Goal: Task Accomplishment & Management: Complete application form

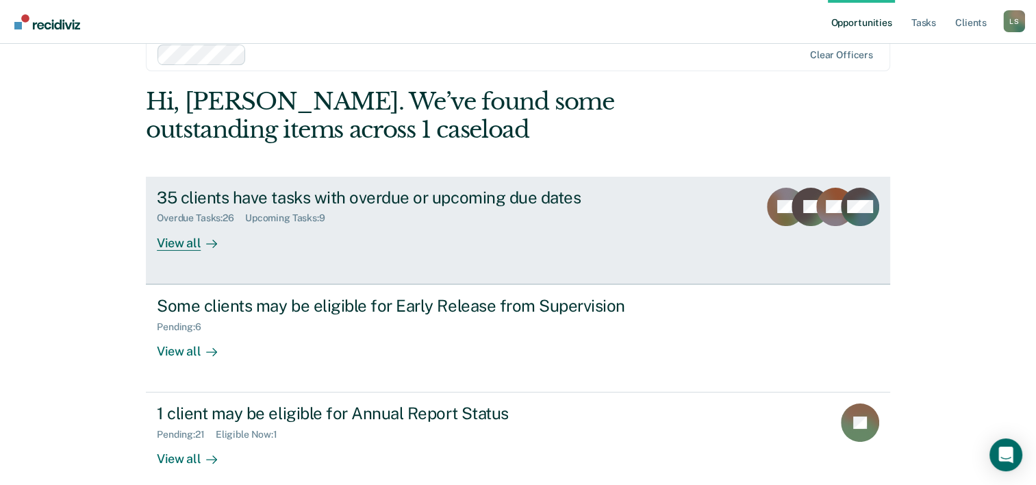
scroll to position [42, 0]
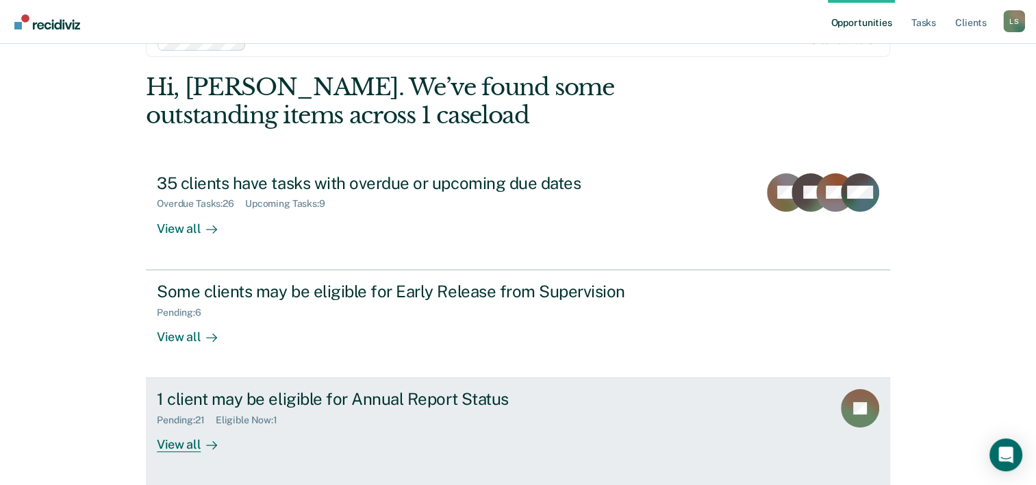
click at [288, 436] on div "1 client may be eligible for Annual Report Status Pending : 21 Eligible Now : 1…" at bounding box center [413, 420] width 513 height 63
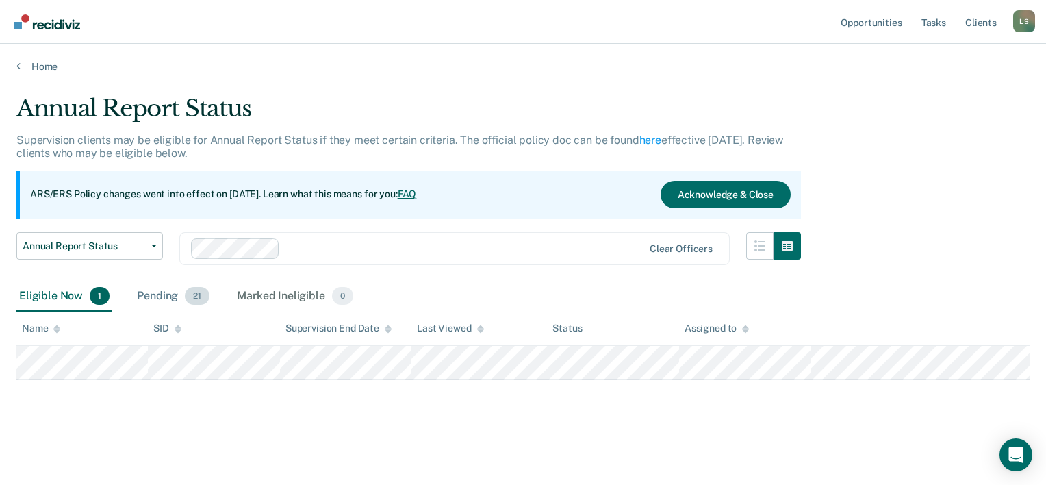
click at [148, 296] on div "Pending 21" at bounding box center [173, 296] width 78 height 30
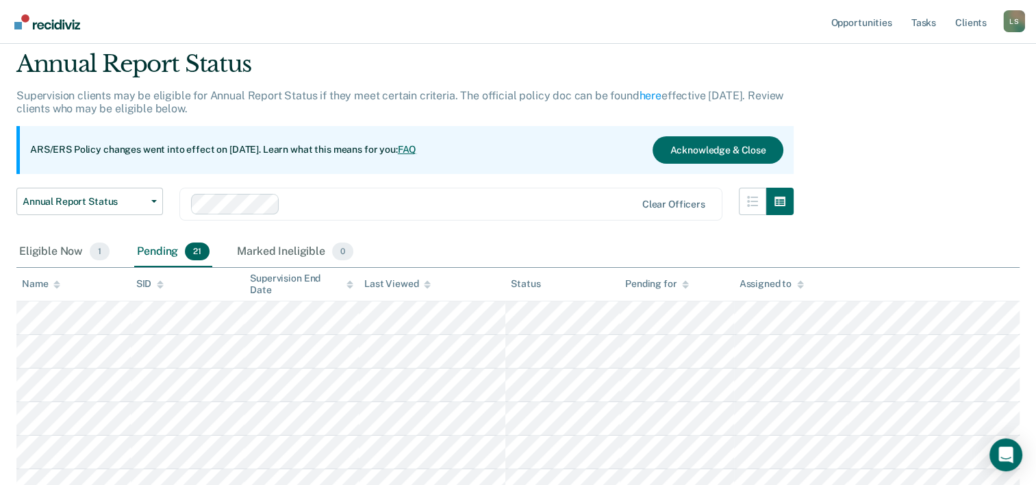
scroll to position [68, 0]
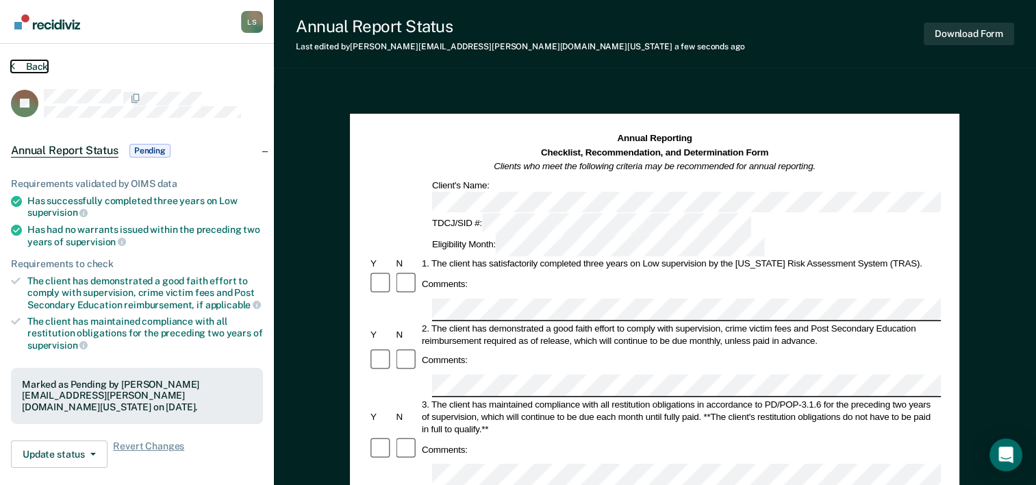
click at [30, 71] on button "Back" at bounding box center [29, 66] width 37 height 12
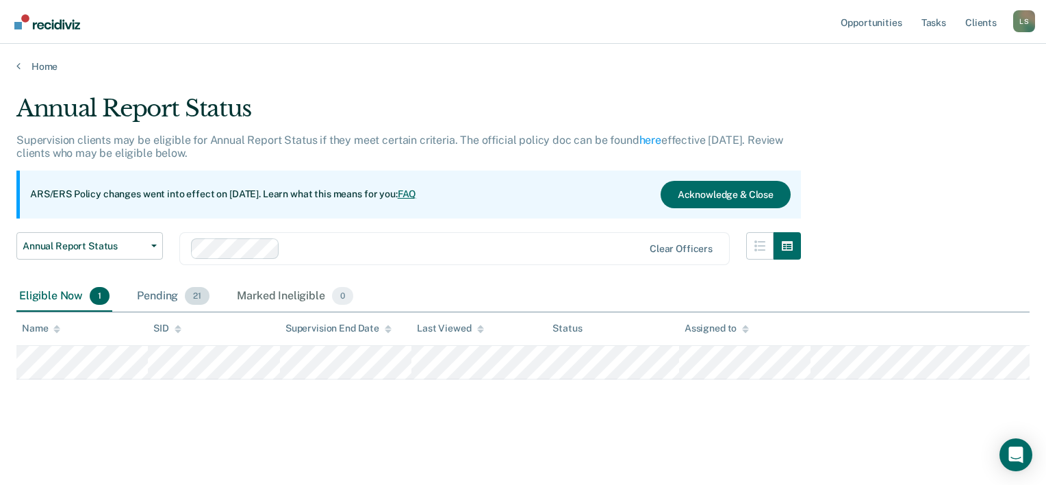
click at [162, 295] on div "Pending 21" at bounding box center [173, 296] width 78 height 30
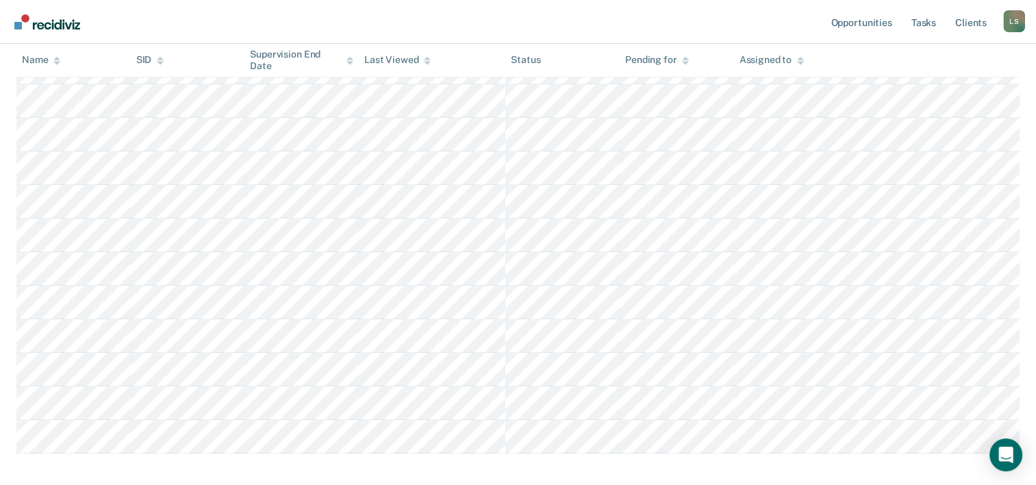
scroll to position [616, 0]
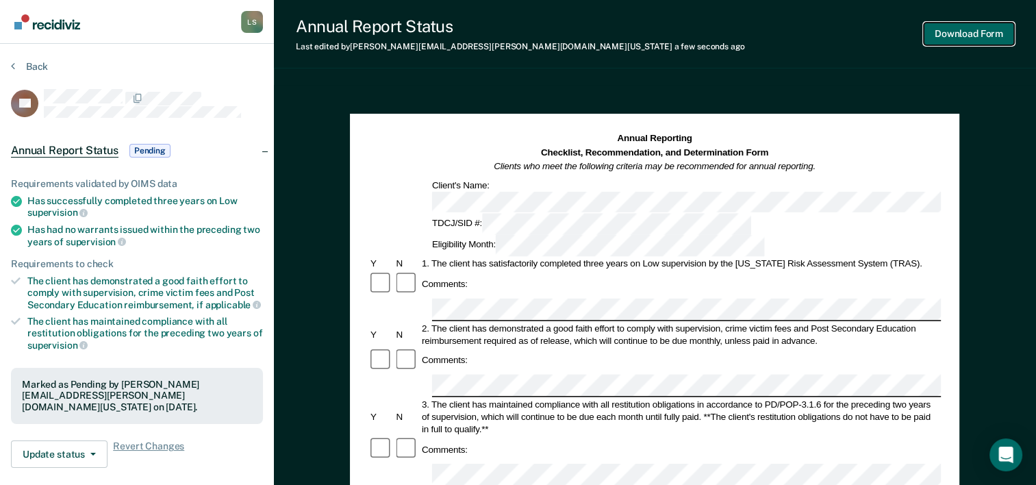
click at [958, 42] on button "Download Form" at bounding box center [969, 34] width 90 height 23
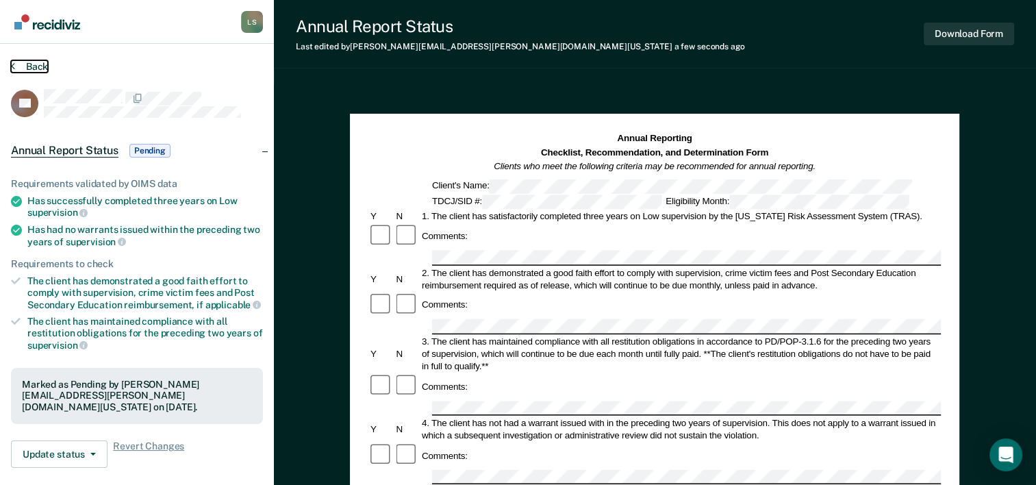
click at [31, 66] on button "Back" at bounding box center [29, 66] width 37 height 12
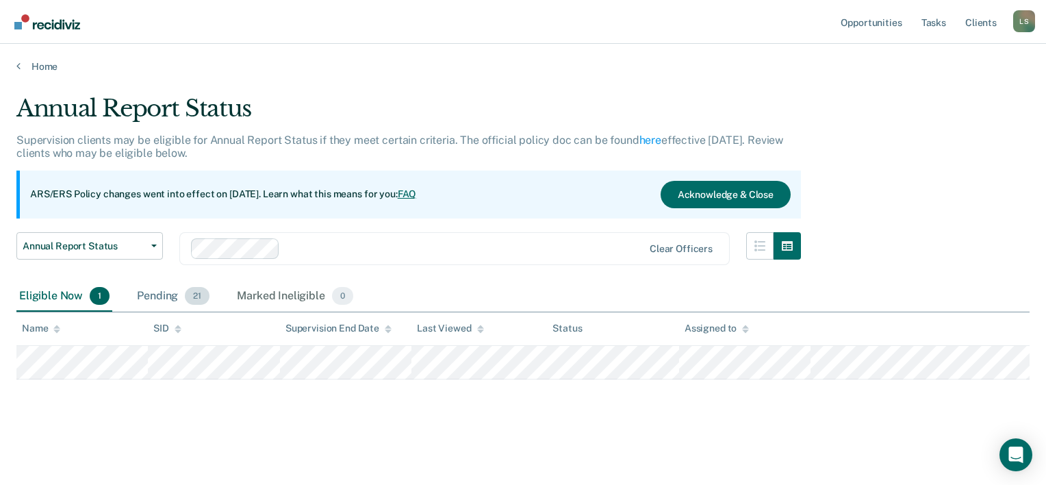
click at [150, 307] on div "Pending 21" at bounding box center [173, 296] width 78 height 30
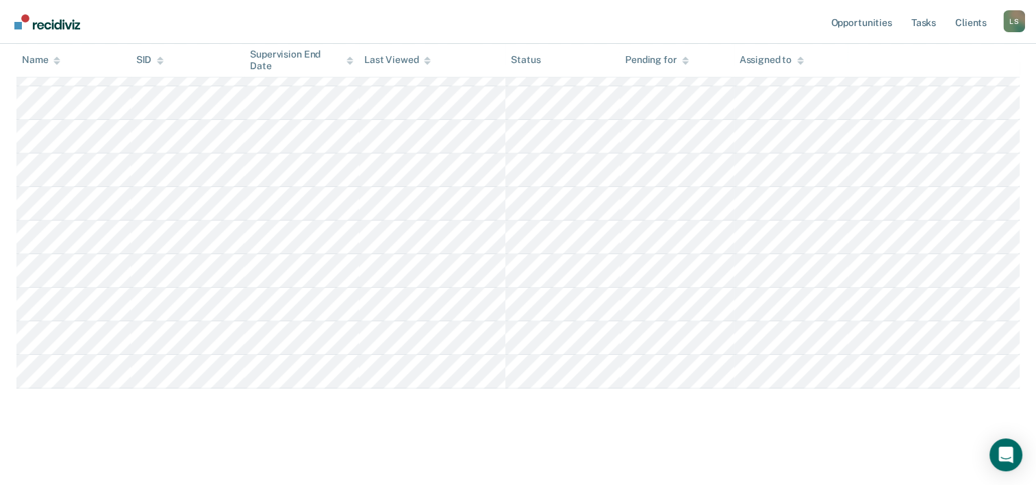
scroll to position [663, 0]
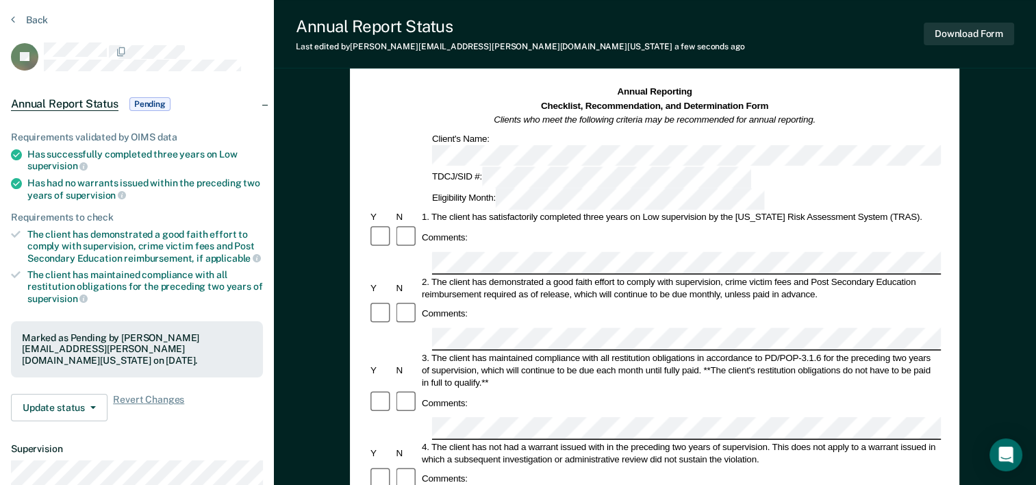
scroll to position [68, 0]
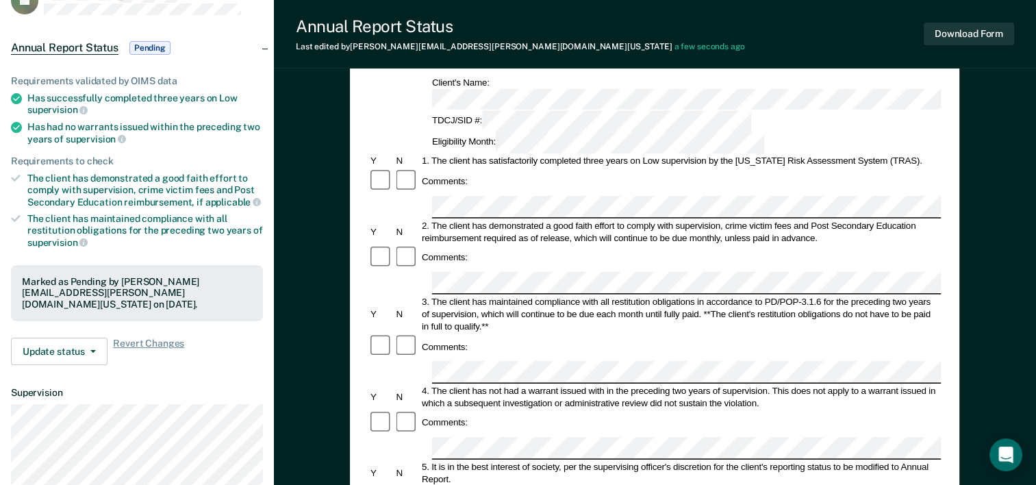
scroll to position [205, 0]
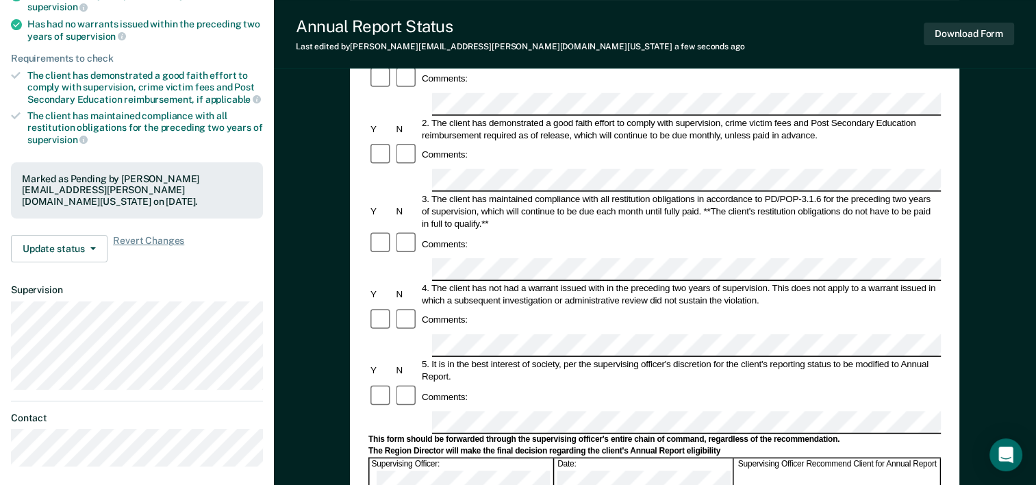
click at [470, 292] on form "Annual Reporting Checklist, Recommendation, and Determination Form Clients who …" at bounding box center [654, 409] width 572 height 965
click at [466, 372] on form "Annual Reporting Checklist, Recommendation, and Determination Form Clients who …" at bounding box center [654, 409] width 572 height 965
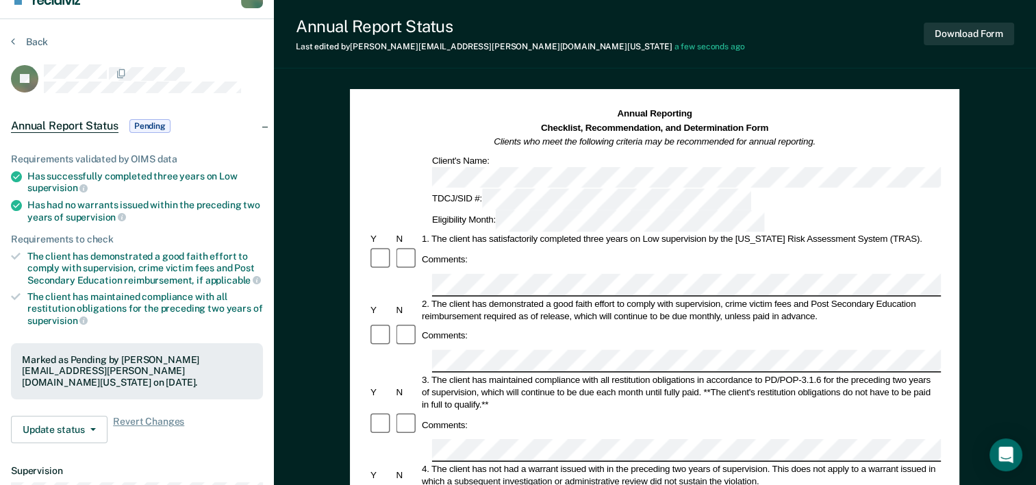
scroll to position [68, 0]
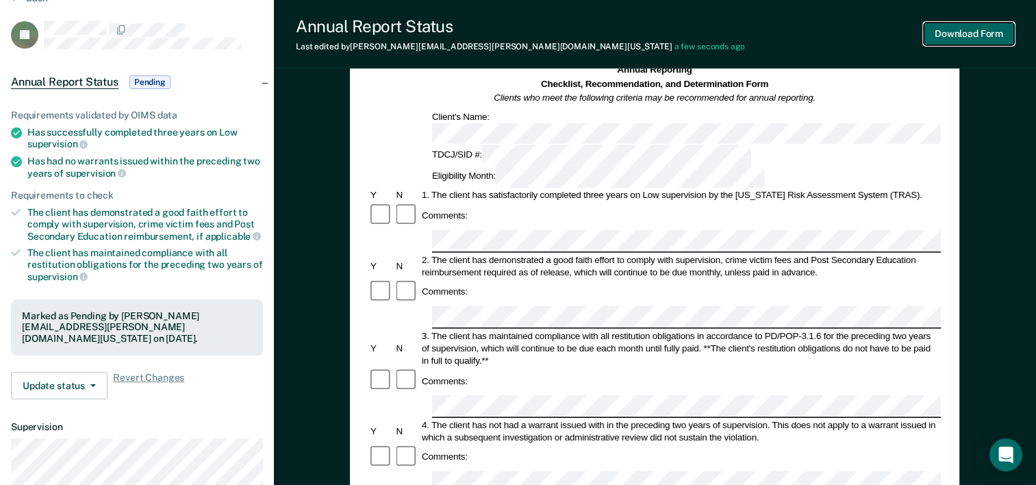
click at [978, 24] on button "Download Form" at bounding box center [969, 34] width 90 height 23
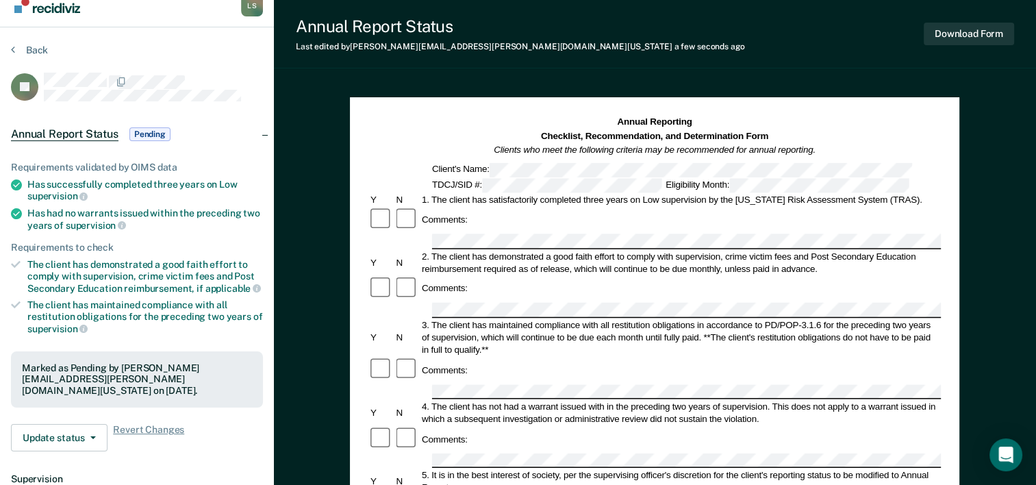
scroll to position [0, 0]
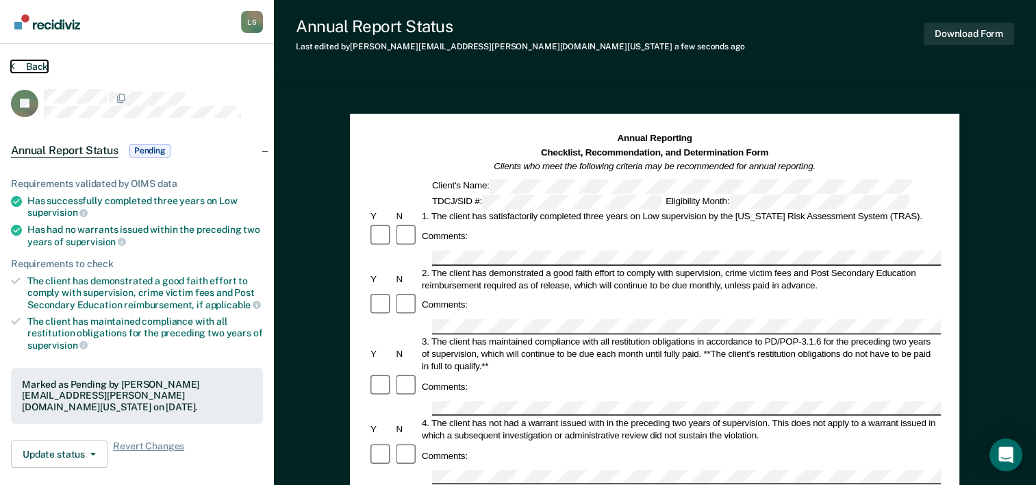
click at [25, 66] on button "Back" at bounding box center [29, 66] width 37 height 12
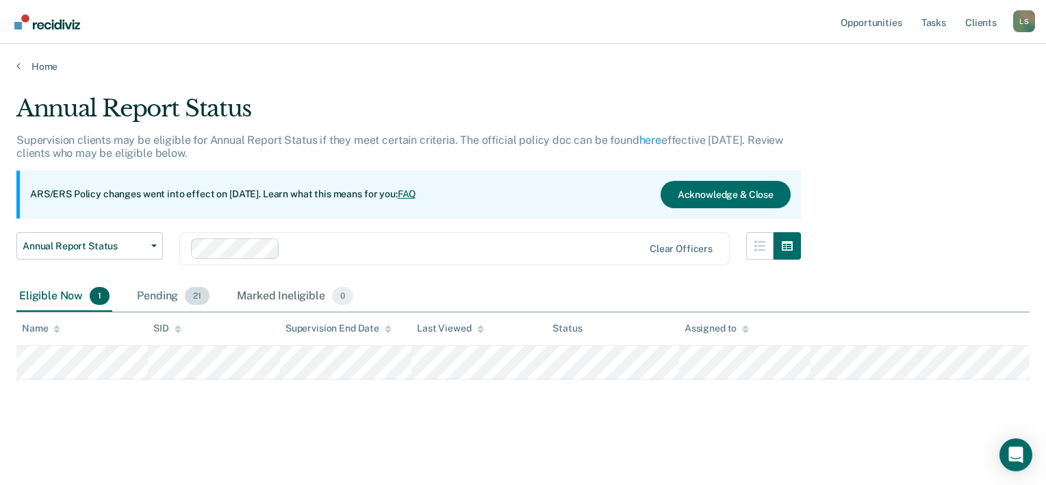
click at [153, 294] on div "Pending 21" at bounding box center [173, 296] width 78 height 30
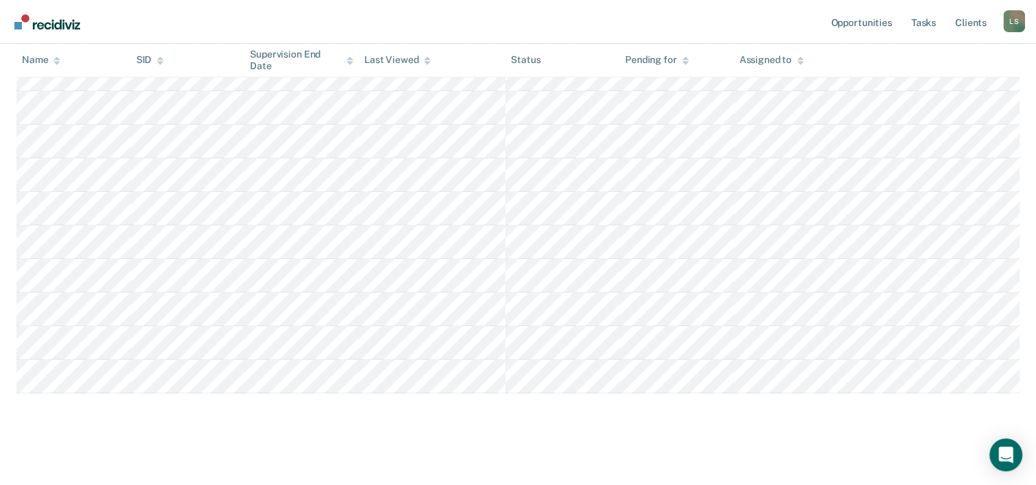
scroll to position [663, 0]
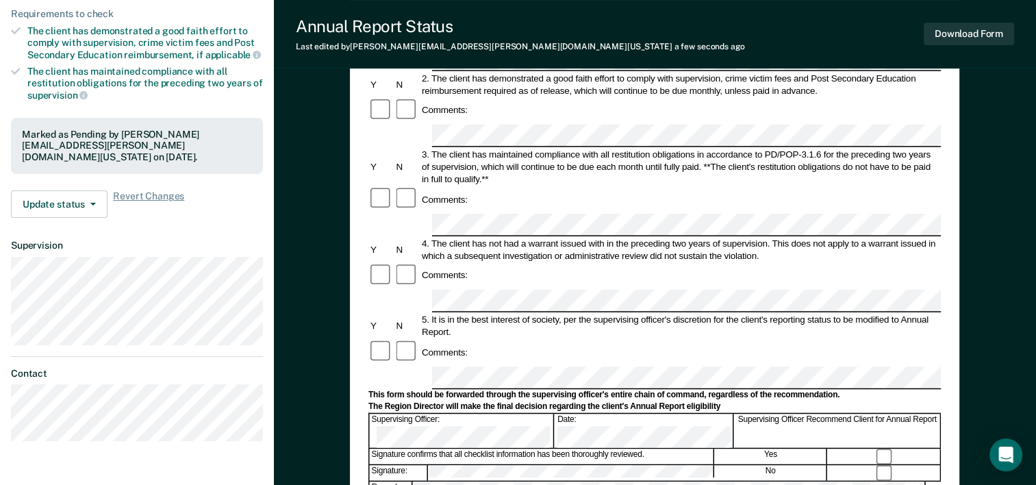
scroll to position [274, 0]
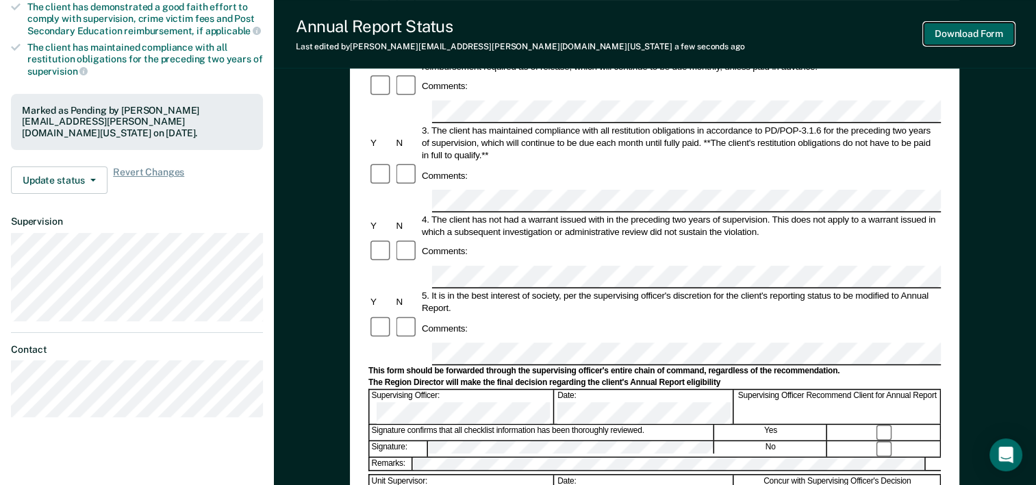
click at [983, 33] on button "Download Form" at bounding box center [969, 34] width 90 height 23
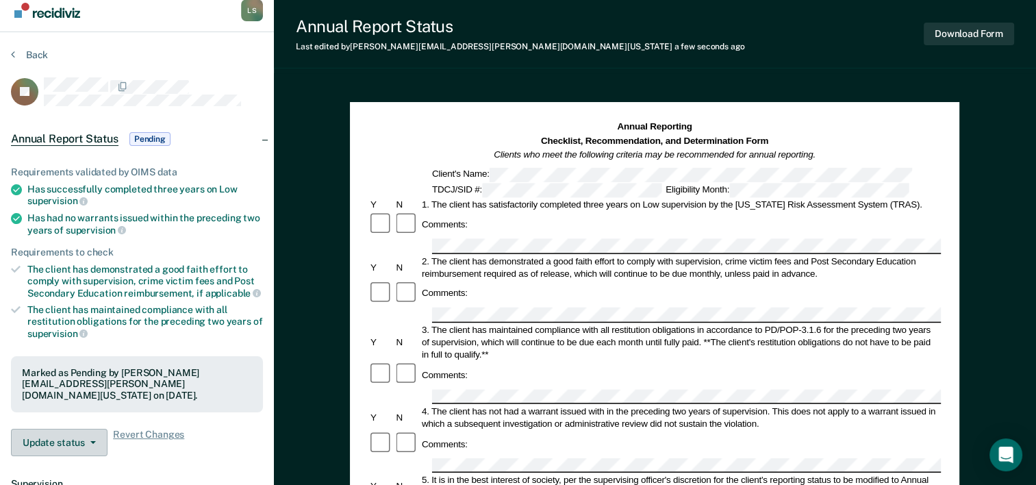
scroll to position [0, 0]
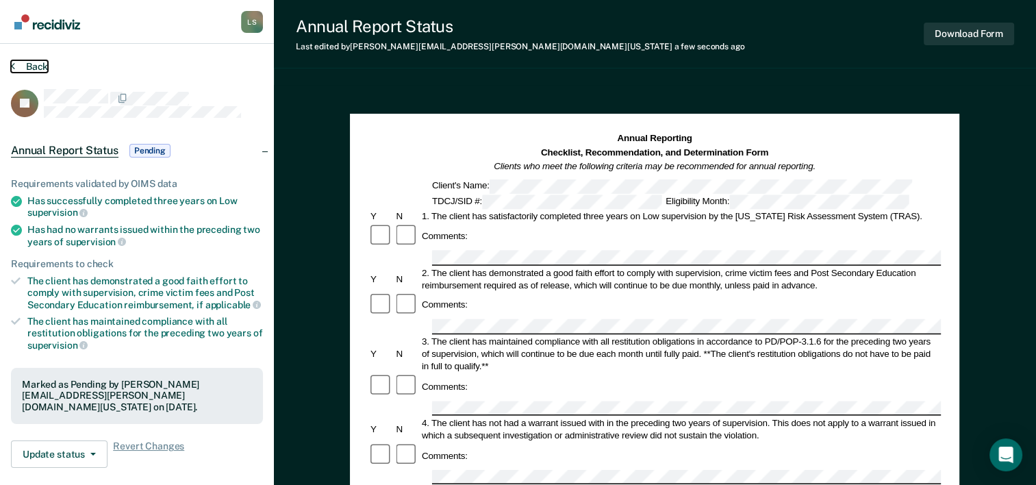
click at [28, 71] on button "Back" at bounding box center [29, 66] width 37 height 12
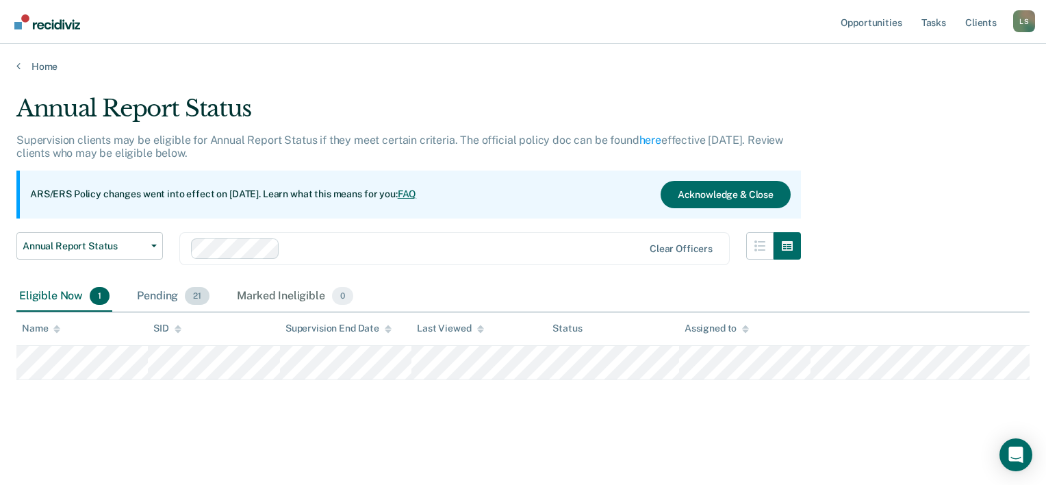
click at [157, 296] on div "Pending 21" at bounding box center [173, 296] width 78 height 30
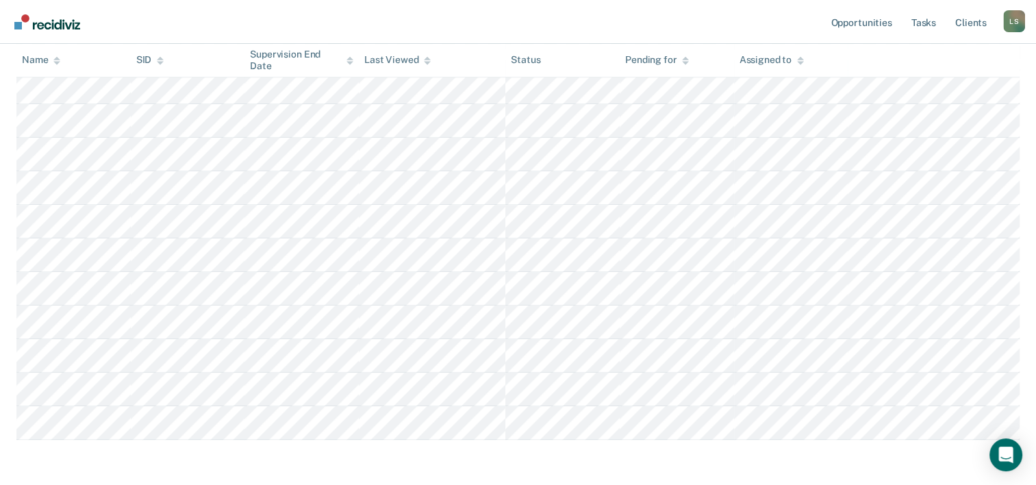
scroll to position [616, 0]
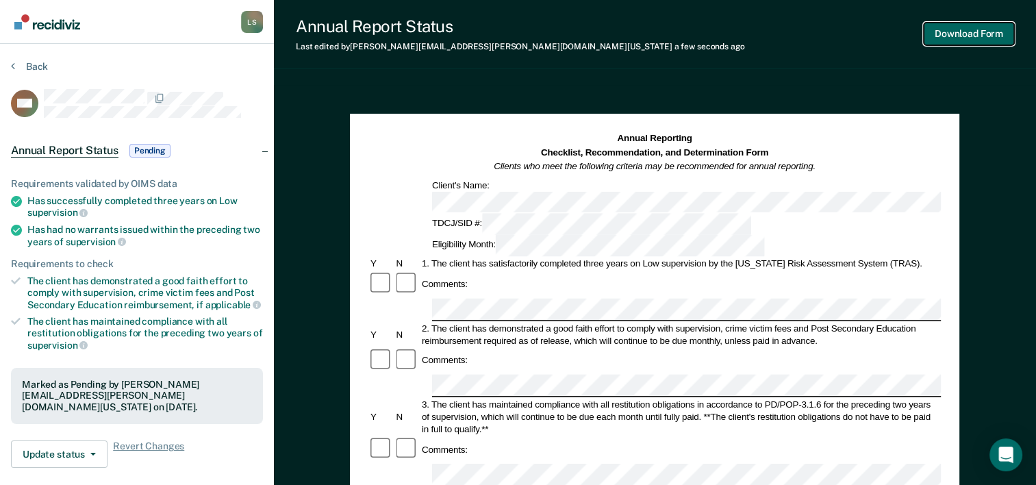
click at [978, 33] on button "Download Form" at bounding box center [969, 34] width 90 height 23
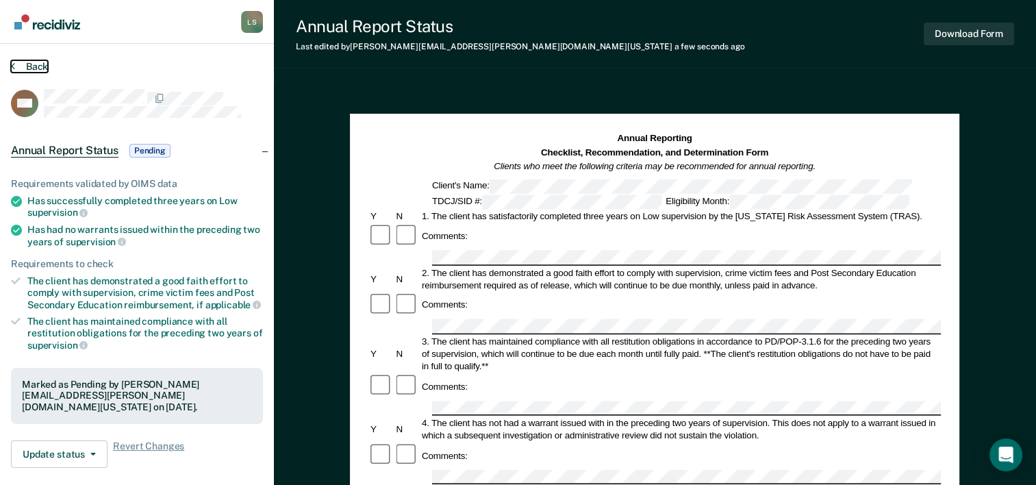
click at [43, 66] on button "Back" at bounding box center [29, 66] width 37 height 12
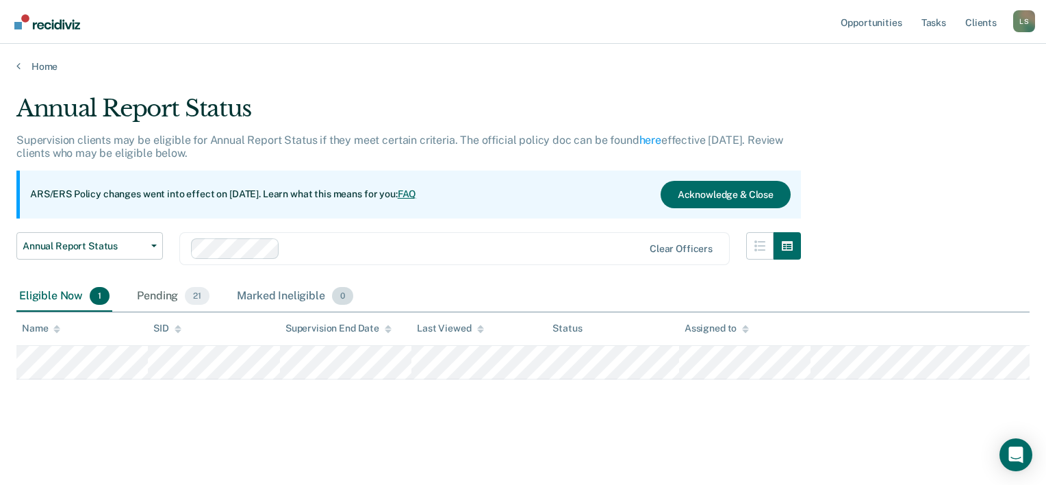
click at [165, 296] on div "Pending 21" at bounding box center [173, 296] width 78 height 30
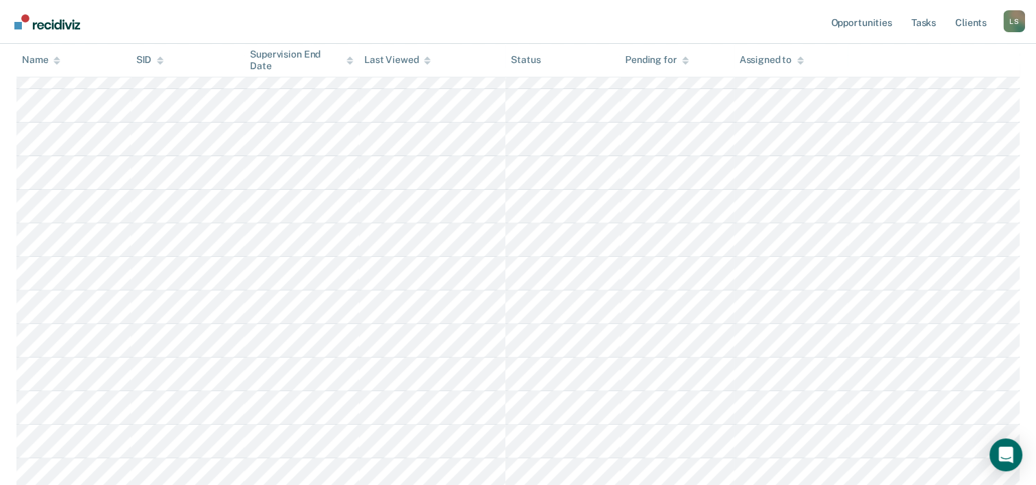
scroll to position [457, 0]
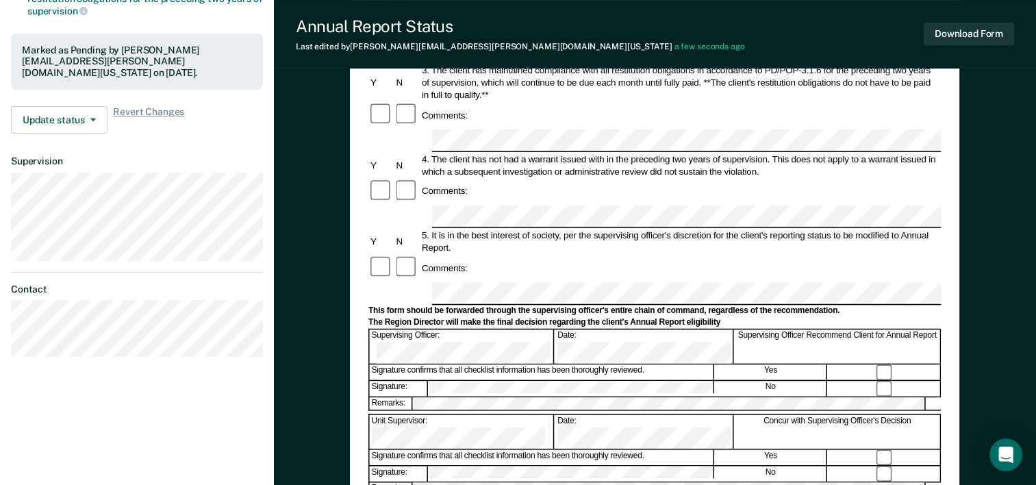
scroll to position [342, 0]
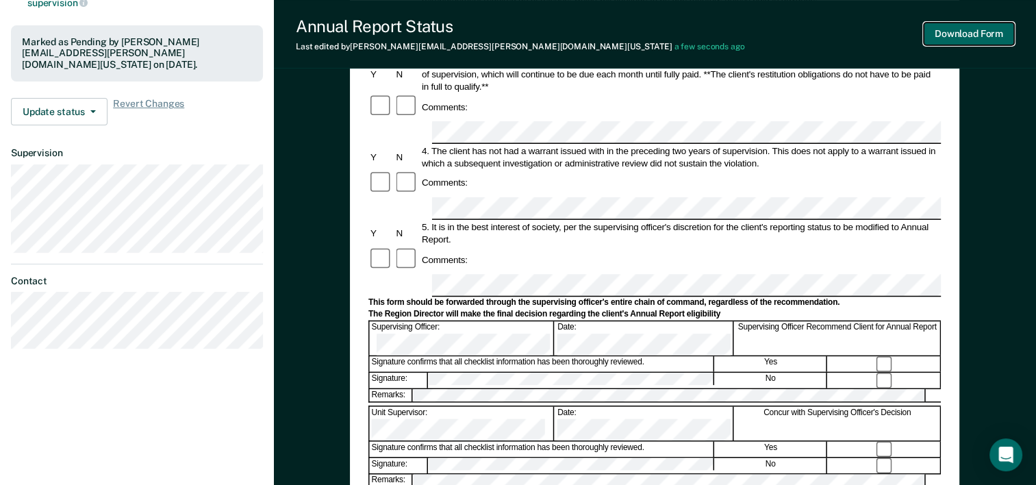
click at [965, 31] on button "Download Form" at bounding box center [969, 34] width 90 height 23
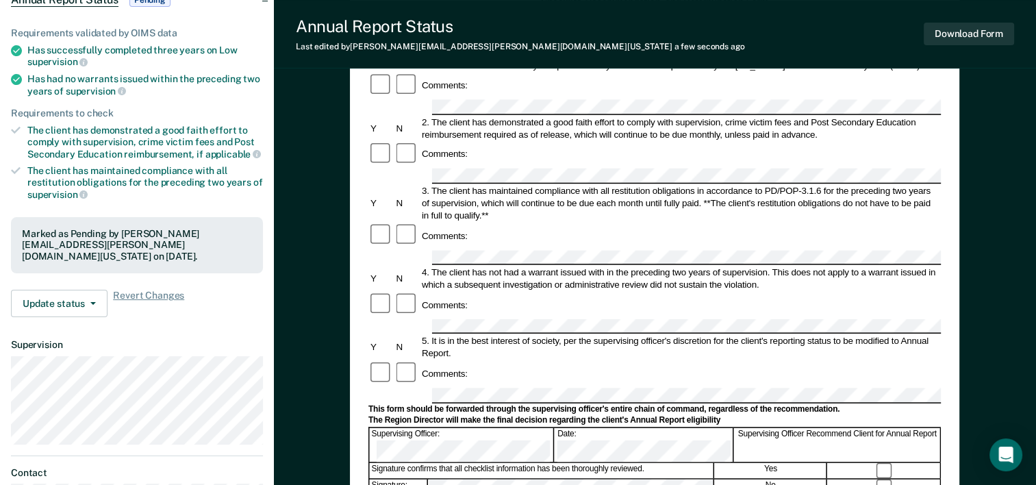
scroll to position [0, 0]
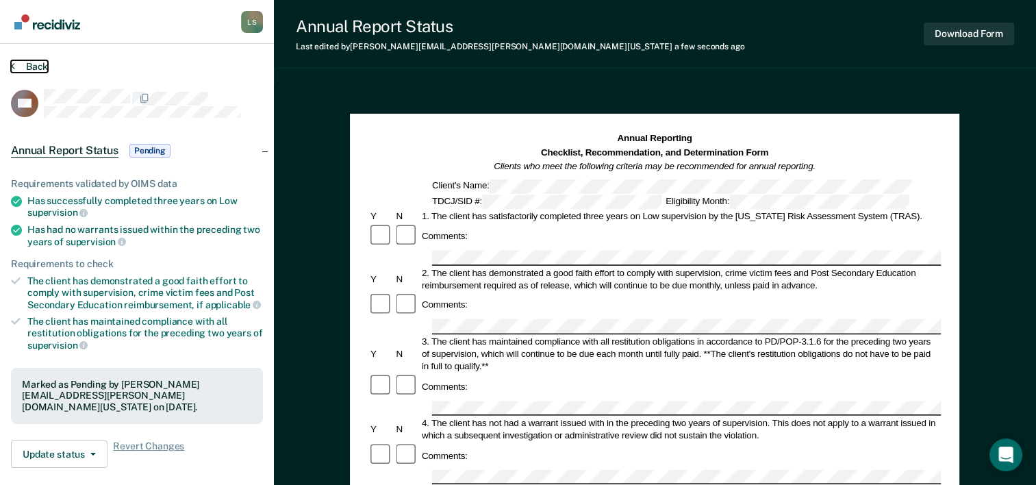
click at [33, 68] on button "Back" at bounding box center [29, 66] width 37 height 12
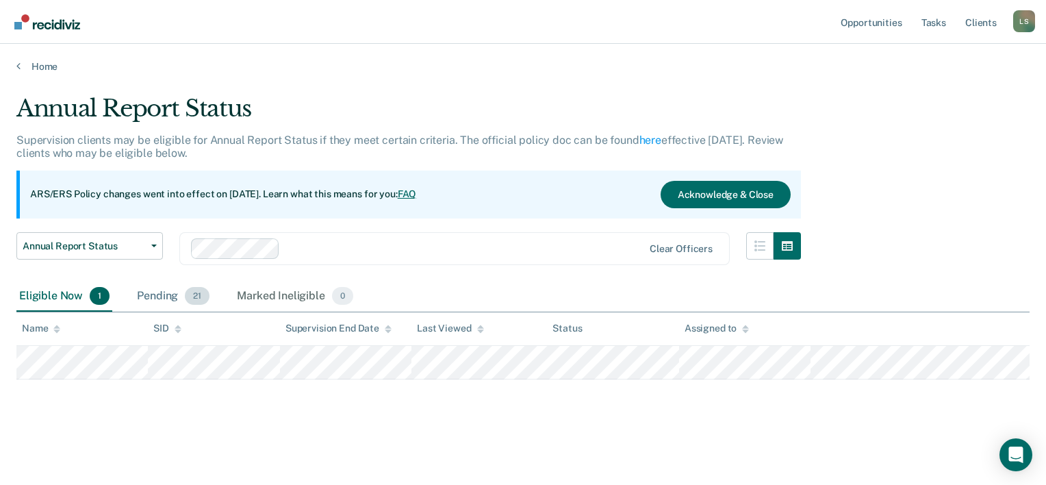
click at [169, 293] on div "Pending 21" at bounding box center [173, 296] width 78 height 30
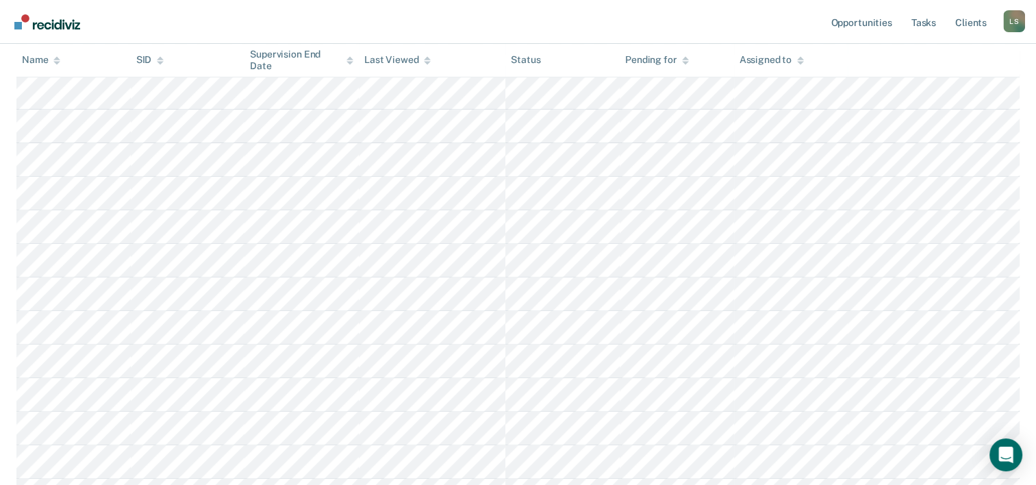
scroll to position [663, 0]
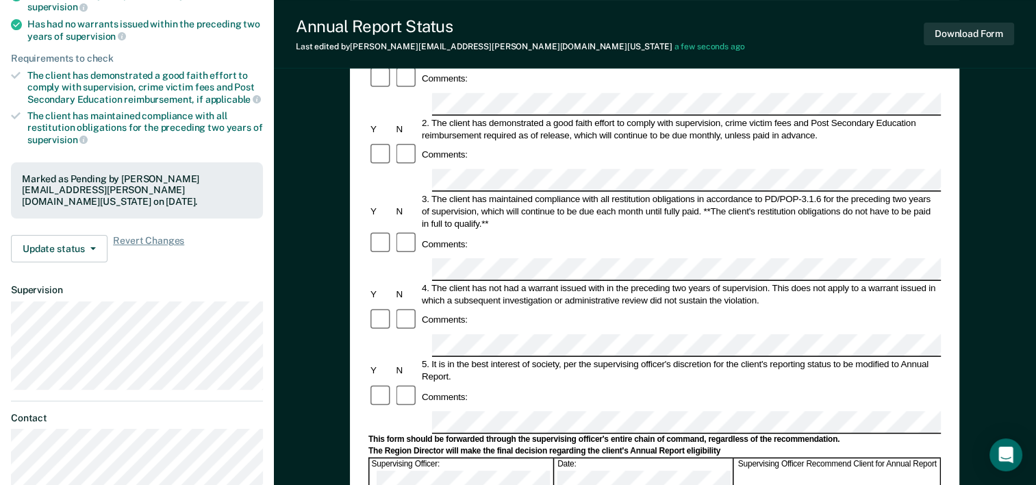
scroll to position [274, 0]
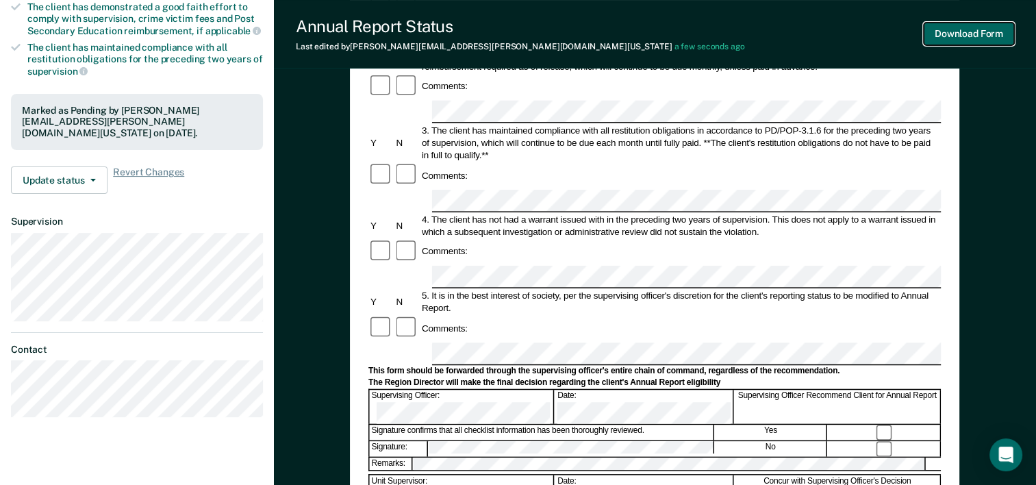
click at [989, 38] on button "Download Form" at bounding box center [969, 34] width 90 height 23
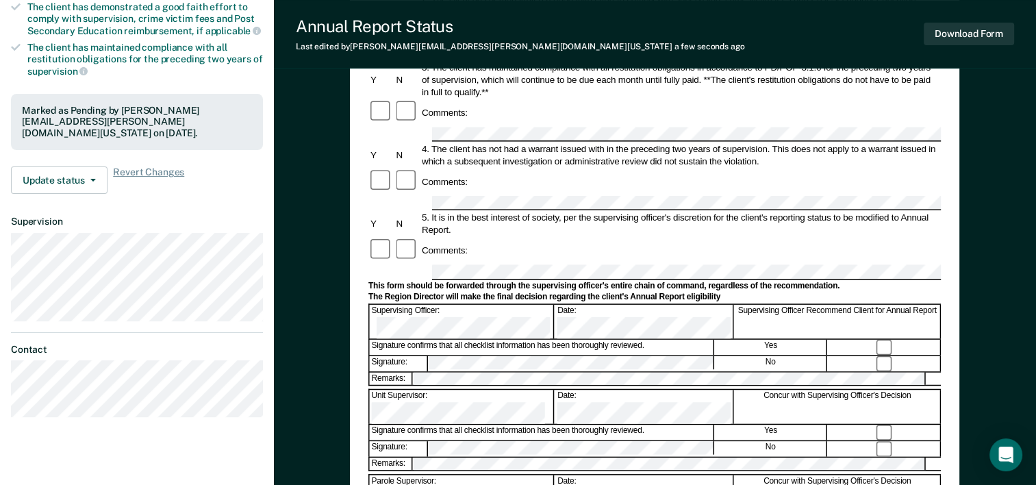
scroll to position [0, 0]
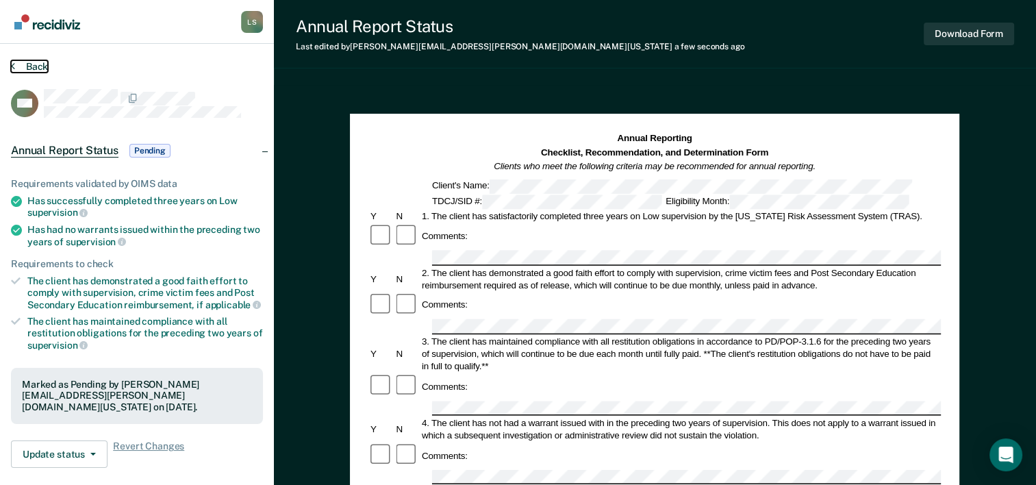
click at [25, 68] on button "Back" at bounding box center [29, 66] width 37 height 12
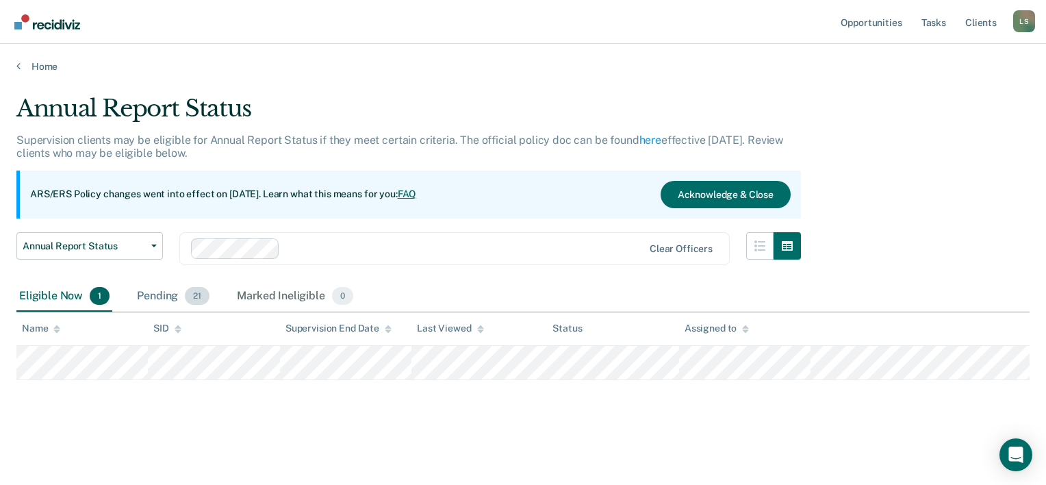
click at [177, 292] on div "Pending 21" at bounding box center [173, 296] width 78 height 30
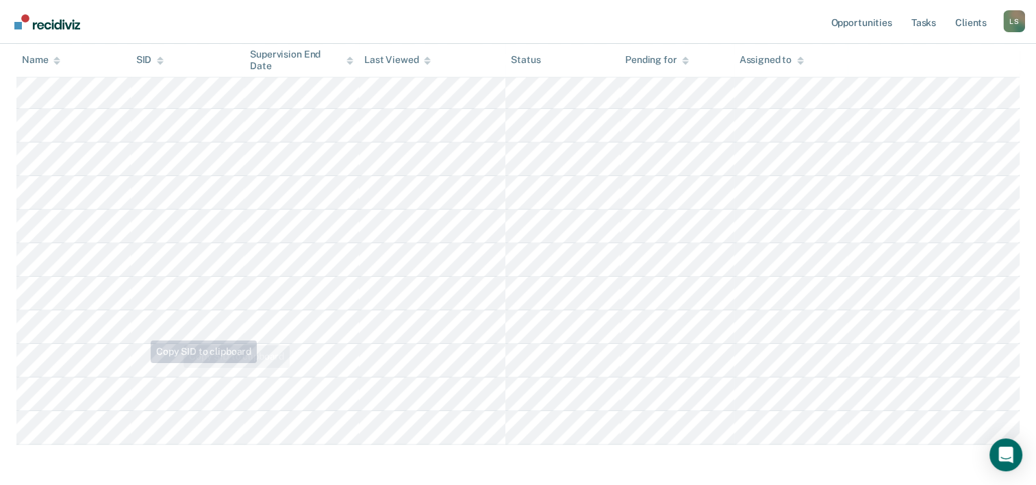
scroll to position [616, 0]
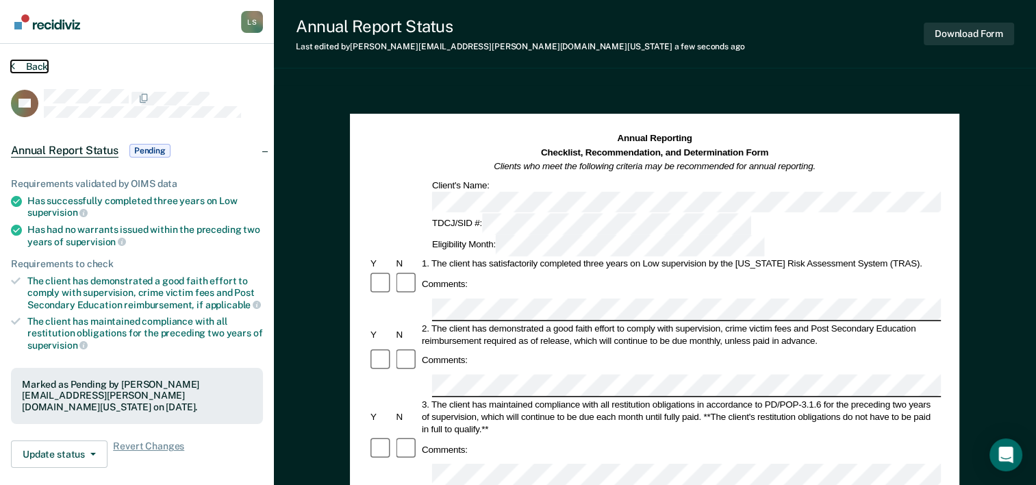
click at [25, 66] on button "Back" at bounding box center [29, 66] width 37 height 12
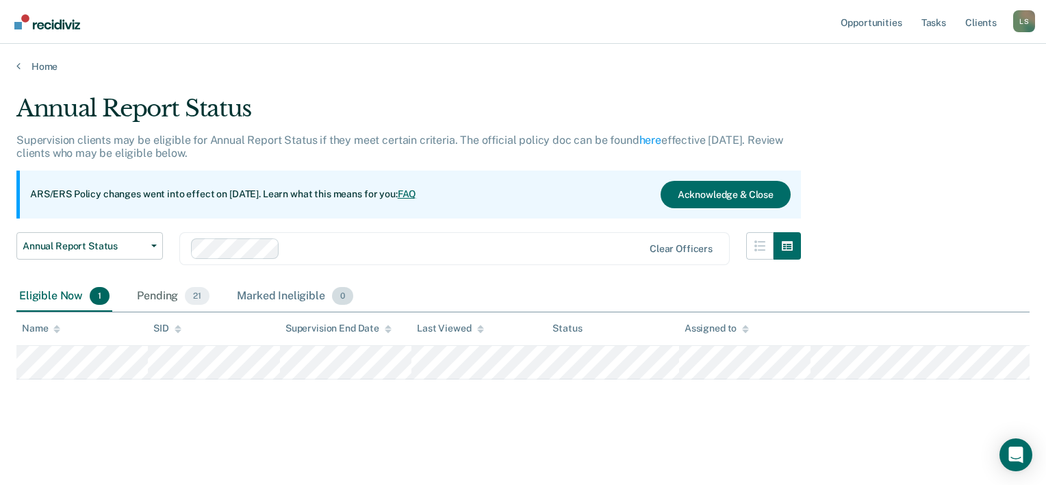
click at [173, 293] on div "Pending 21" at bounding box center [173, 296] width 78 height 30
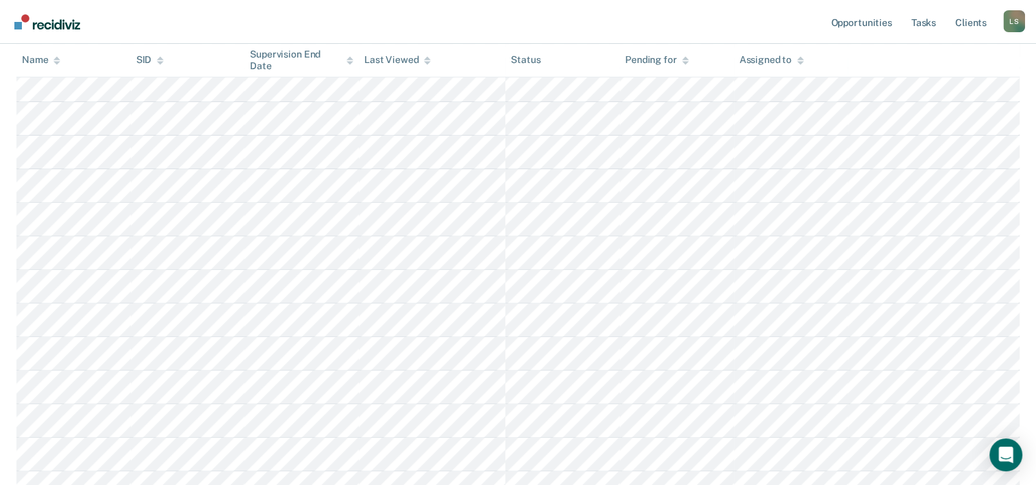
scroll to position [479, 0]
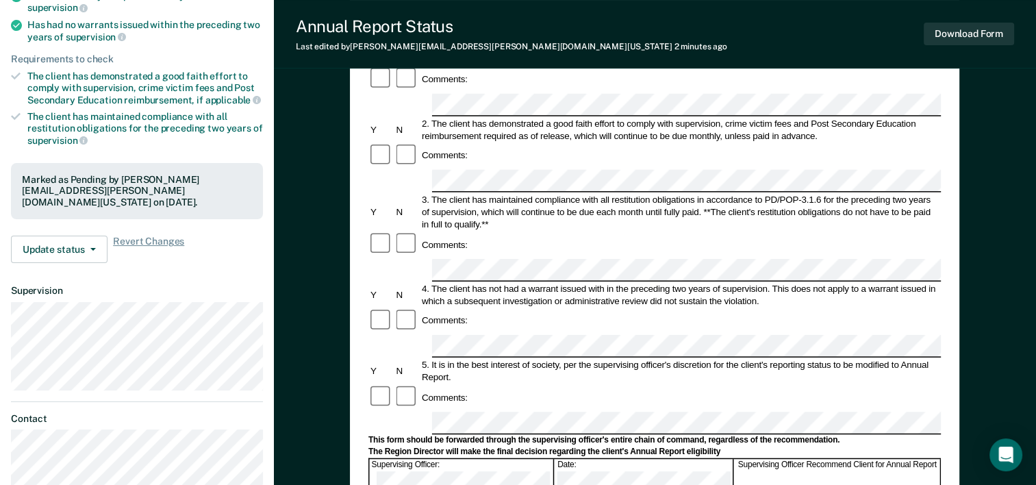
scroll to position [205, 0]
click at [466, 324] on form "Annual Reporting Checklist, Recommendation, and Determination Form Clients who …" at bounding box center [654, 409] width 572 height 965
click at [968, 34] on button "Download Form" at bounding box center [969, 34] width 90 height 23
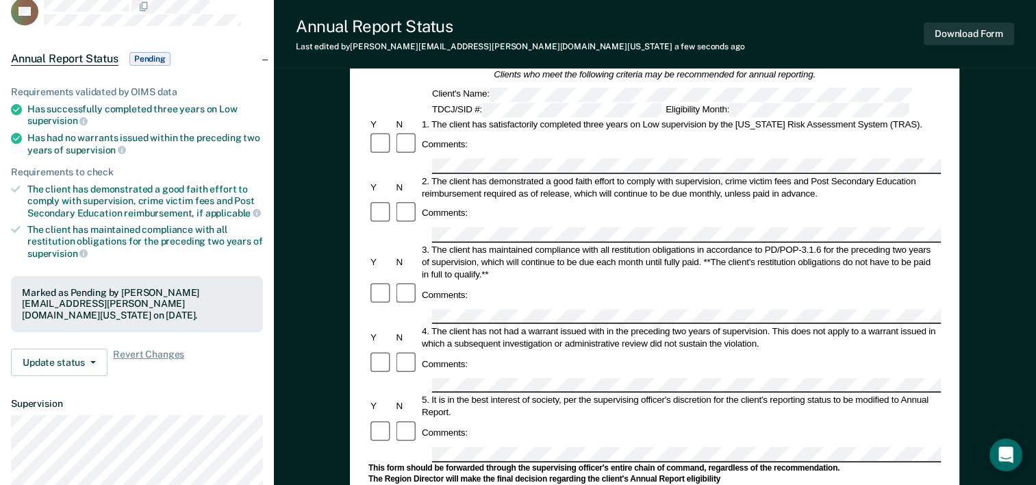
scroll to position [0, 0]
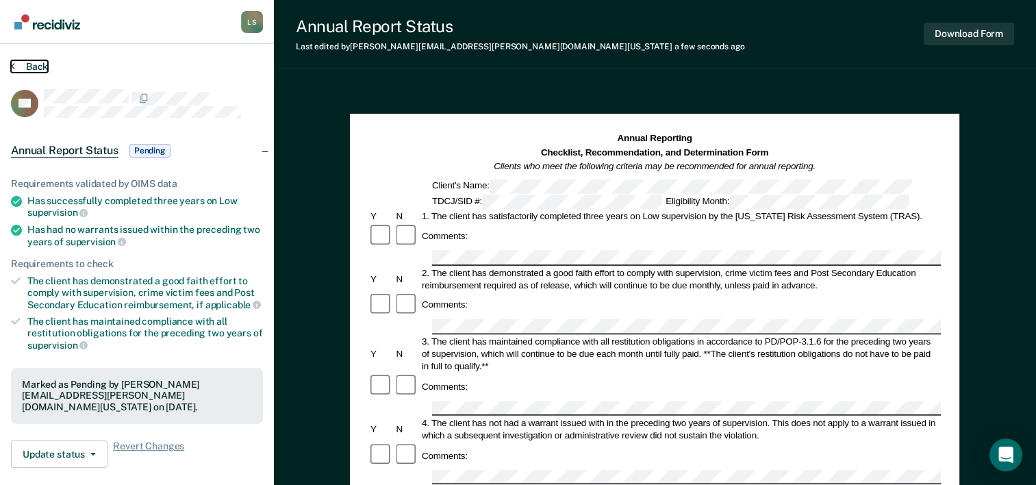
click at [23, 66] on button "Back" at bounding box center [29, 66] width 37 height 12
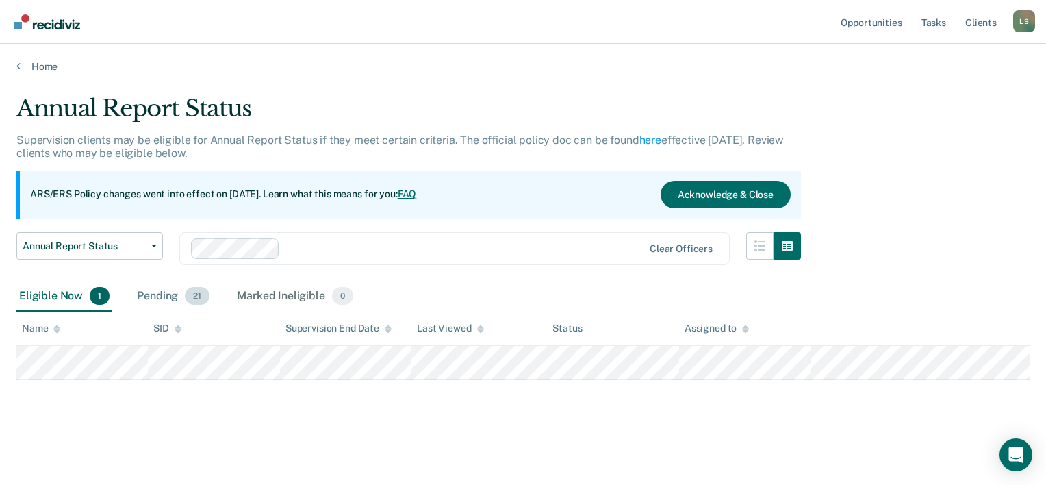
click at [156, 298] on div "Pending 21" at bounding box center [173, 296] width 78 height 30
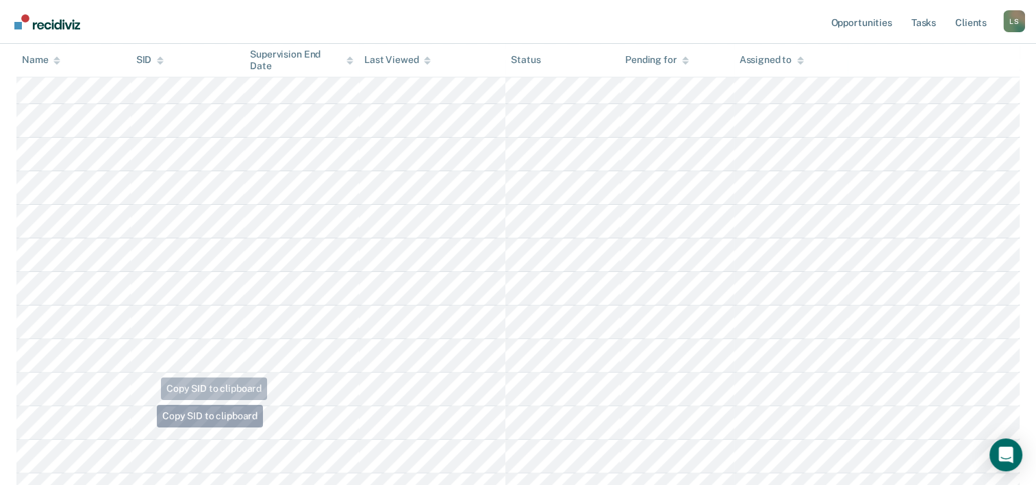
scroll to position [411, 0]
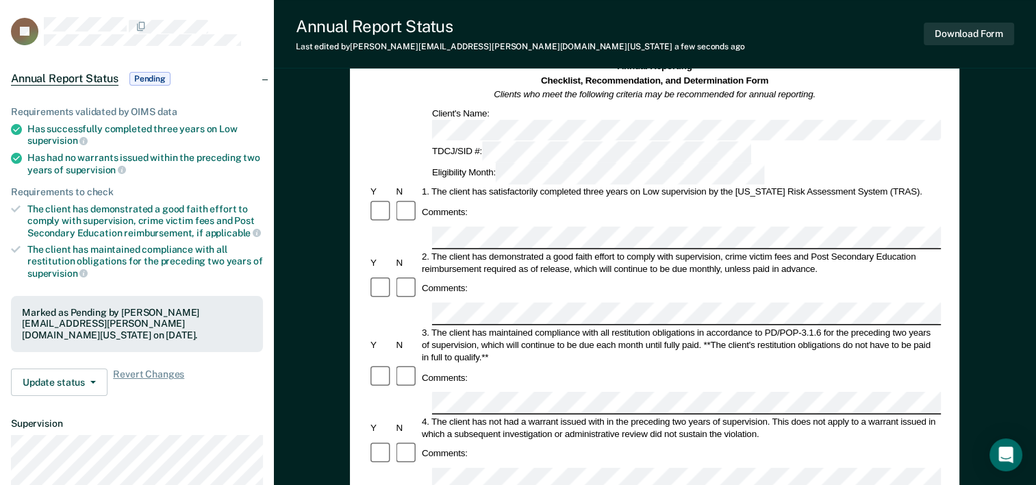
scroll to position [68, 0]
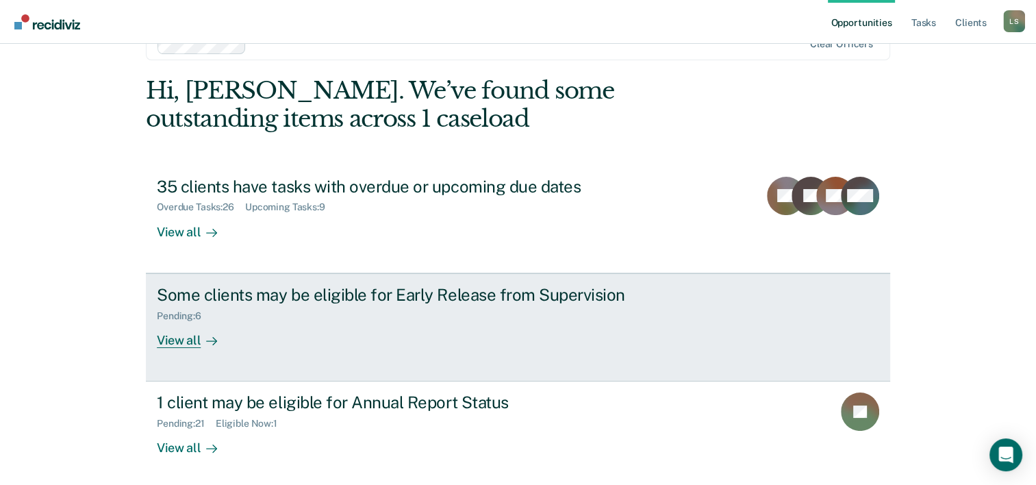
scroll to position [68, 0]
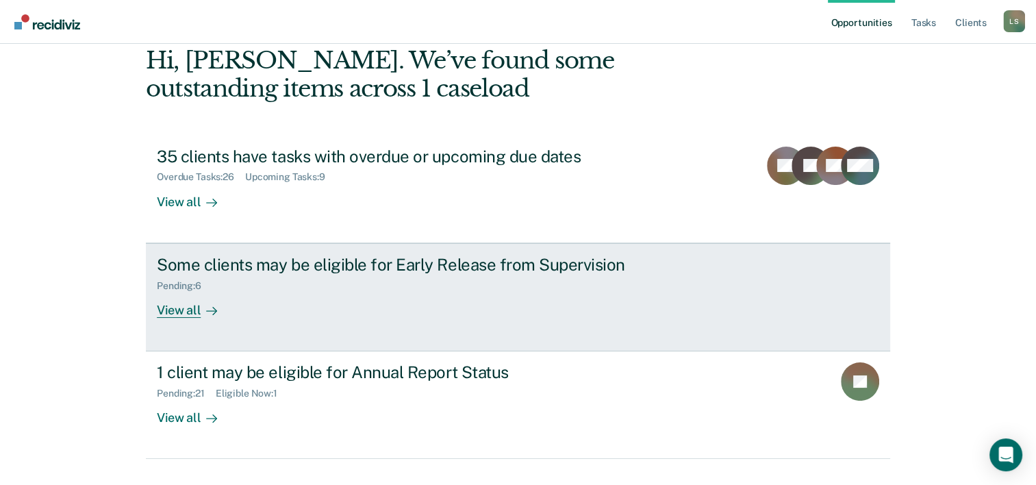
click at [351, 307] on div "Some clients may be eligible for Early Release from Supervision Pending : 6 Vie…" at bounding box center [413, 286] width 513 height 63
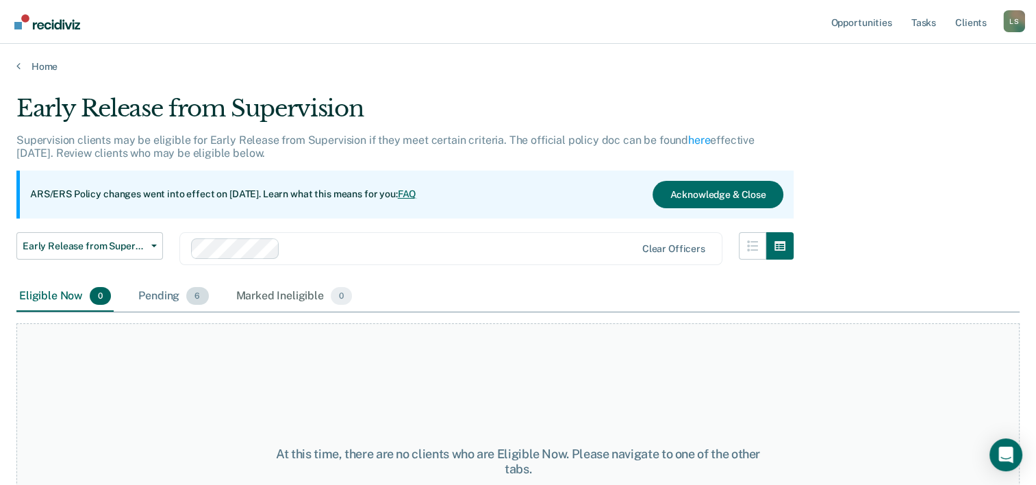
click at [167, 295] on div "Pending 6" at bounding box center [173, 296] width 75 height 30
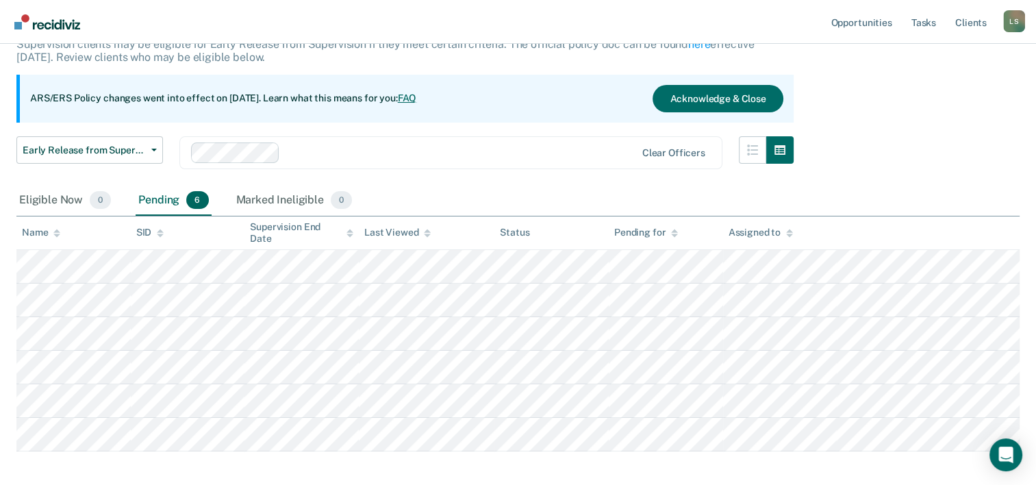
scroll to position [137, 0]
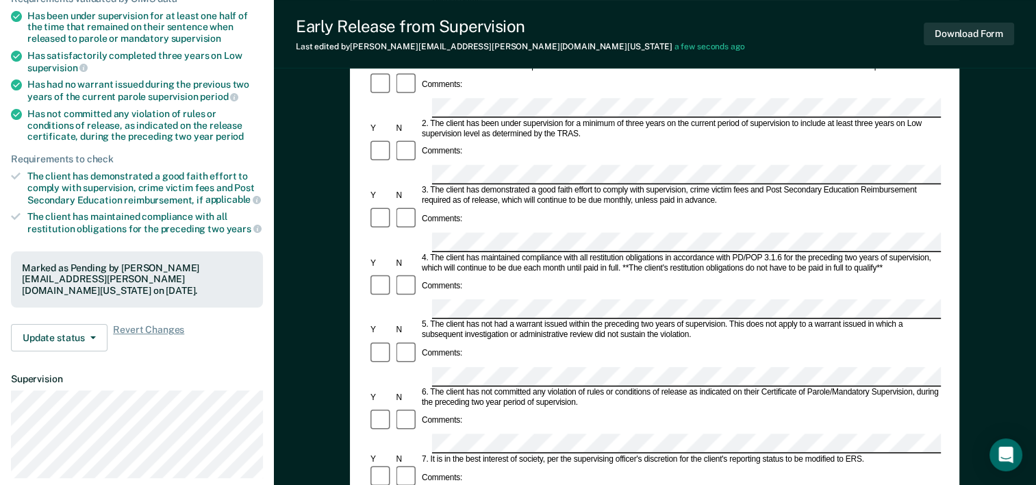
scroll to position [205, 0]
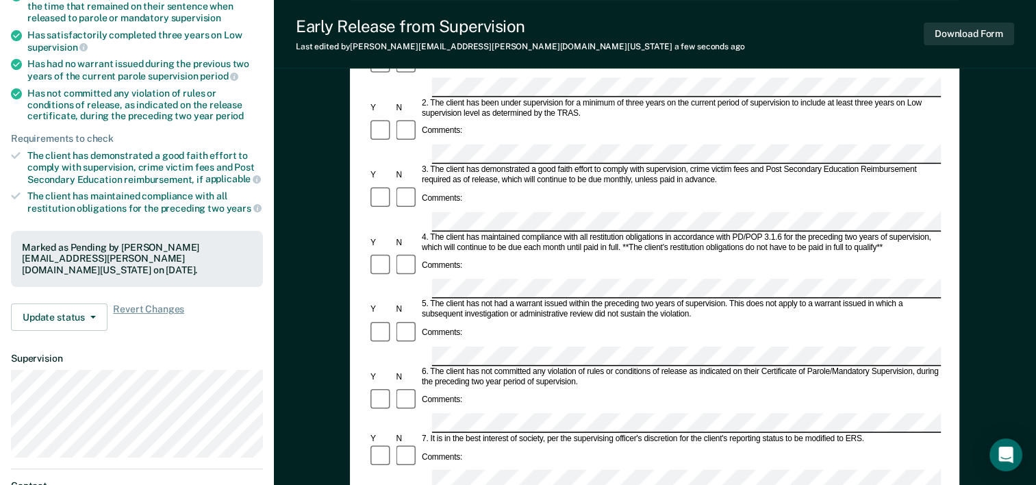
click at [429, 335] on form "Early Release from Supervision (ERS) Checklist, Recommendation, and Determinati…" at bounding box center [654, 423] width 572 height 992
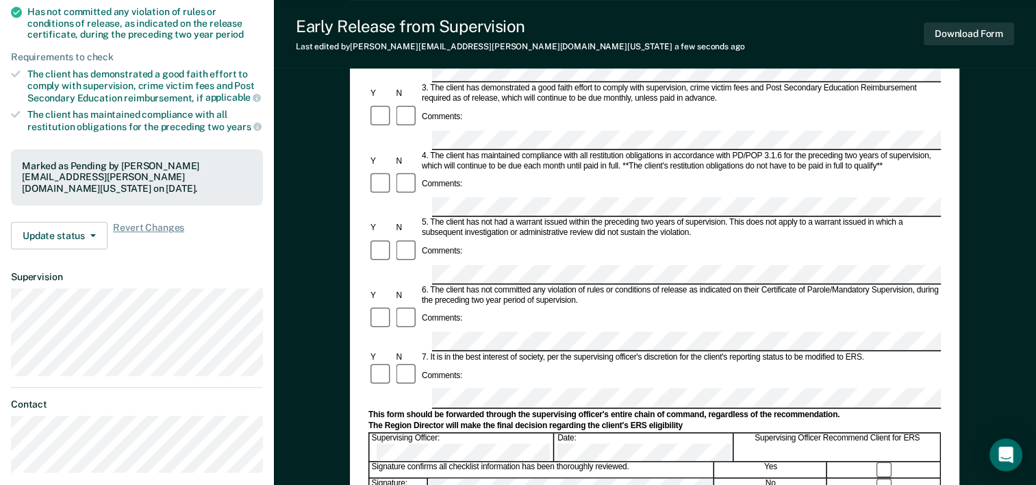
scroll to position [342, 0]
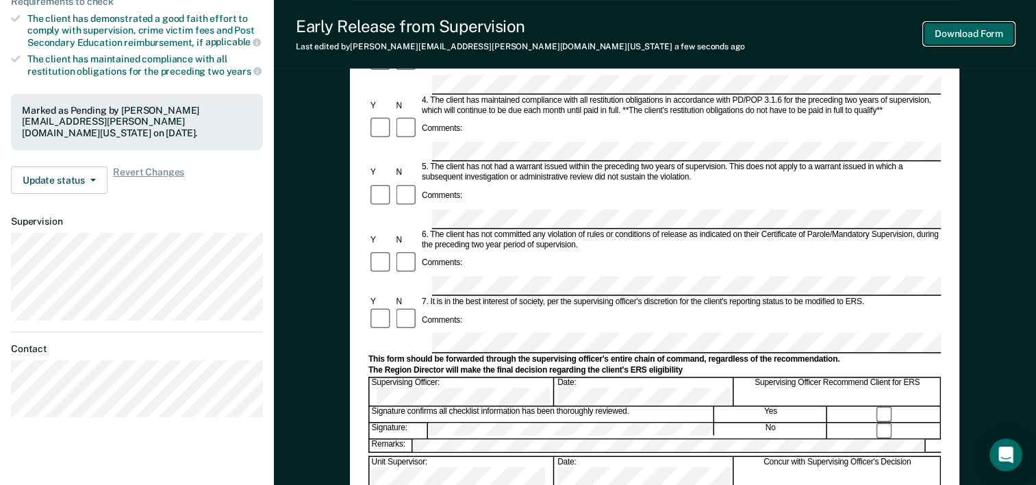
click at [980, 37] on button "Download Form" at bounding box center [969, 34] width 90 height 23
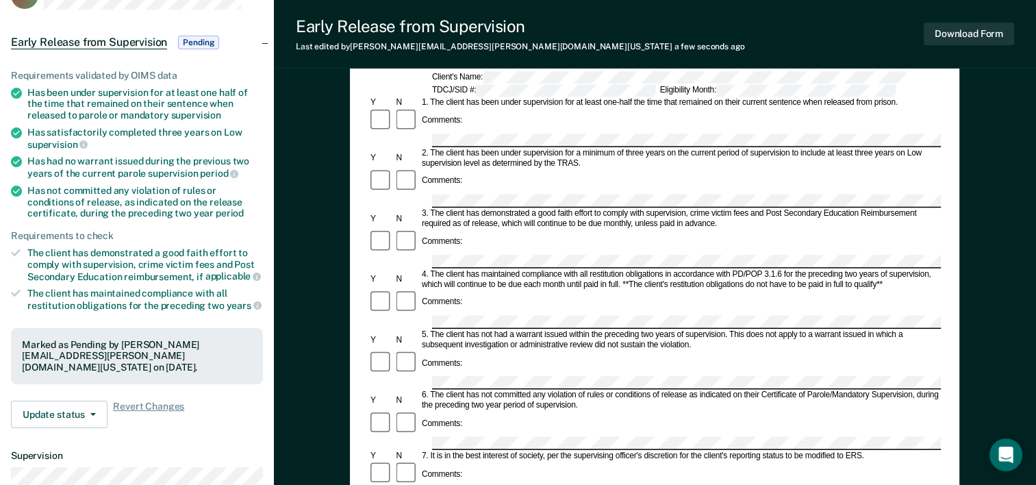
scroll to position [0, 0]
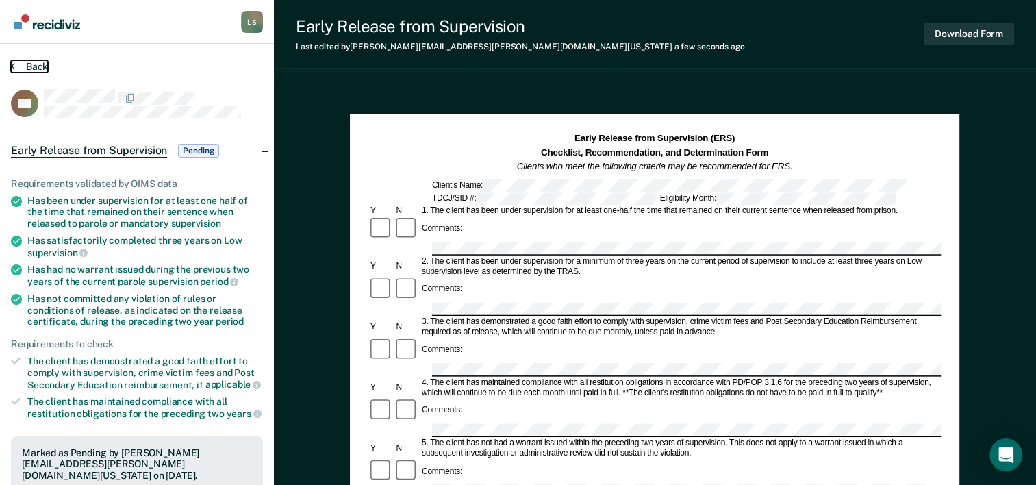
click at [38, 66] on button "Back" at bounding box center [29, 66] width 37 height 12
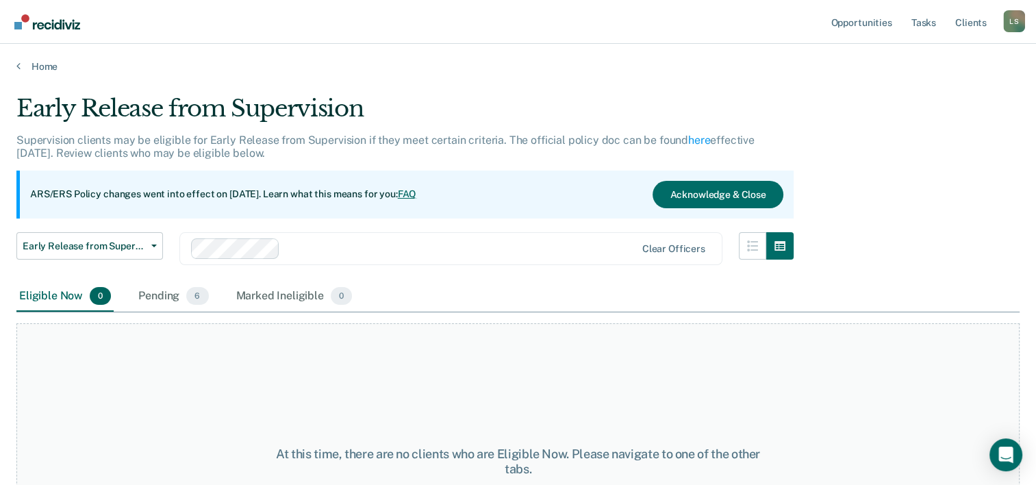
scroll to position [114, 0]
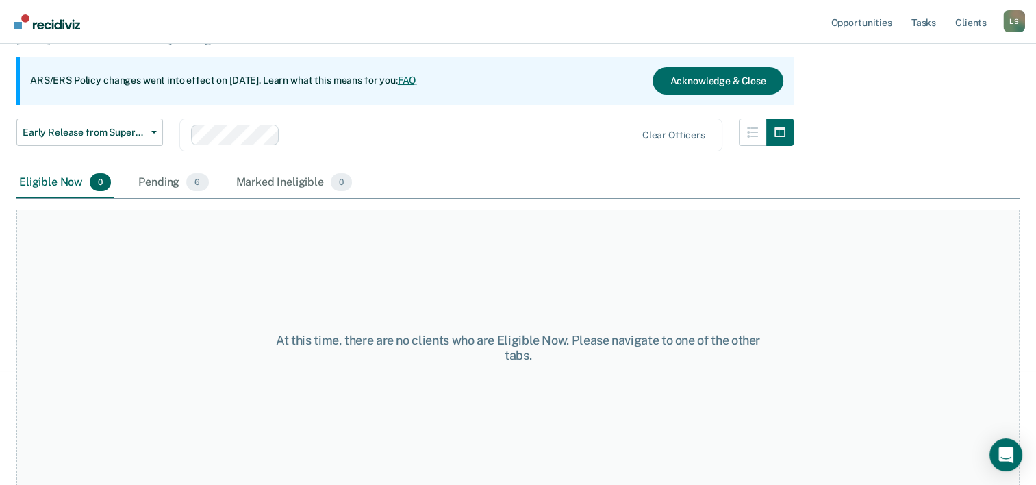
click at [898, 94] on div "Early Release from Supervision Supervision clients may be eligible for Early Re…" at bounding box center [517, 125] width 1003 height 288
click at [172, 181] on div "Pending 6" at bounding box center [173, 183] width 75 height 30
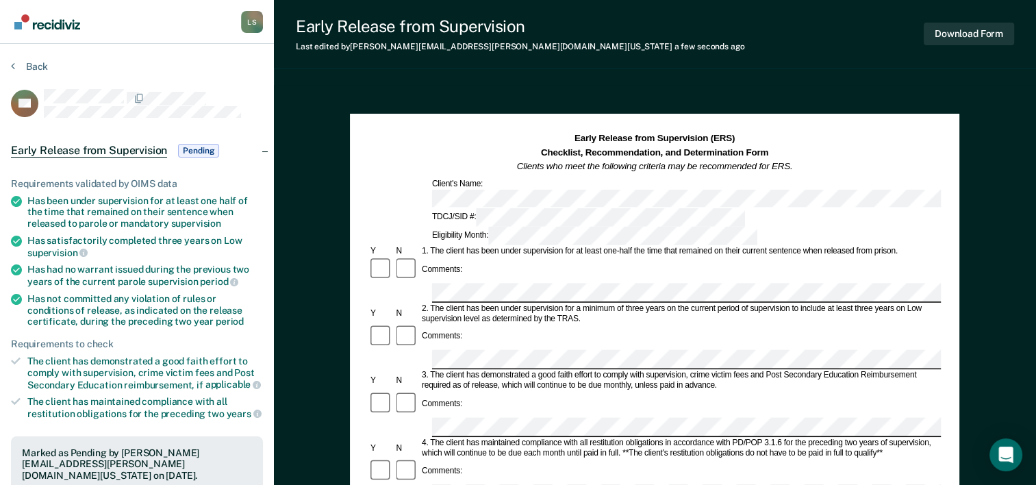
click at [903, 437] on div "4. The client has maintained compliance with all restitution obligations in acc…" at bounding box center [680, 447] width 521 height 21
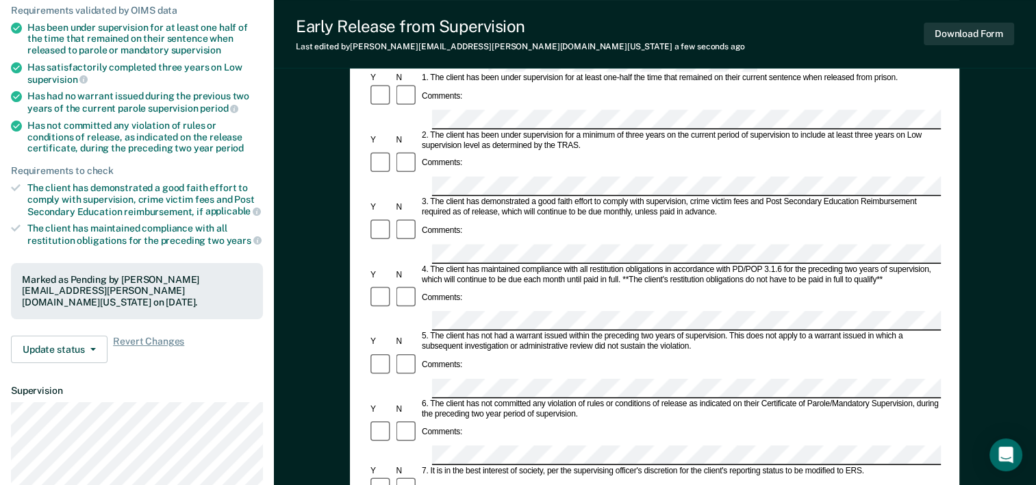
scroll to position [205, 0]
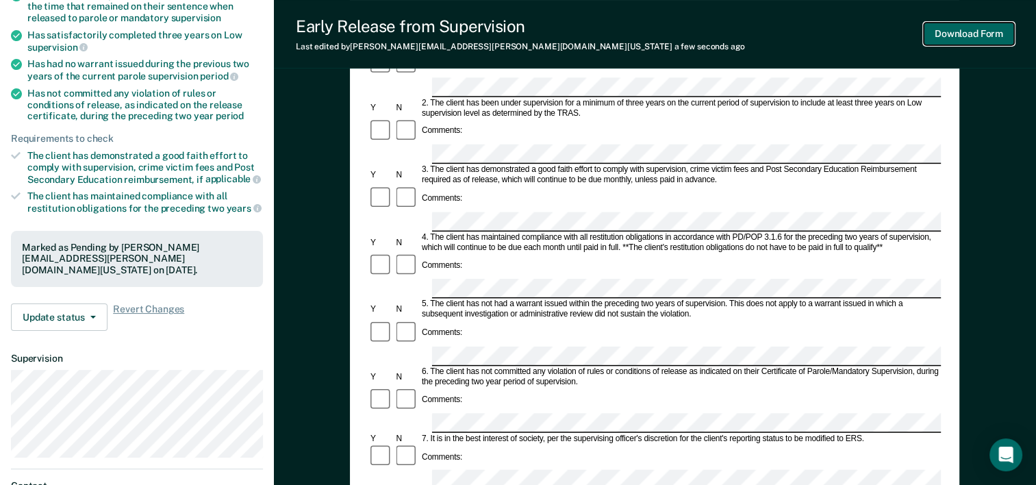
click at [955, 29] on button "Download Form" at bounding box center [969, 34] width 90 height 23
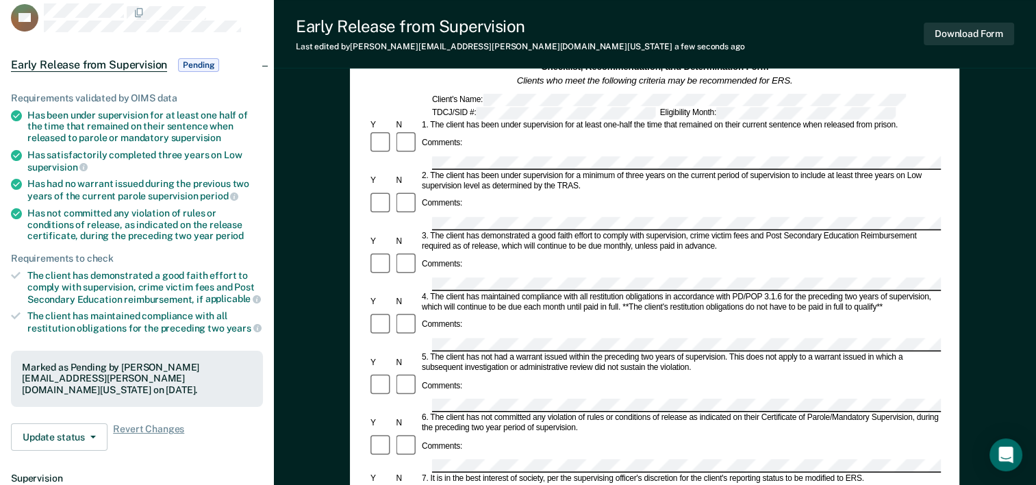
scroll to position [0, 0]
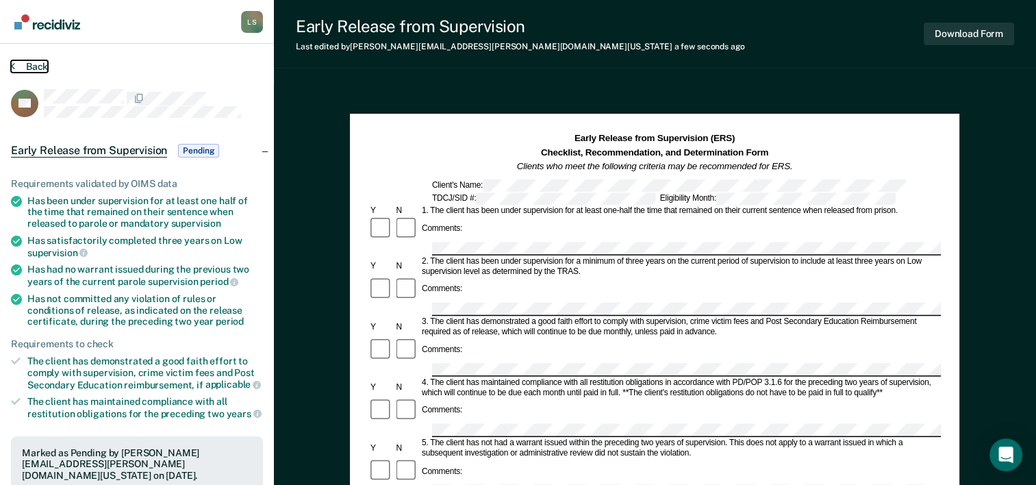
click at [25, 66] on button "Back" at bounding box center [29, 66] width 37 height 12
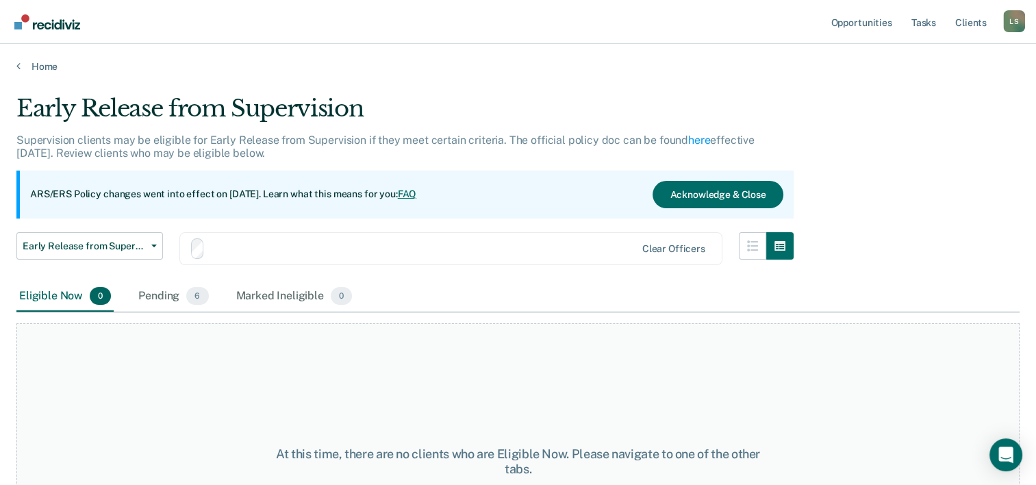
scroll to position [114, 0]
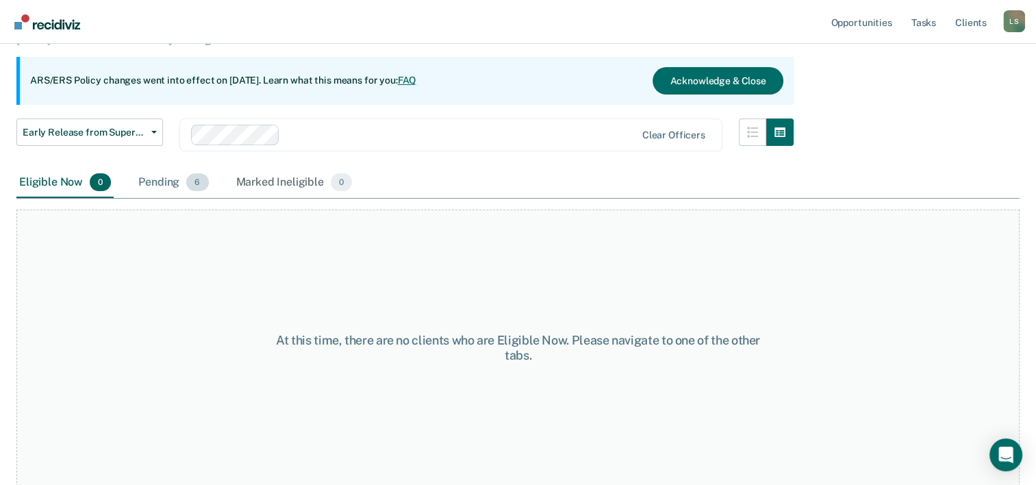
click at [181, 188] on div "Pending 6" at bounding box center [173, 183] width 75 height 30
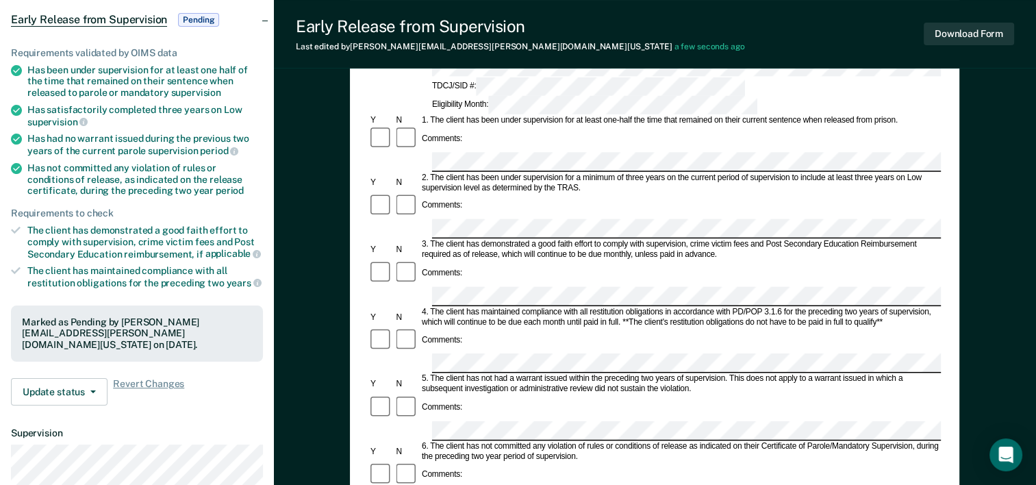
scroll to position [137, 0]
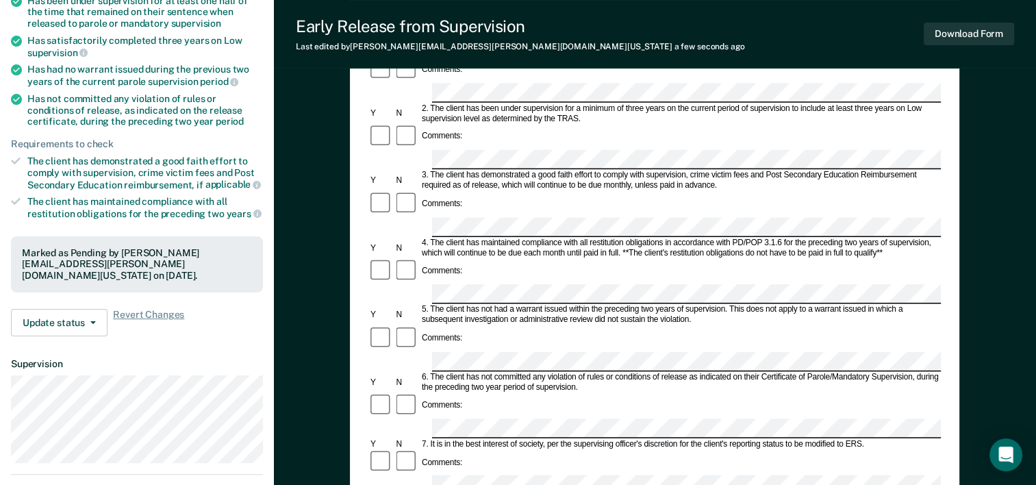
scroll to position [187, 0]
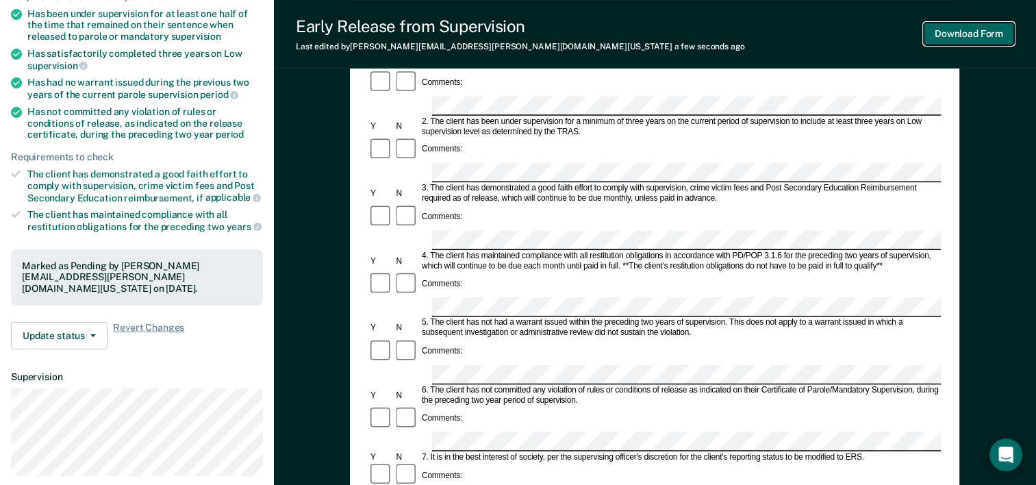
click at [991, 35] on button "Download Form" at bounding box center [969, 34] width 90 height 23
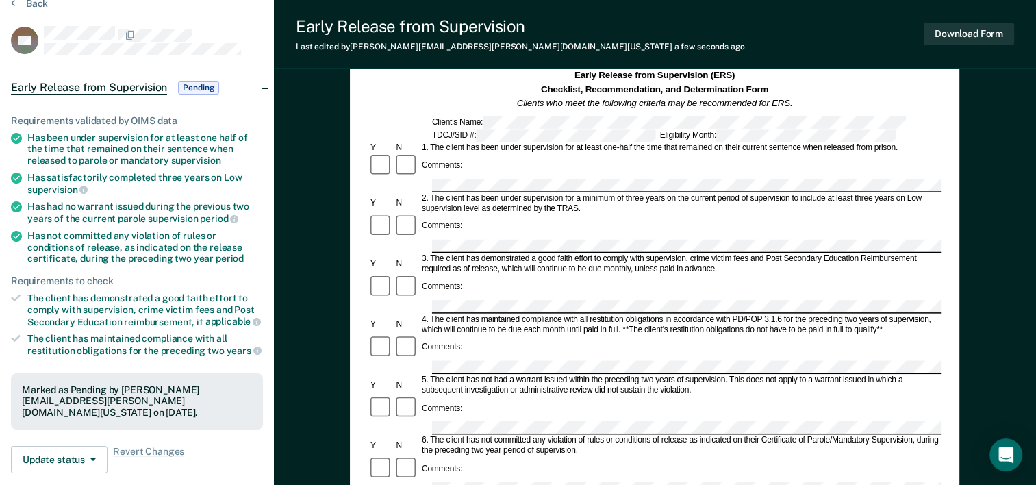
scroll to position [0, 0]
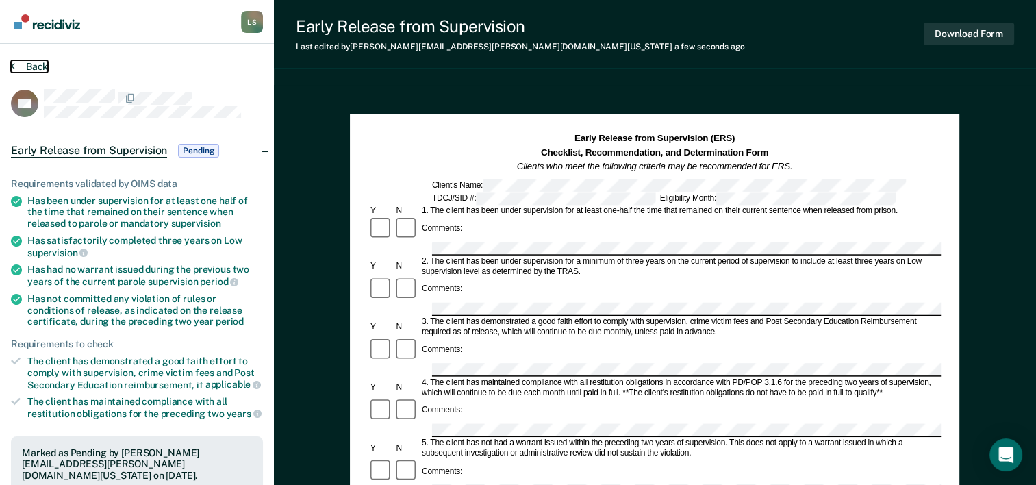
click at [34, 68] on button "Back" at bounding box center [29, 66] width 37 height 12
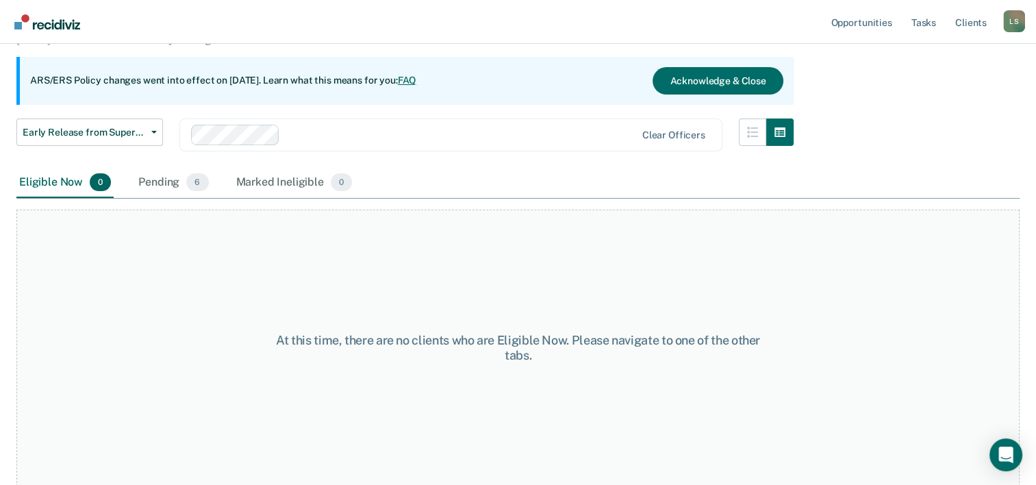
click at [312, 471] on div "At this time, there are no clients who are Eligible Now. Please navigate to one…" at bounding box center [517, 347] width 1003 height 277
click at [162, 182] on div "Pending 6" at bounding box center [173, 183] width 75 height 30
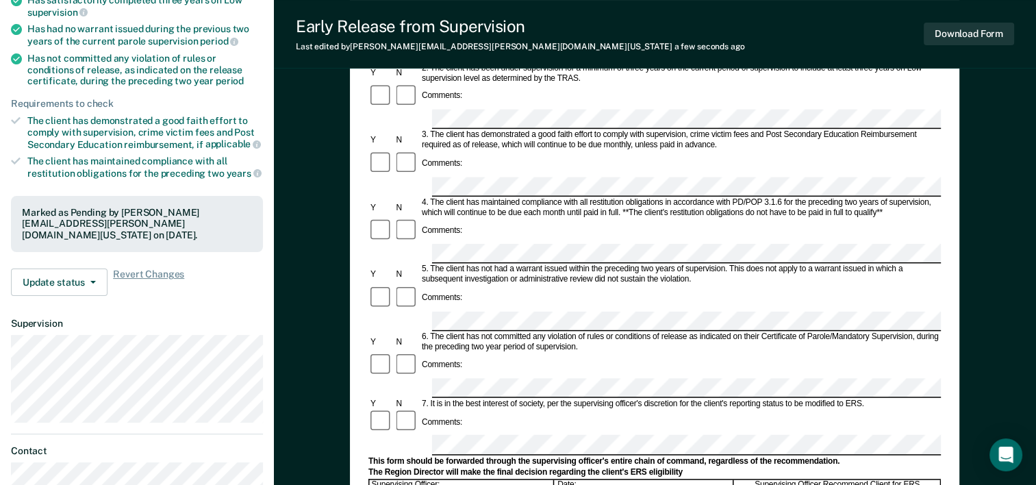
scroll to position [255, 0]
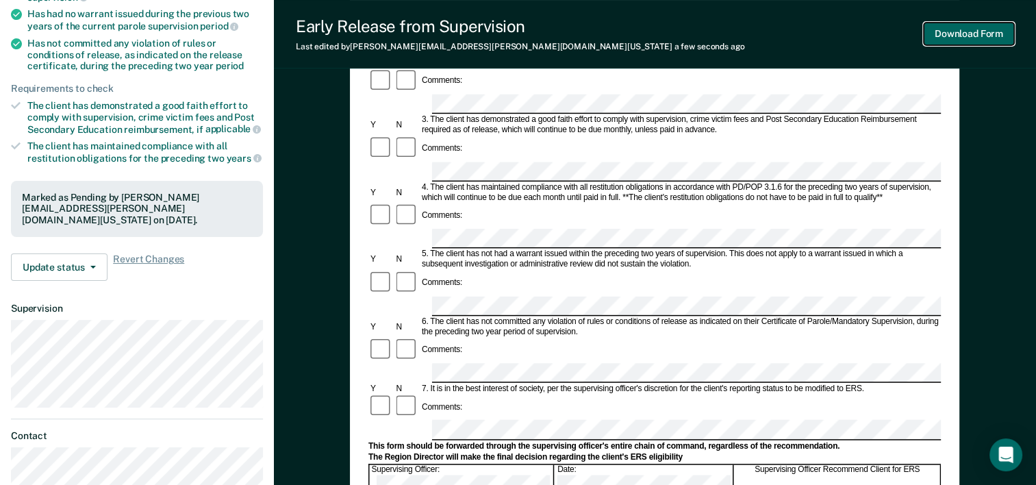
click at [956, 33] on button "Download Form" at bounding box center [969, 34] width 90 height 23
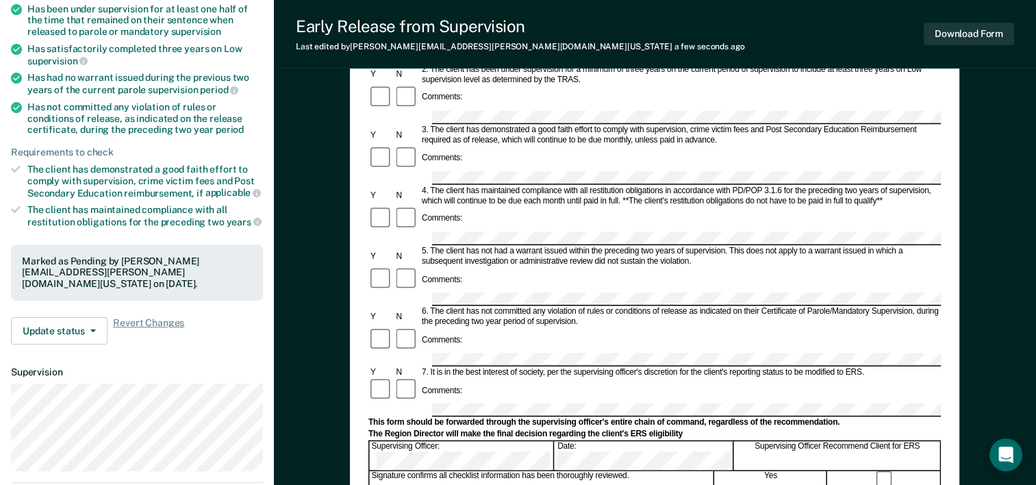
scroll to position [0, 0]
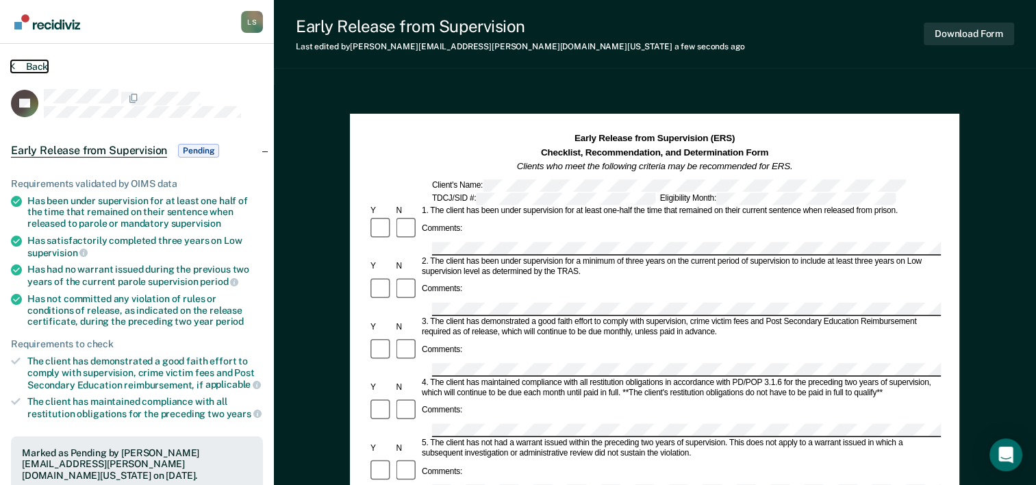
click at [29, 66] on button "Back" at bounding box center [29, 66] width 37 height 12
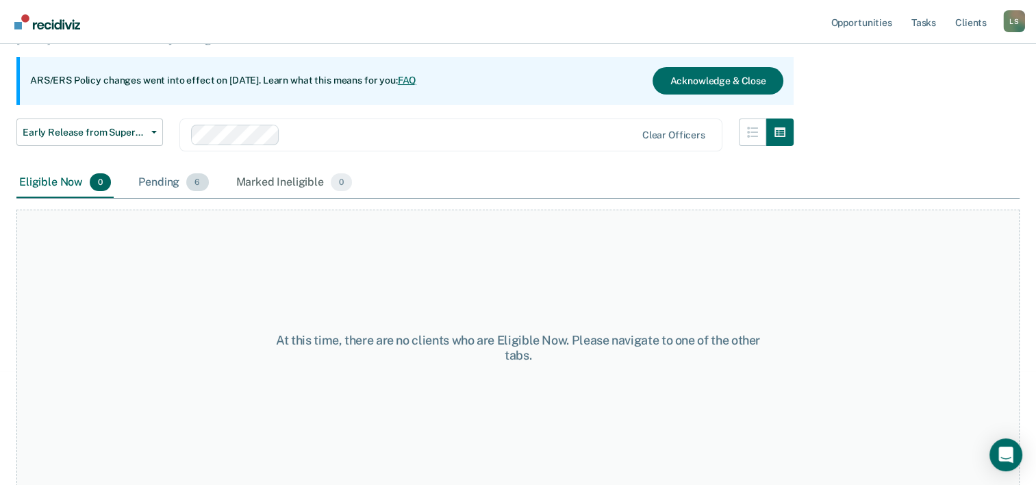
click at [164, 186] on div "Pending 6" at bounding box center [173, 183] width 75 height 30
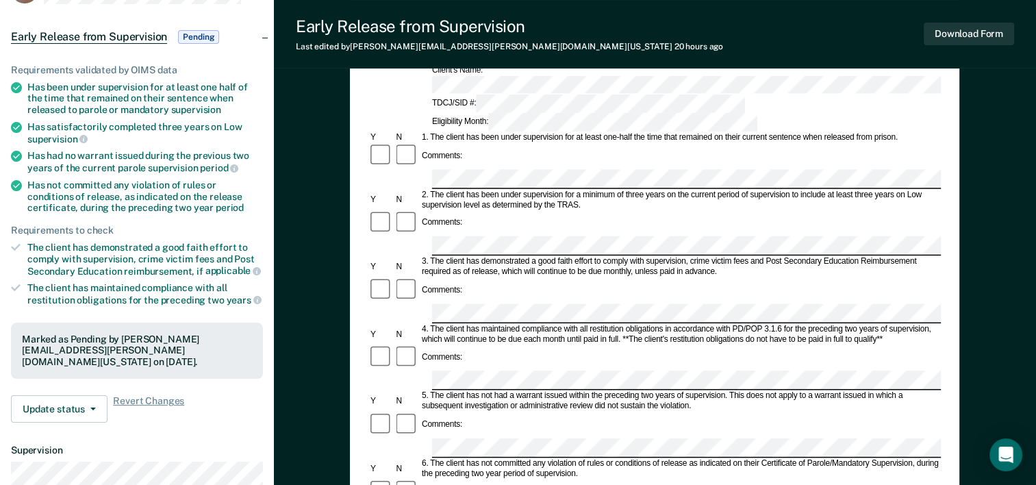
scroll to position [274, 0]
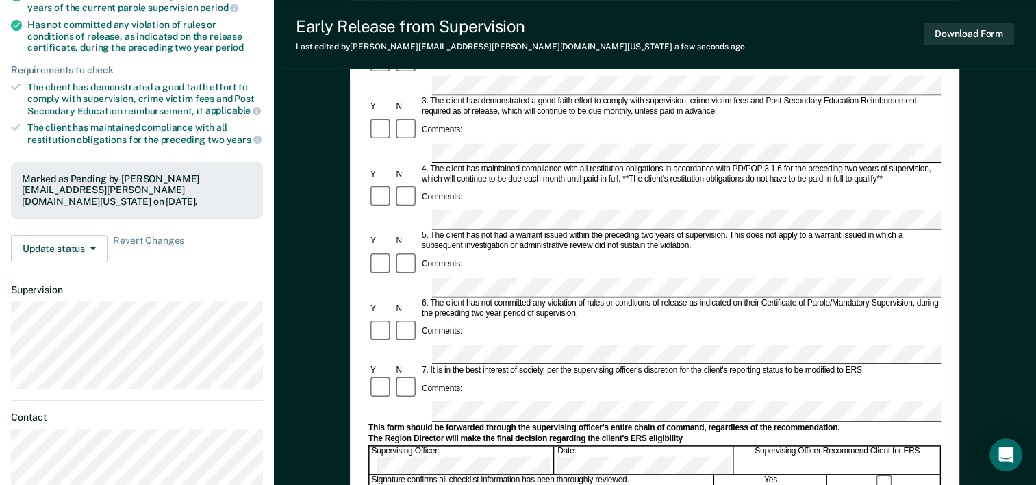
click at [465, 340] on form "Early Release from Supervision (ERS) Checklist, Recommendation, and Determinati…" at bounding box center [654, 354] width 572 height 992
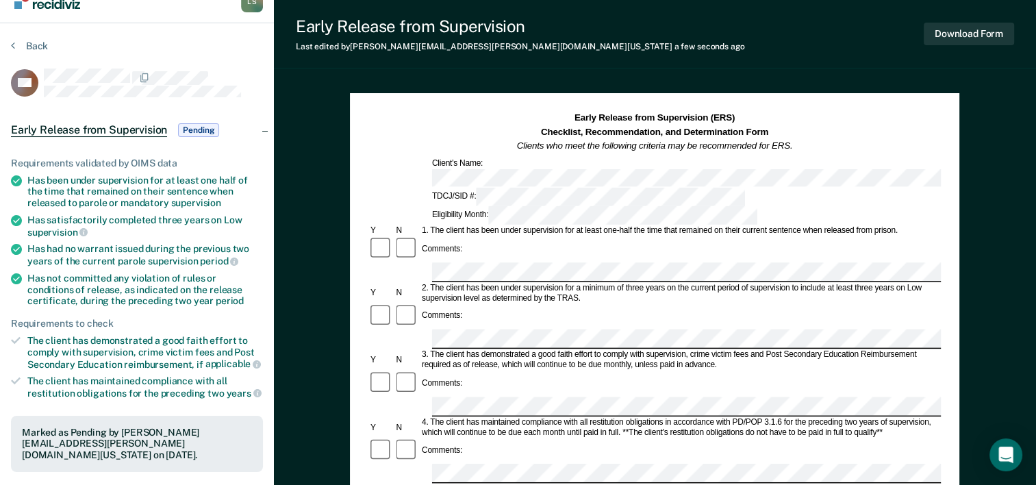
scroll to position [0, 0]
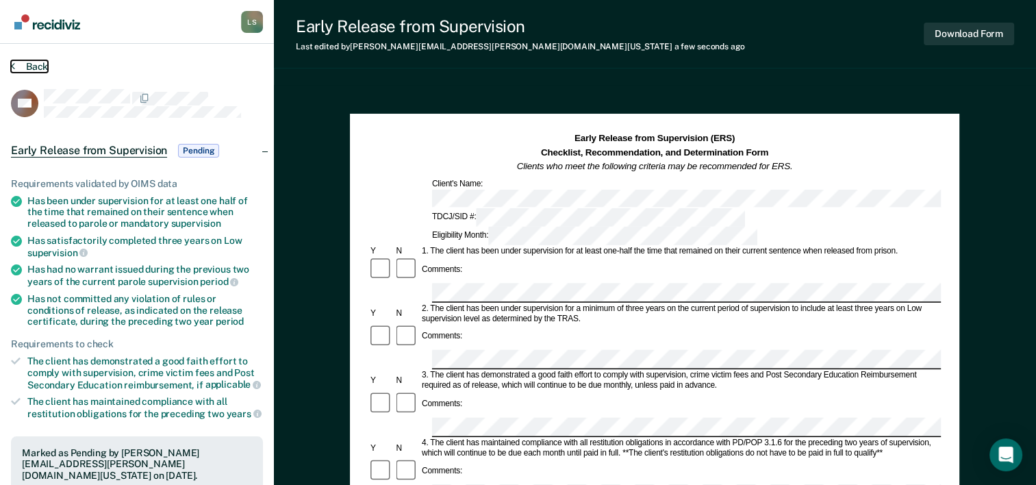
click at [35, 62] on button "Back" at bounding box center [29, 66] width 37 height 12
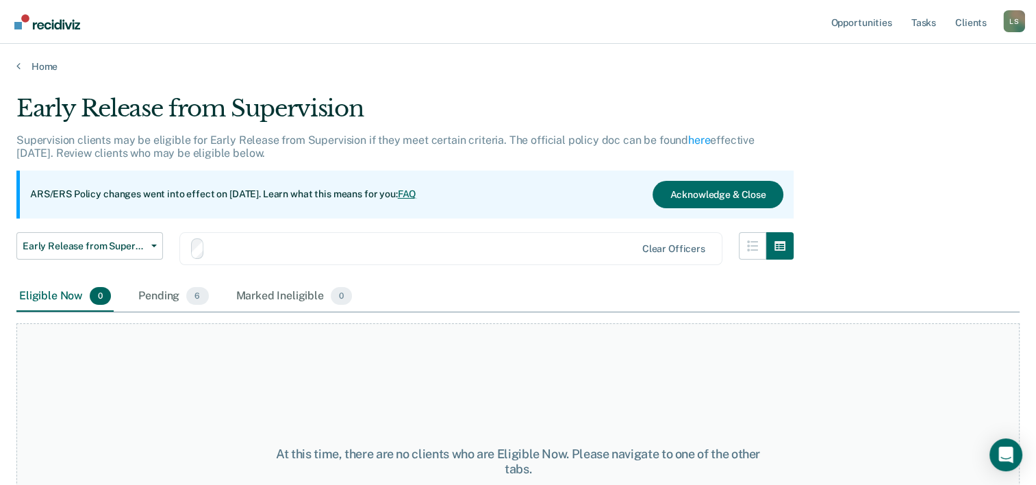
scroll to position [114, 0]
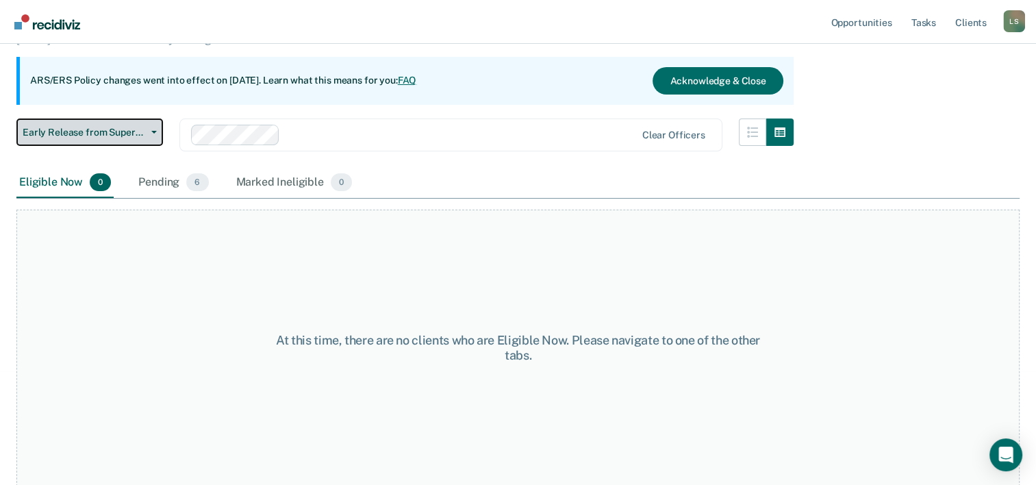
click at [92, 128] on span "Early Release from Supervision" at bounding box center [84, 133] width 123 height 12
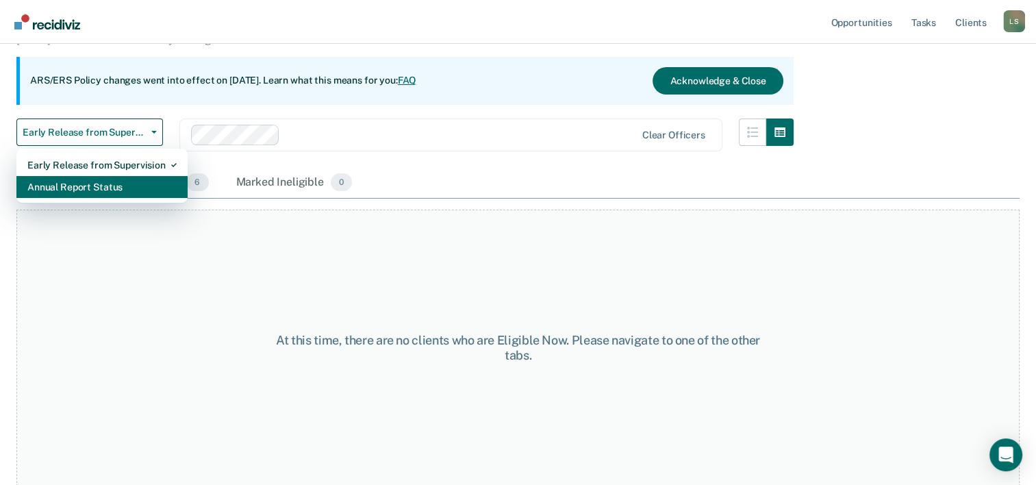
click at [74, 191] on div "Annual Report Status" at bounding box center [101, 187] width 149 height 22
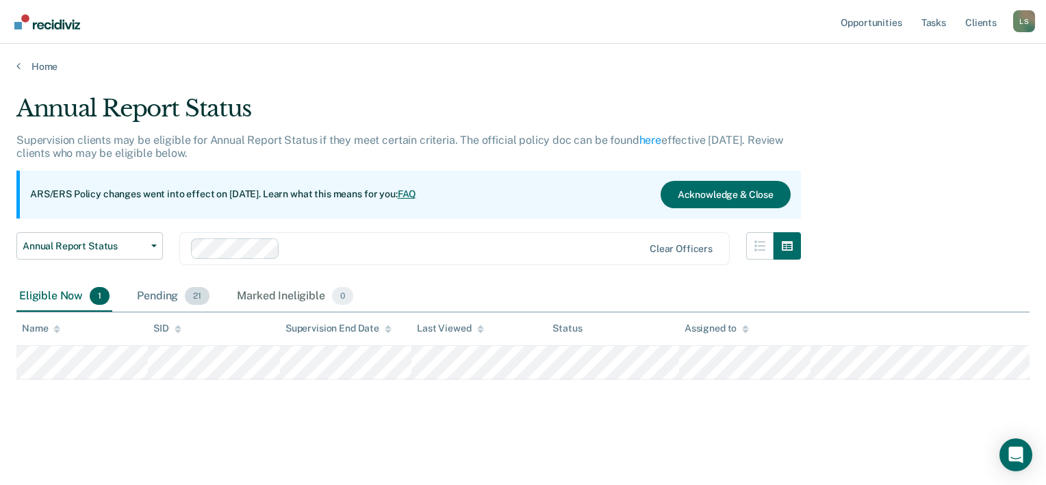
click at [161, 300] on div "Pending 21" at bounding box center [173, 296] width 78 height 30
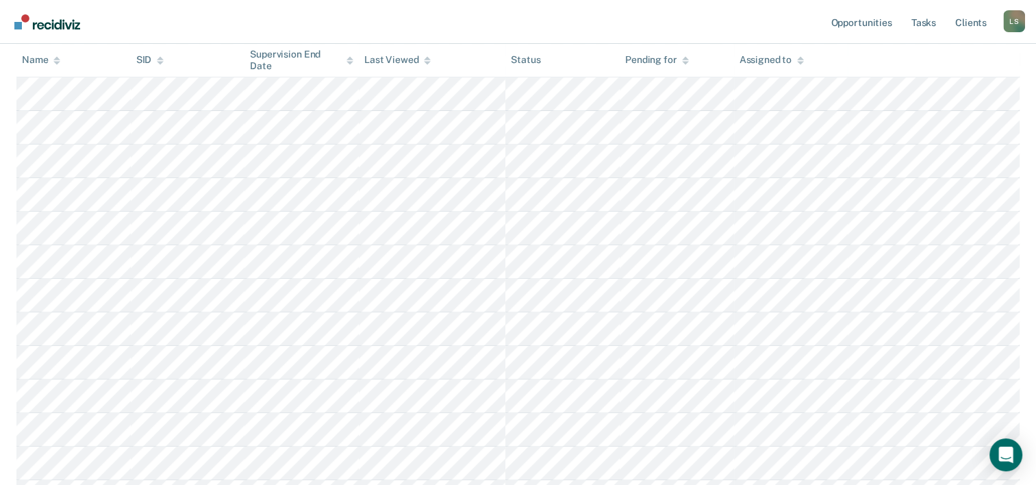
scroll to position [526, 0]
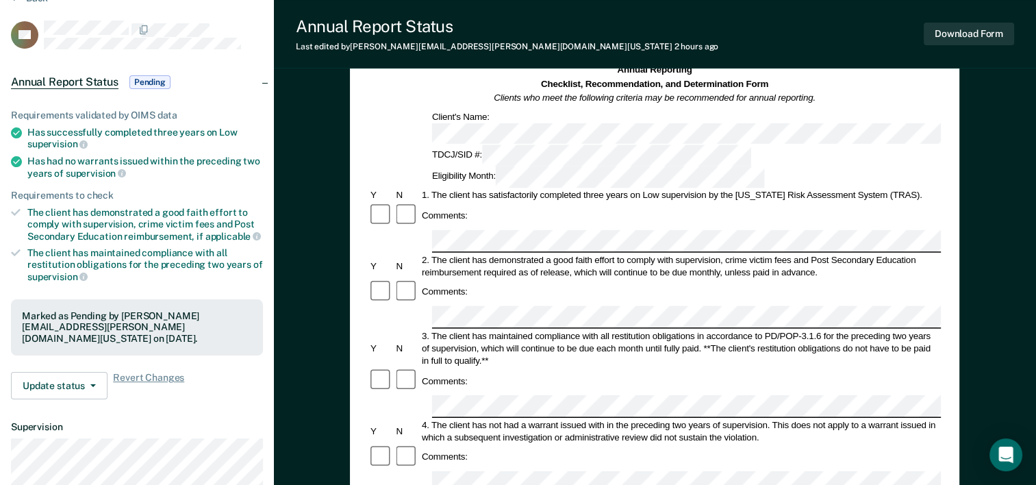
scroll to position [137, 0]
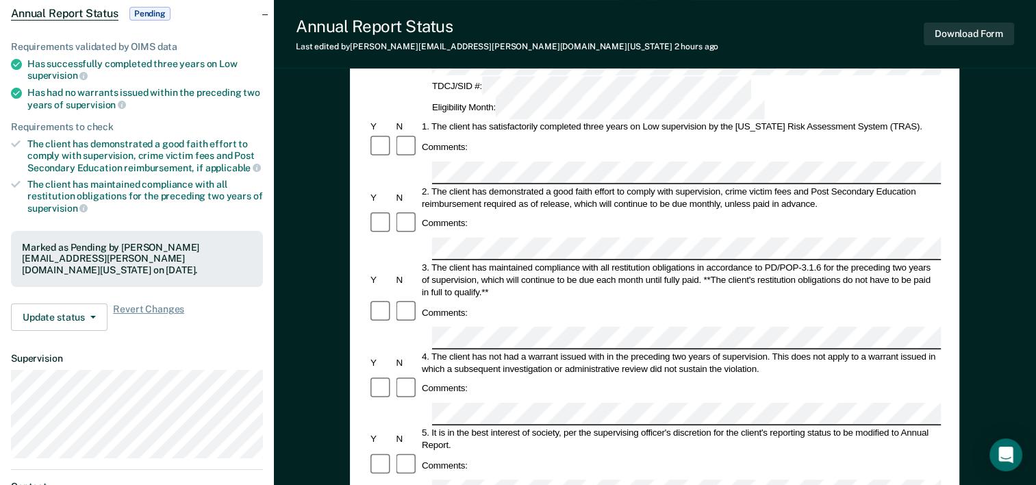
click at [430, 479] on div at bounding box center [816, 490] width 772 height 23
click at [422, 479] on div at bounding box center [654, 490] width 572 height 23
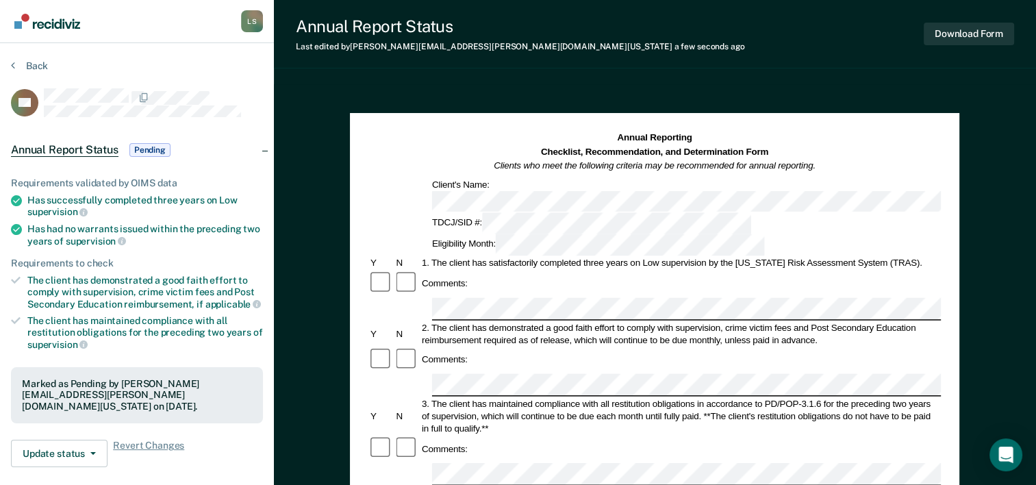
scroll to position [0, 0]
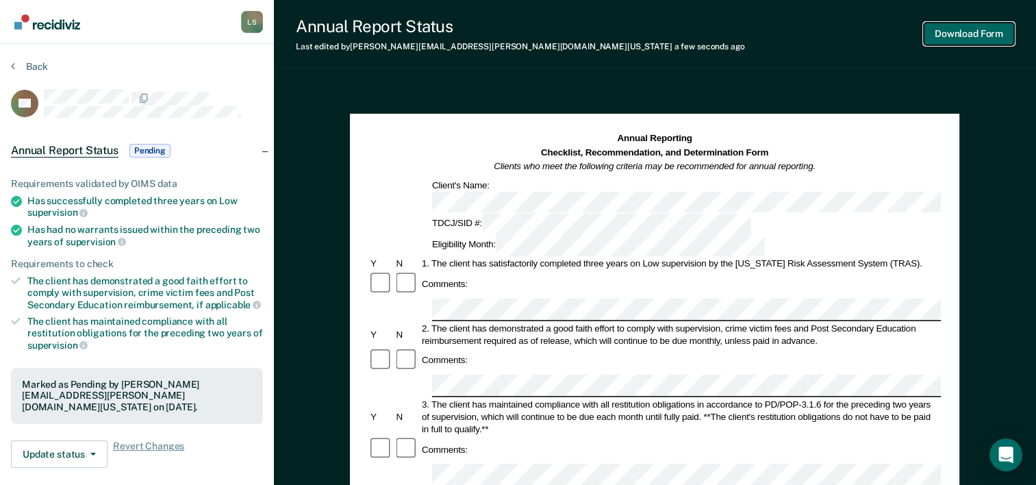
click at [996, 35] on button "Download Form" at bounding box center [969, 34] width 90 height 23
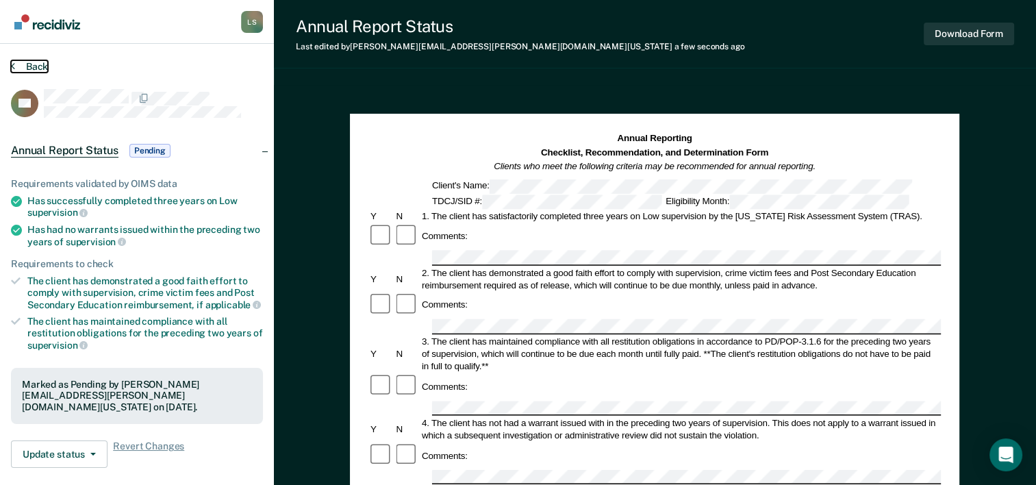
click at [29, 67] on button "Back" at bounding box center [29, 66] width 37 height 12
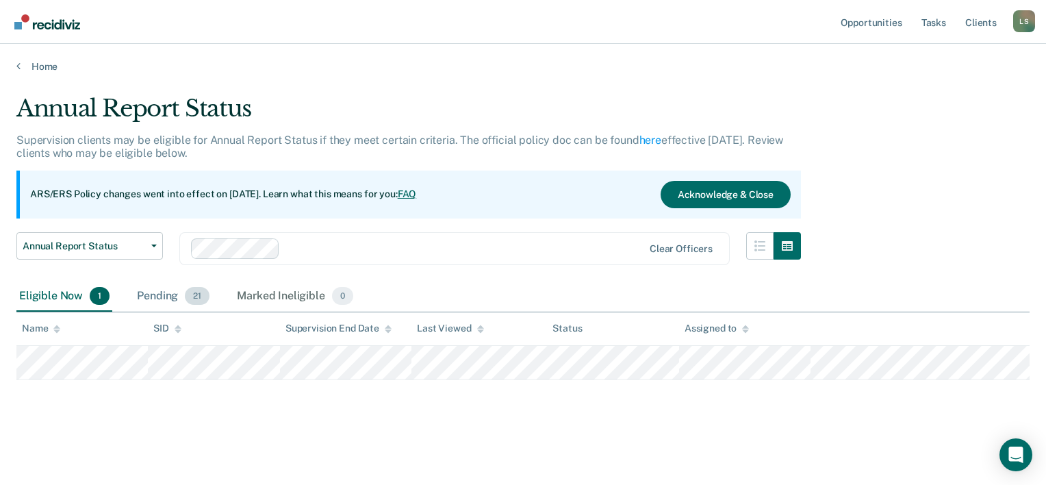
click at [150, 293] on div "Pending 21" at bounding box center [173, 296] width 78 height 30
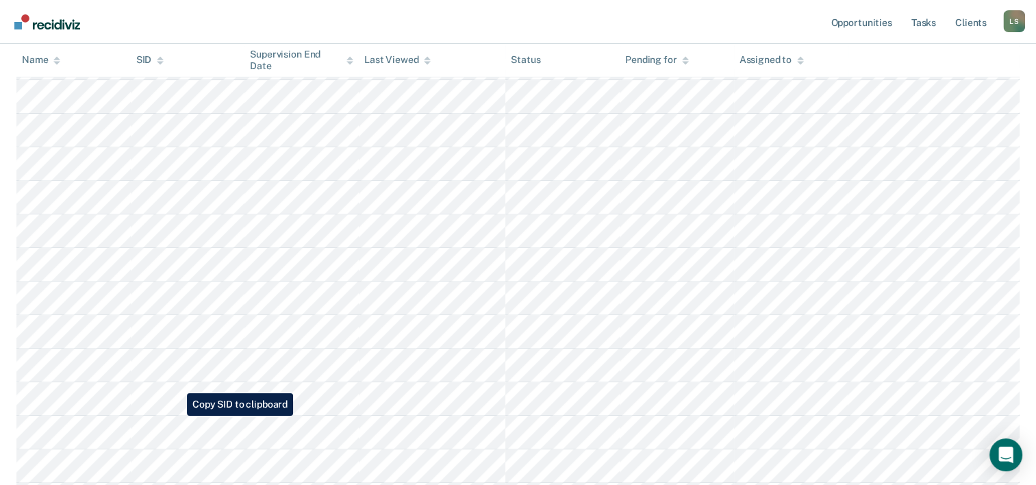
scroll to position [663, 0]
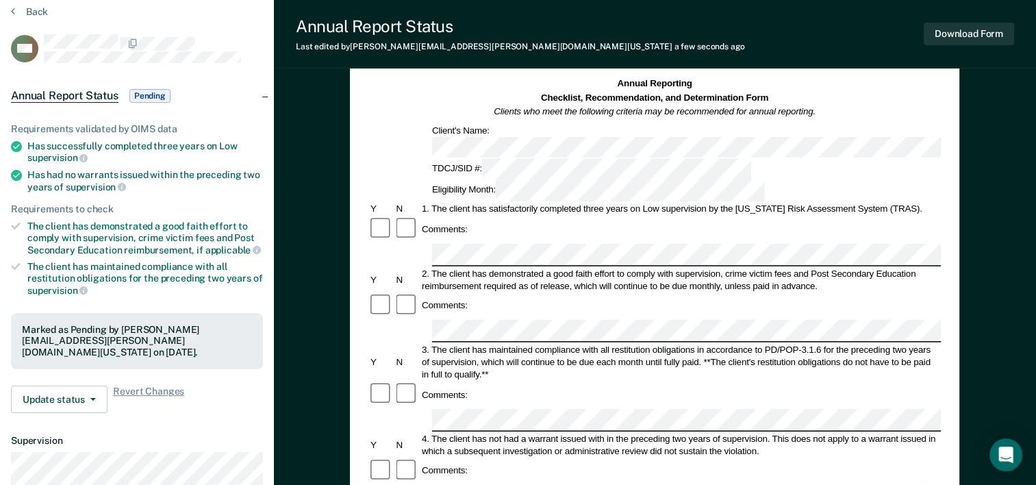
scroll to position [50, 0]
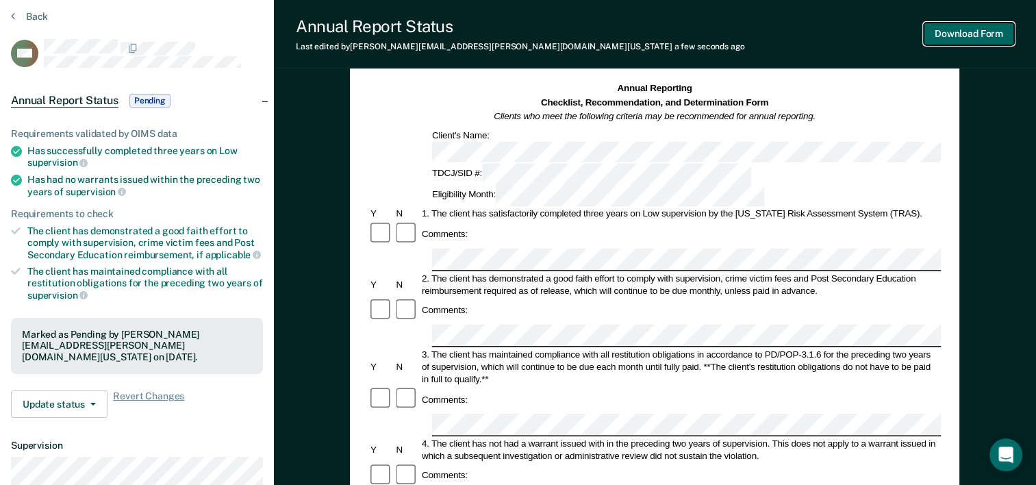
click at [971, 37] on button "Download Form" at bounding box center [969, 34] width 90 height 23
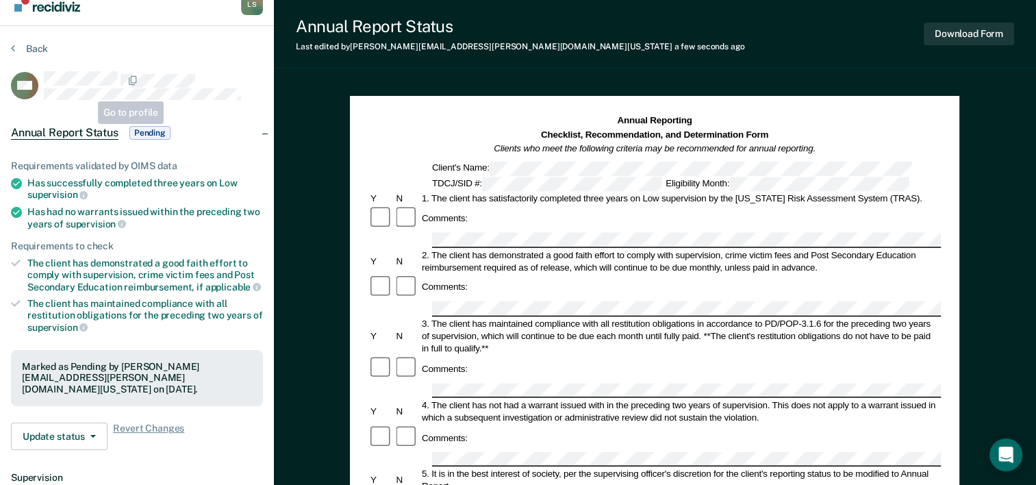
scroll to position [0, 0]
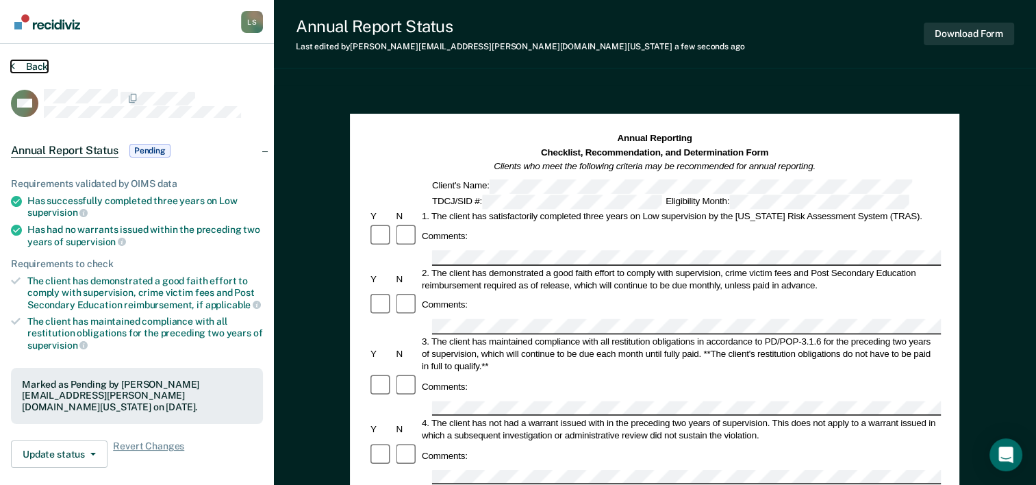
click at [38, 67] on button "Back" at bounding box center [29, 66] width 37 height 12
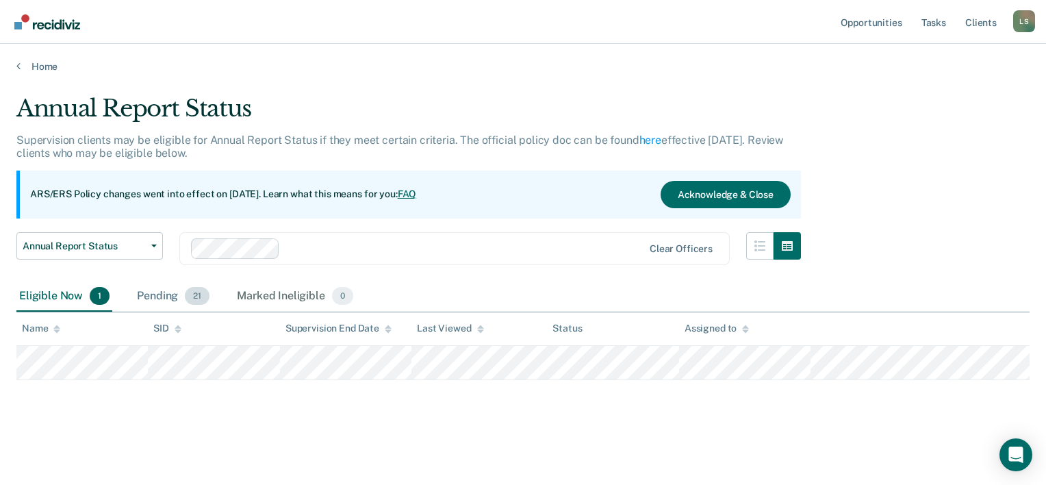
click at [139, 290] on div "Pending 21" at bounding box center [173, 296] width 78 height 30
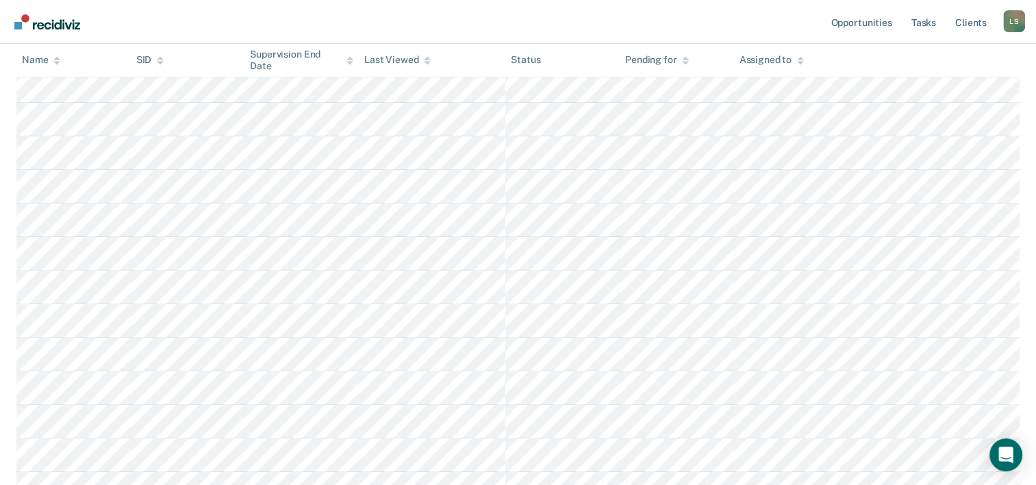
scroll to position [479, 0]
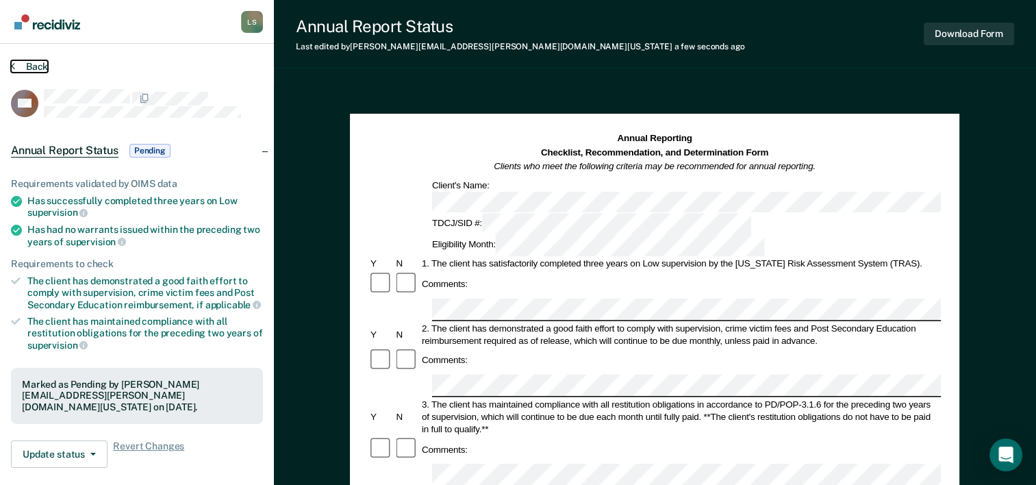
click at [36, 67] on button "Back" at bounding box center [29, 66] width 37 height 12
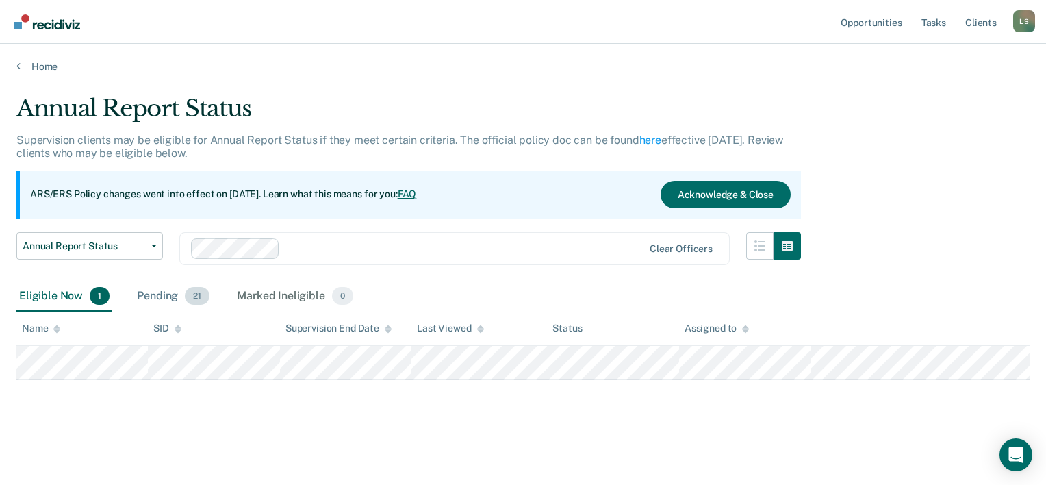
click at [179, 301] on div "Pending 21" at bounding box center [173, 296] width 78 height 30
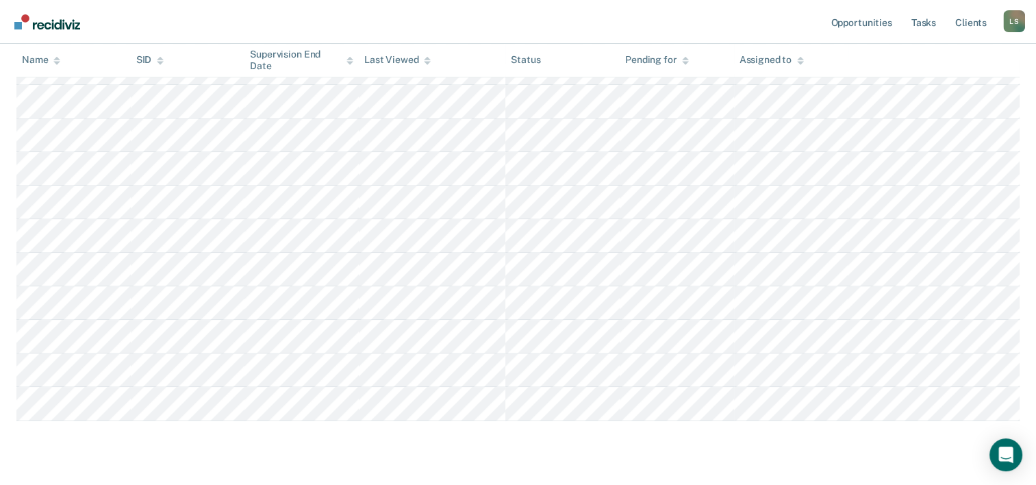
scroll to position [663, 0]
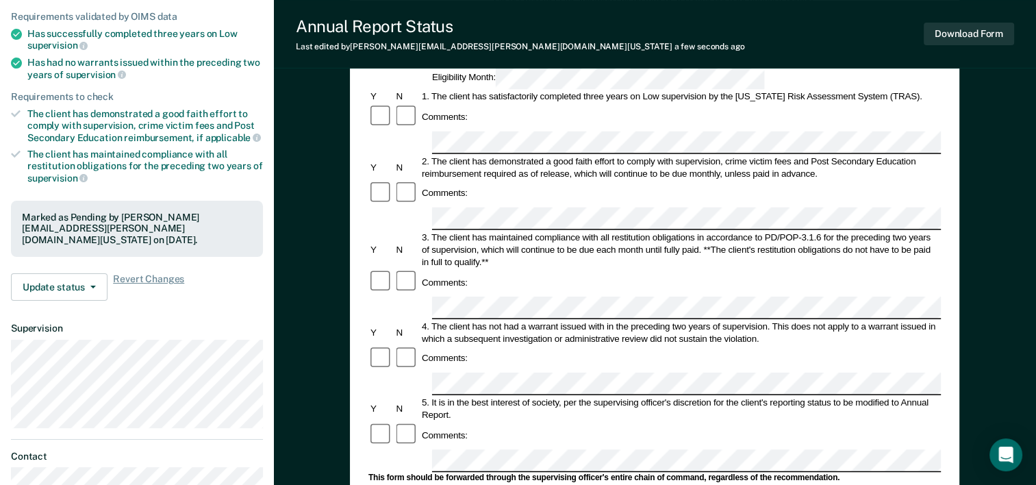
scroll to position [205, 0]
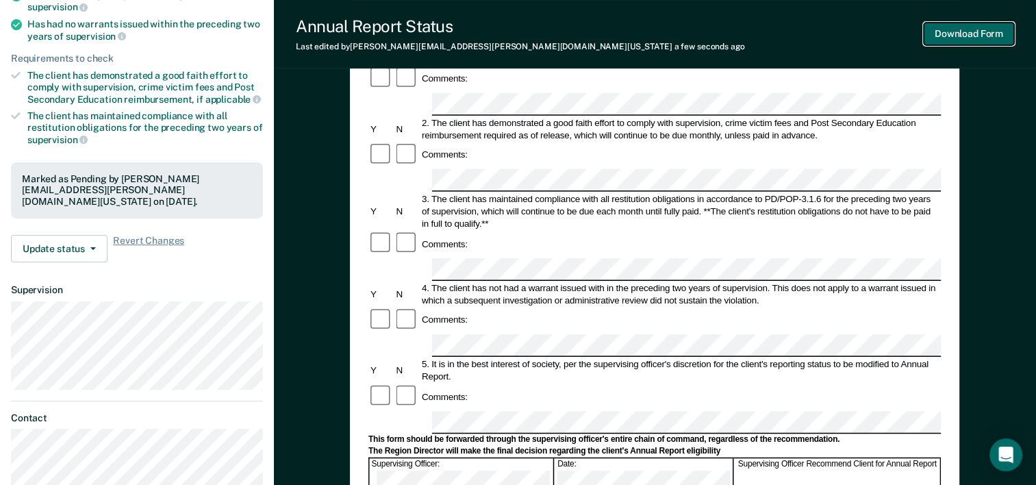
click at [980, 34] on button "Download Form" at bounding box center [969, 34] width 90 height 23
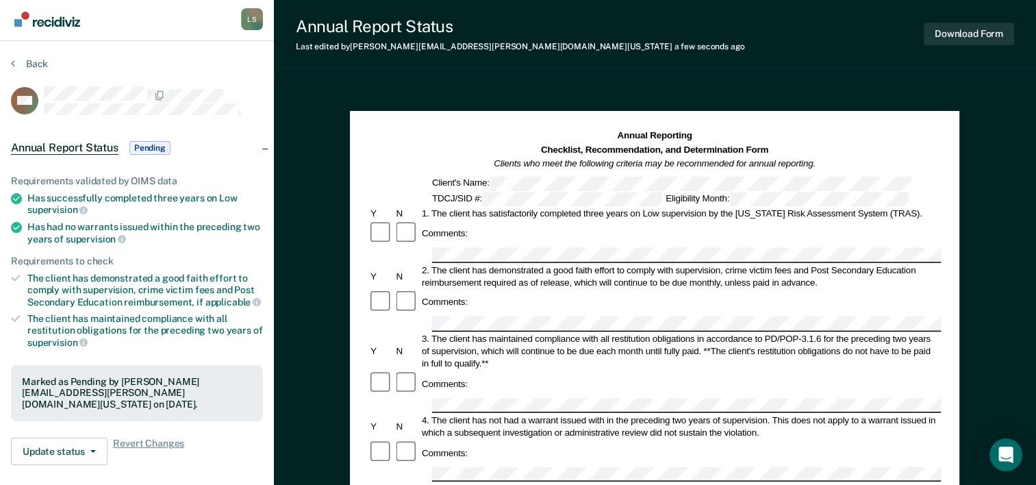
scroll to position [0, 0]
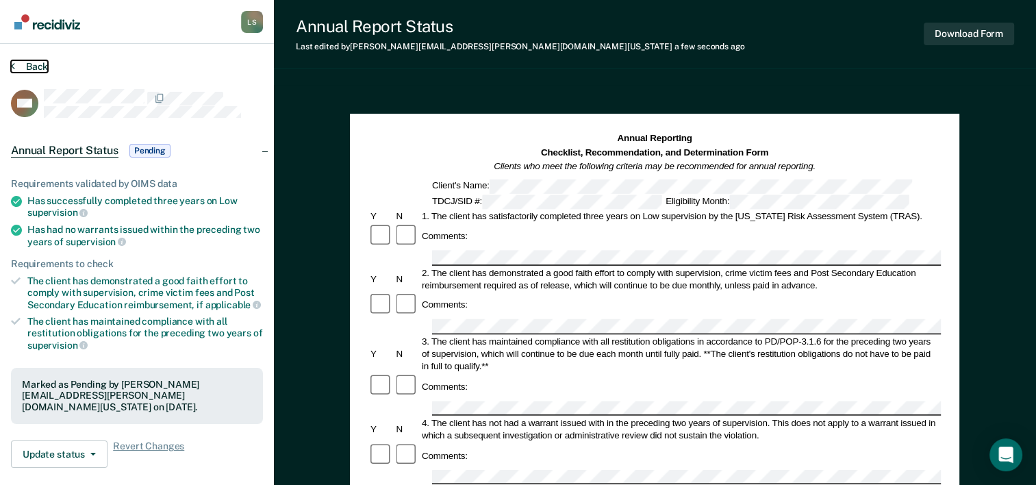
click at [38, 66] on button "Back" at bounding box center [29, 66] width 37 height 12
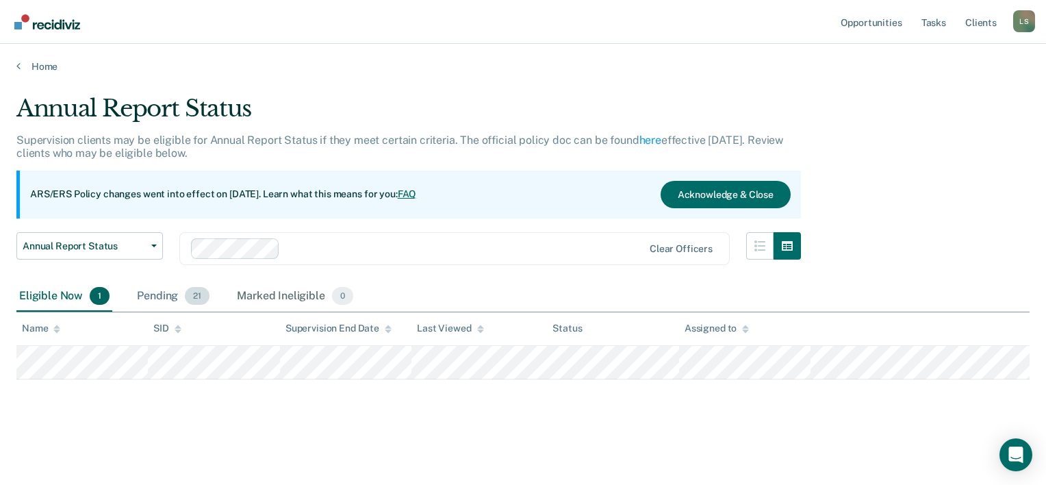
click at [167, 293] on div "Pending 21" at bounding box center [173, 296] width 78 height 30
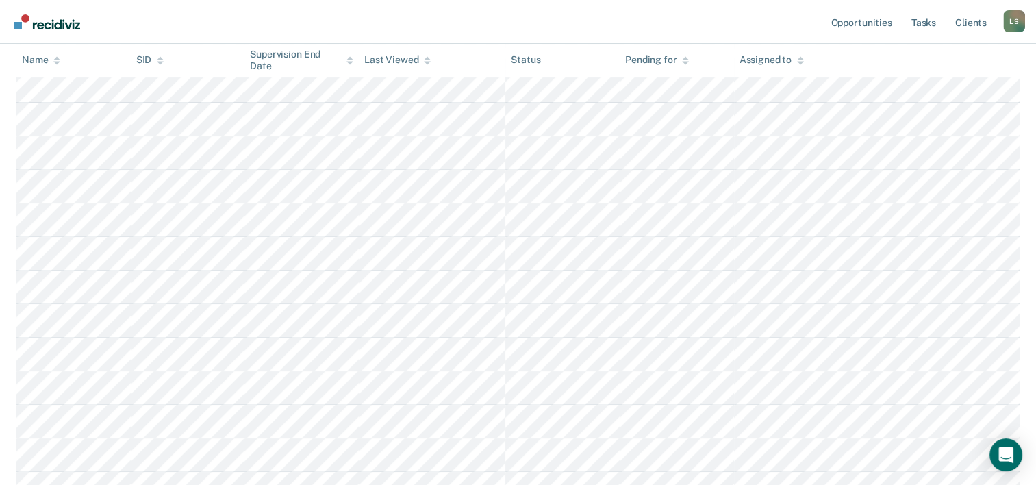
scroll to position [548, 0]
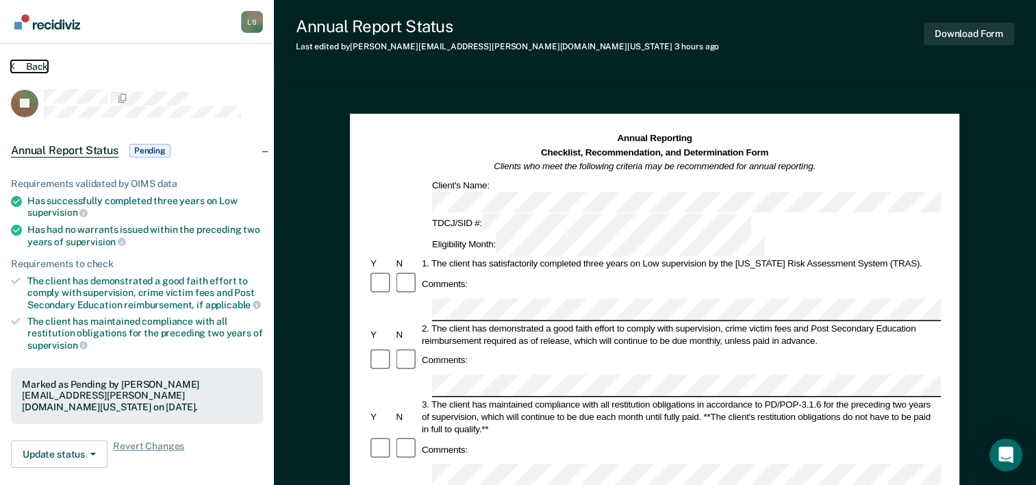
click at [30, 63] on button "Back" at bounding box center [29, 66] width 37 height 12
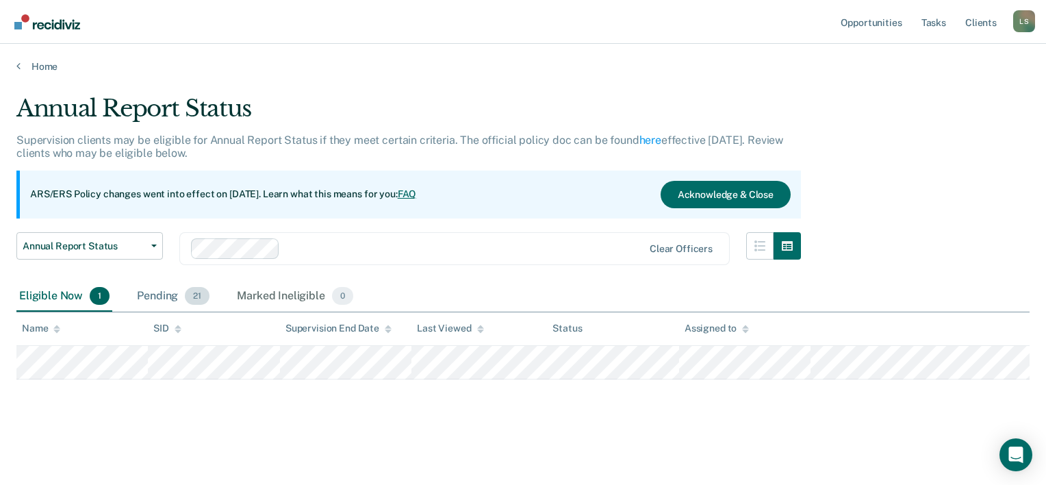
click at [162, 304] on div "Pending 21" at bounding box center [173, 296] width 78 height 30
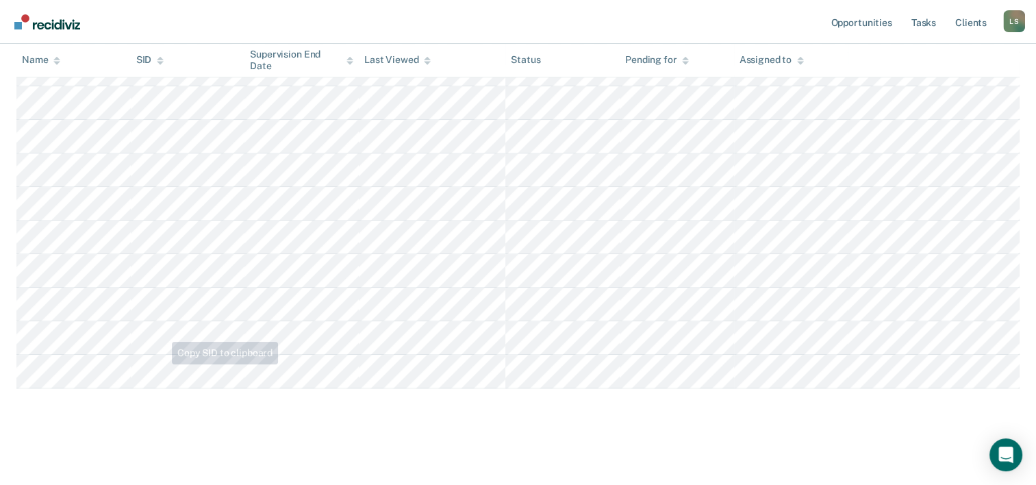
scroll to position [663, 0]
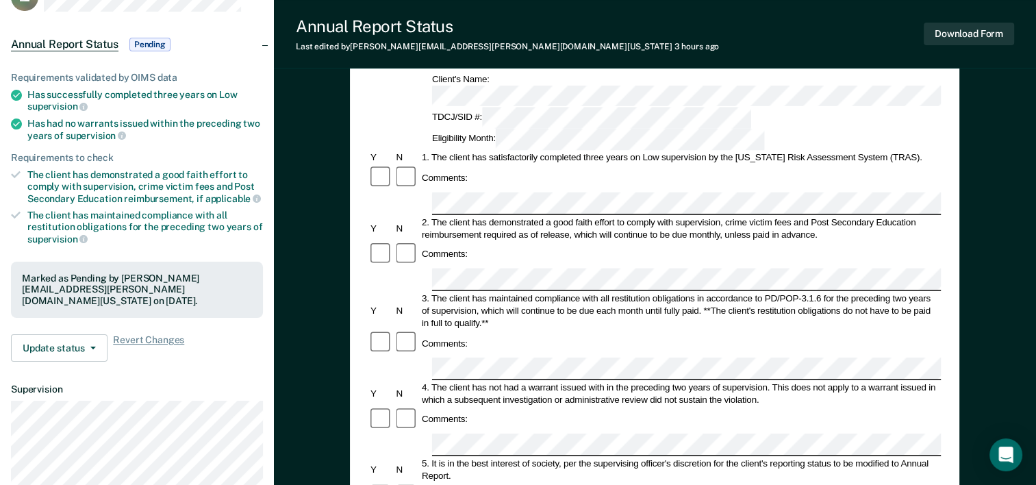
scroll to position [137, 0]
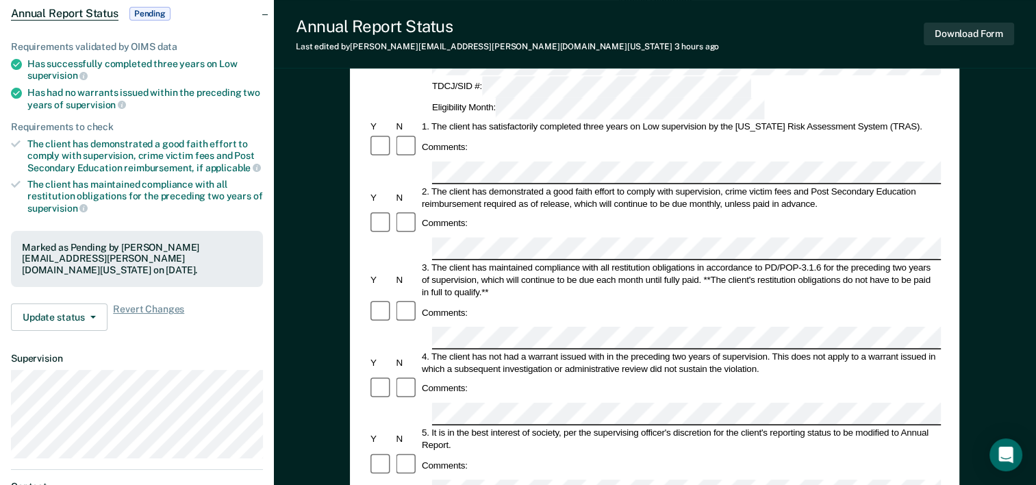
click at [429, 479] on div at bounding box center [654, 490] width 572 height 23
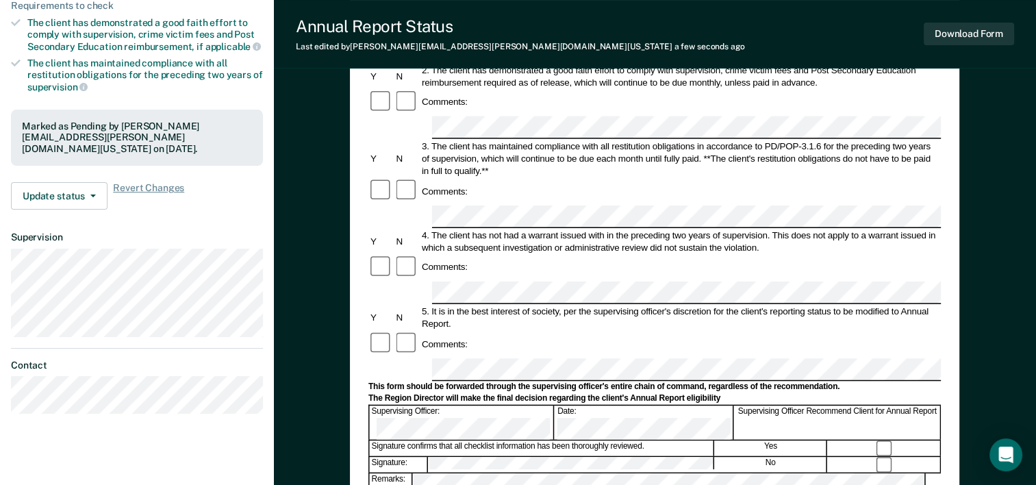
scroll to position [274, 0]
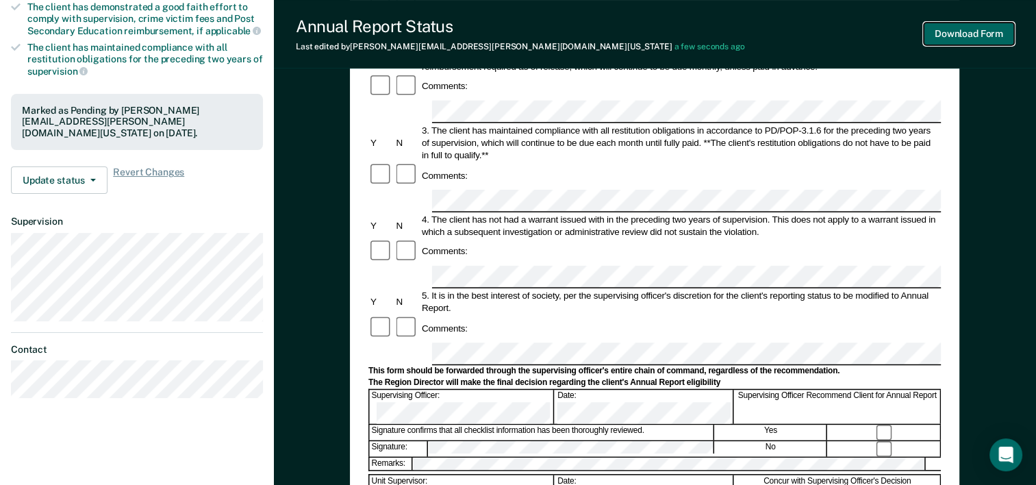
click at [965, 34] on button "Download Form" at bounding box center [969, 34] width 90 height 23
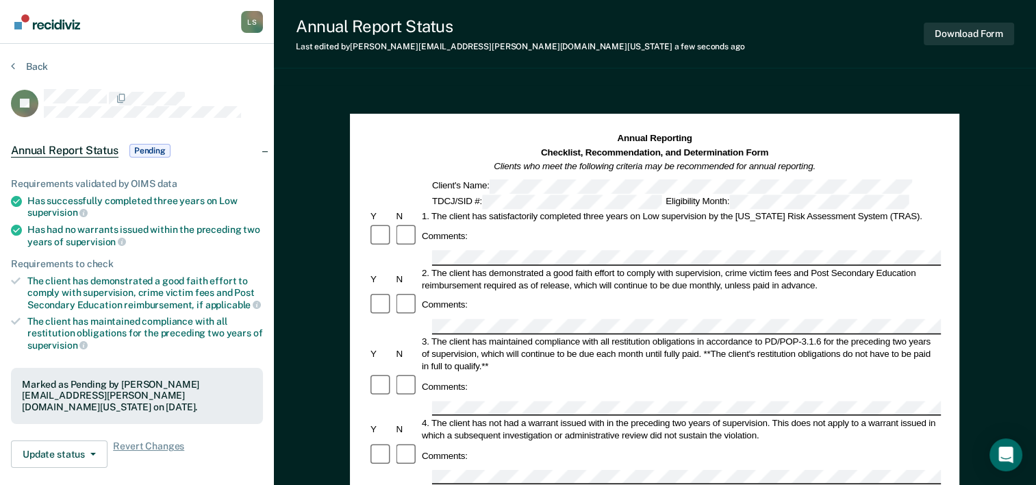
scroll to position [0, 0]
click at [36, 68] on button "Back" at bounding box center [29, 66] width 37 height 12
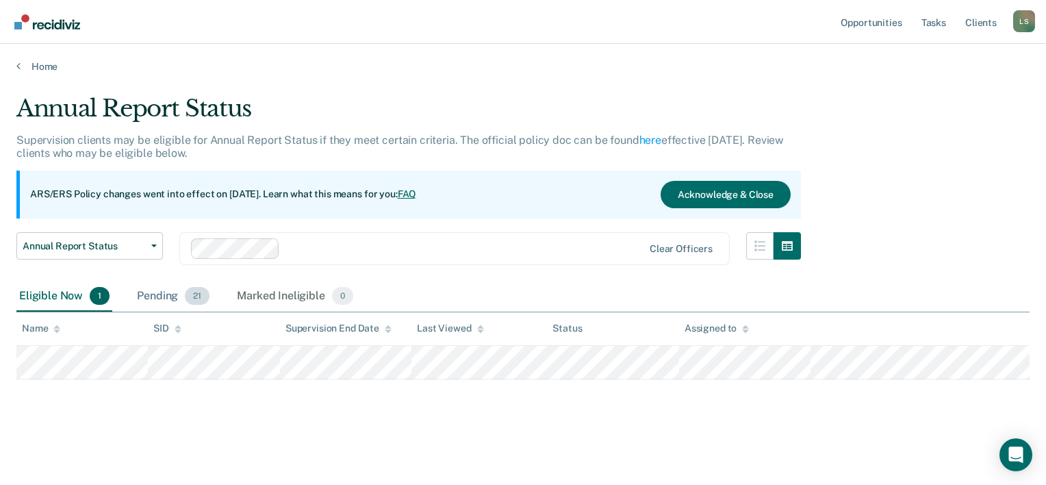
click at [191, 298] on span "21" at bounding box center [197, 296] width 25 height 18
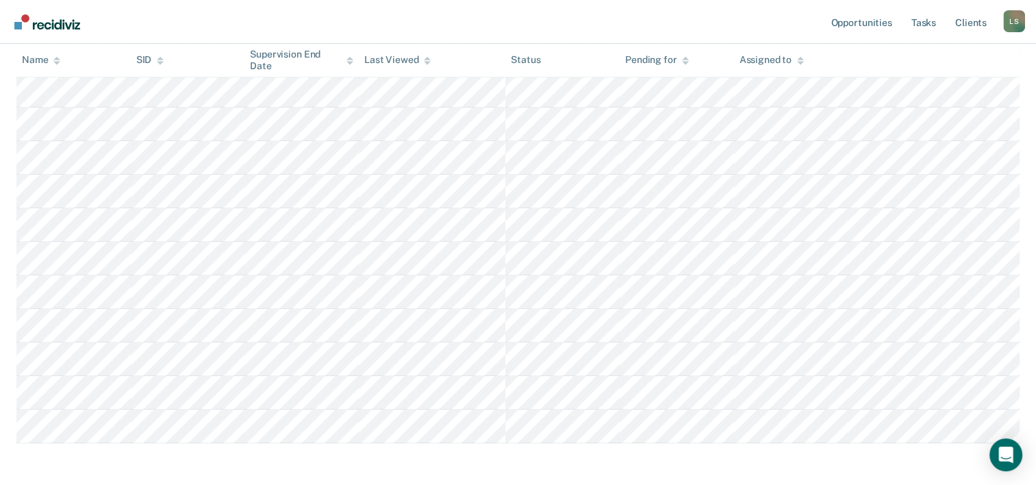
scroll to position [616, 0]
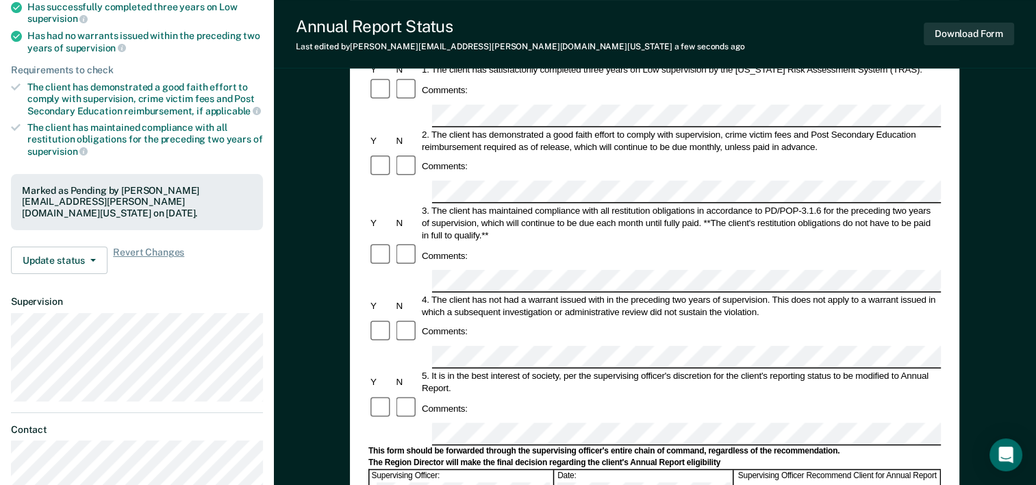
scroll to position [274, 0]
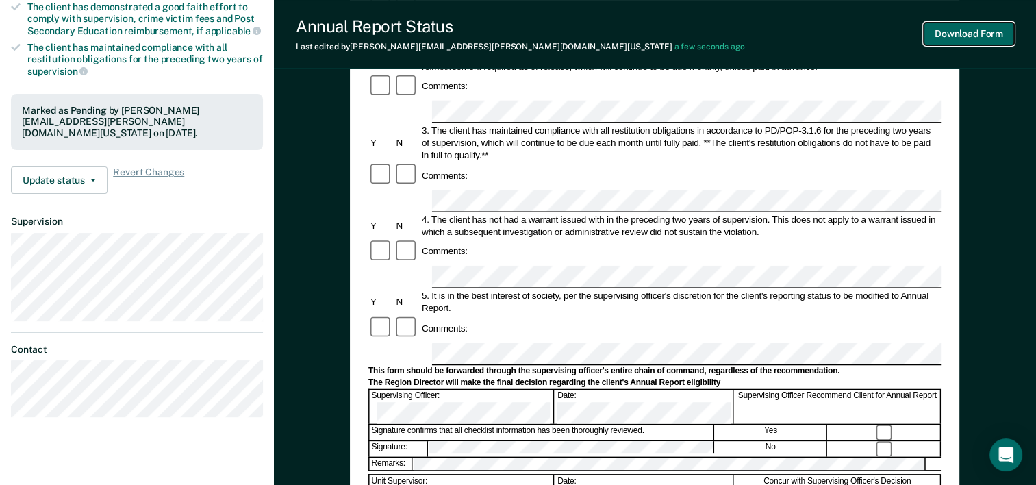
click at [996, 33] on button "Download Form" at bounding box center [969, 34] width 90 height 23
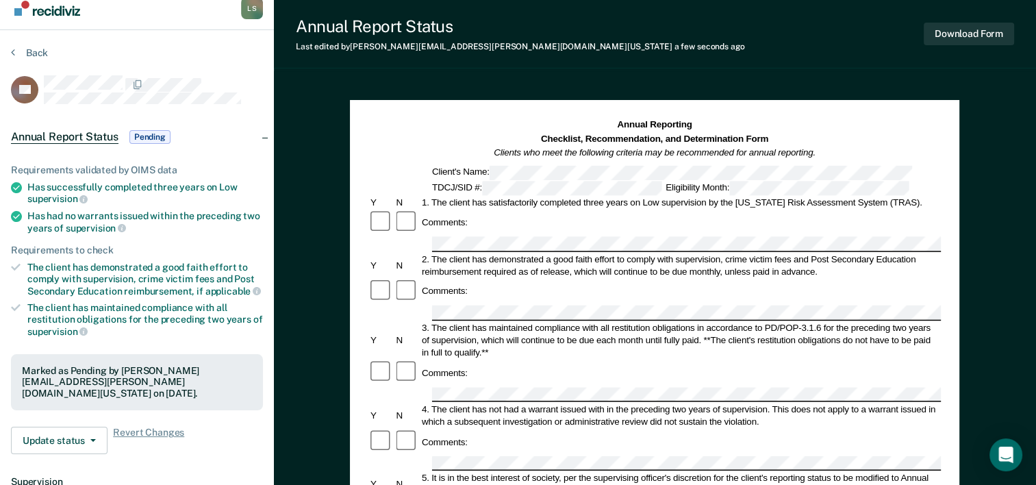
scroll to position [0, 0]
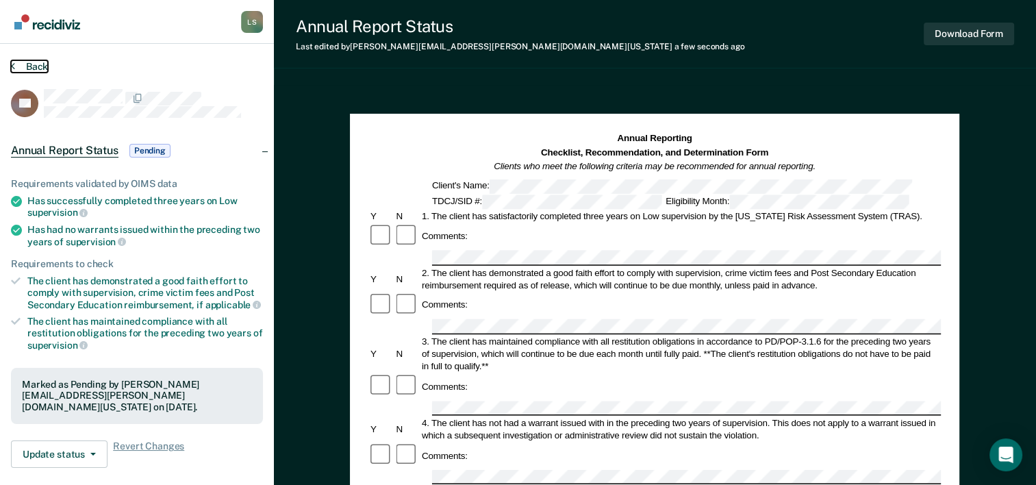
click at [24, 66] on button "Back" at bounding box center [29, 66] width 37 height 12
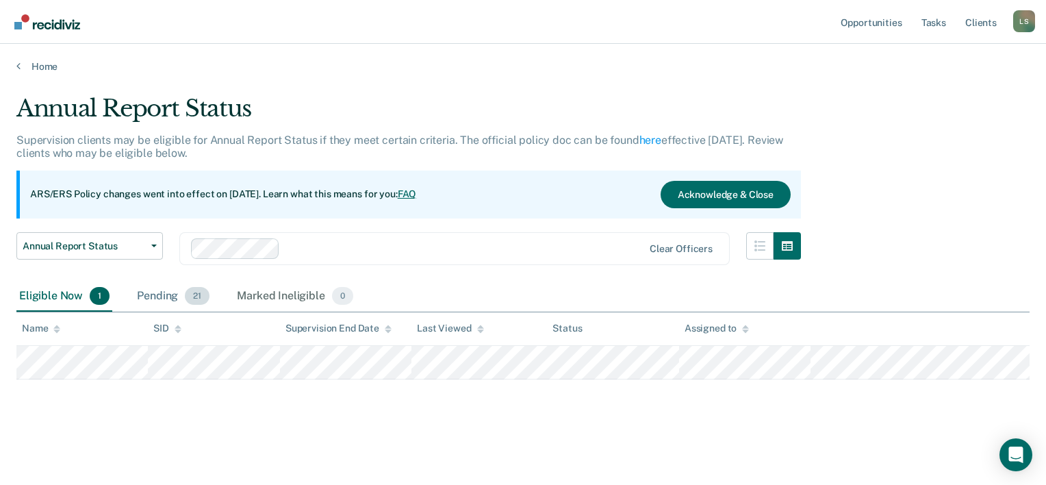
click at [170, 301] on div "Pending 21" at bounding box center [173, 296] width 78 height 30
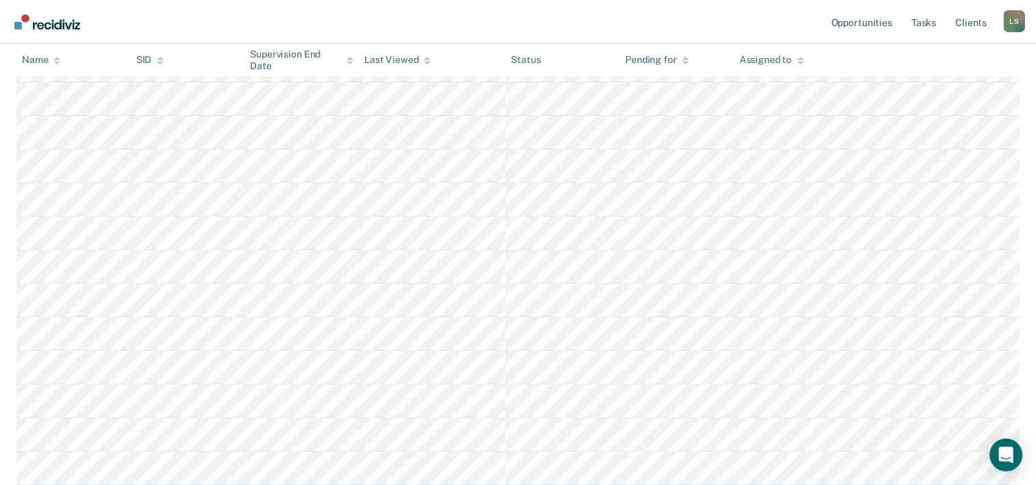
scroll to position [548, 0]
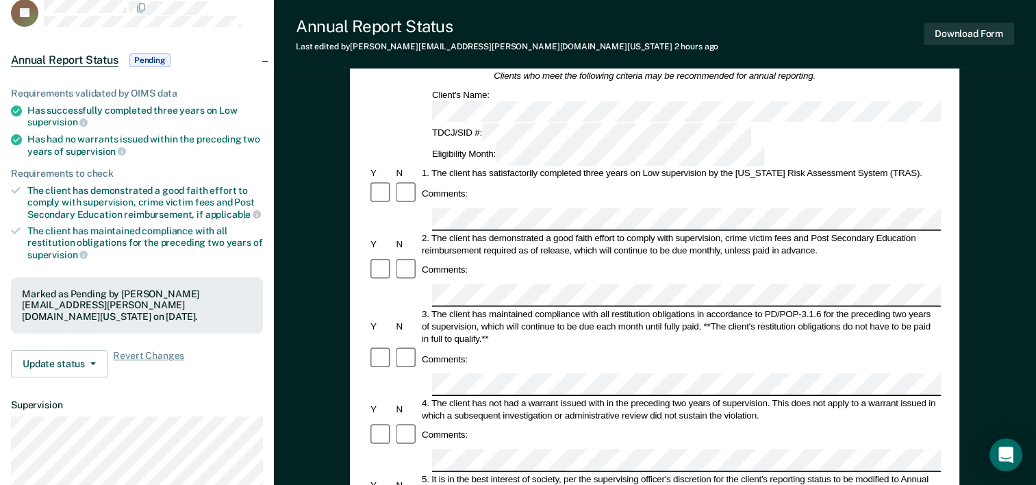
scroll to position [137, 0]
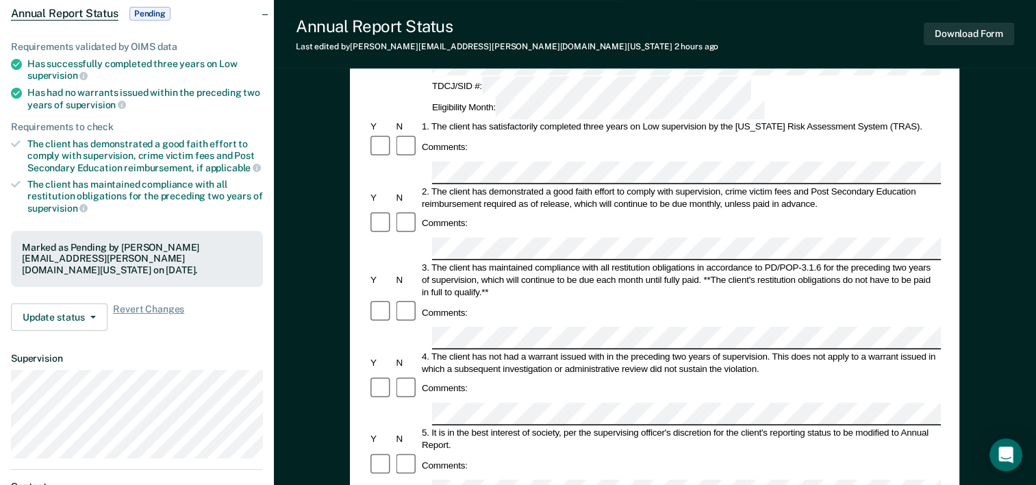
click at [444, 383] on form "Annual Reporting Checklist, Recommendation, and Determination Form Clients who …" at bounding box center [654, 477] width 572 height 965
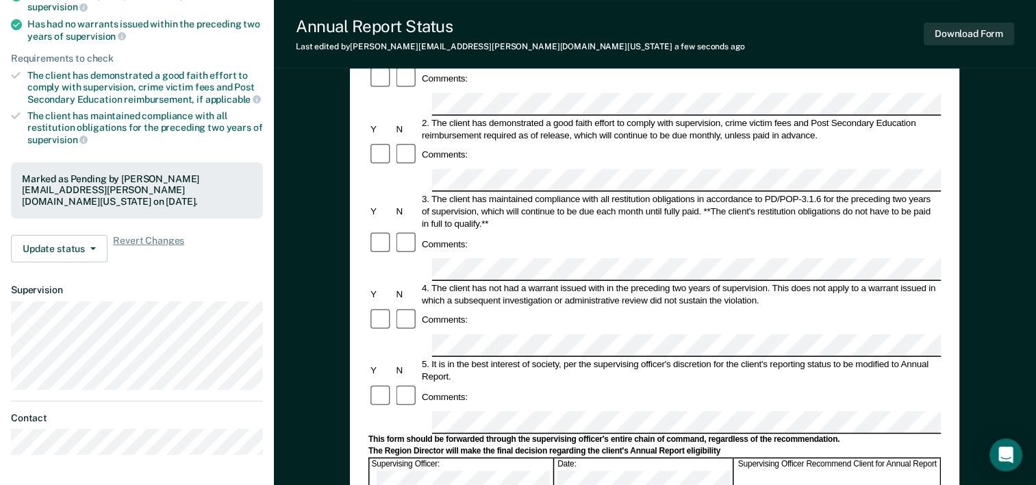
scroll to position [274, 0]
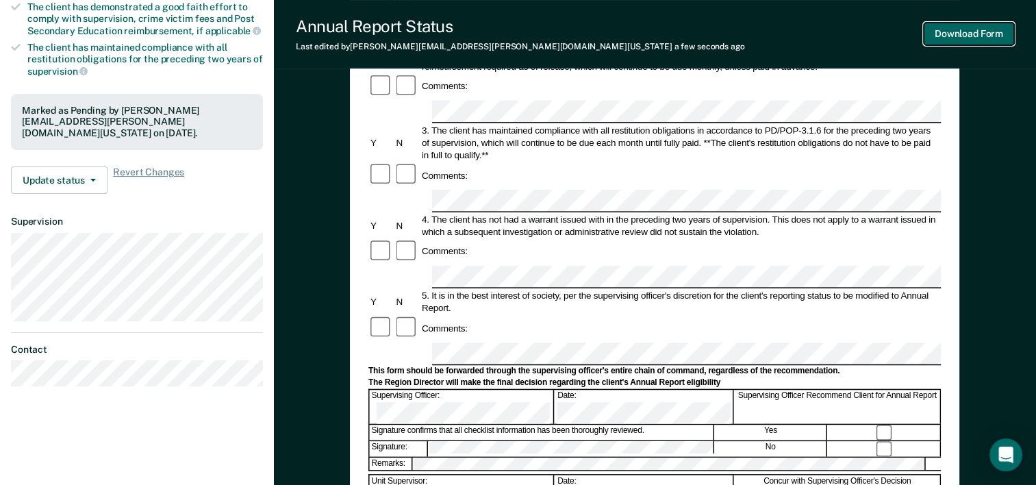
click at [974, 36] on button "Download Form" at bounding box center [969, 34] width 90 height 23
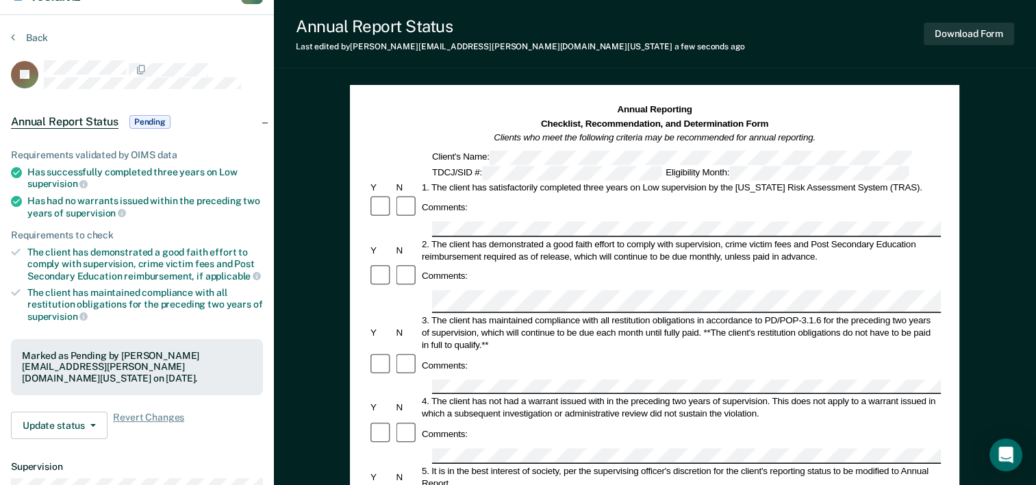
scroll to position [0, 0]
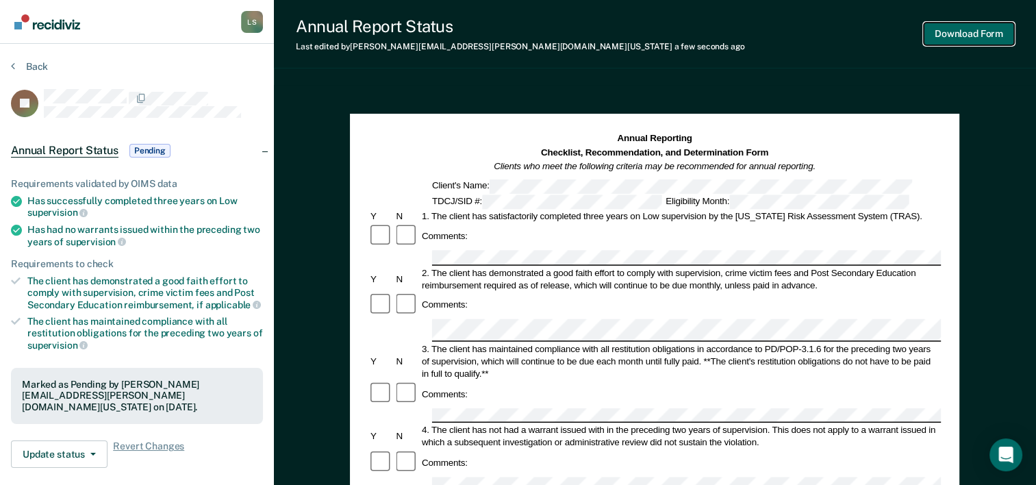
click at [950, 34] on button "Download Form" at bounding box center [969, 34] width 90 height 23
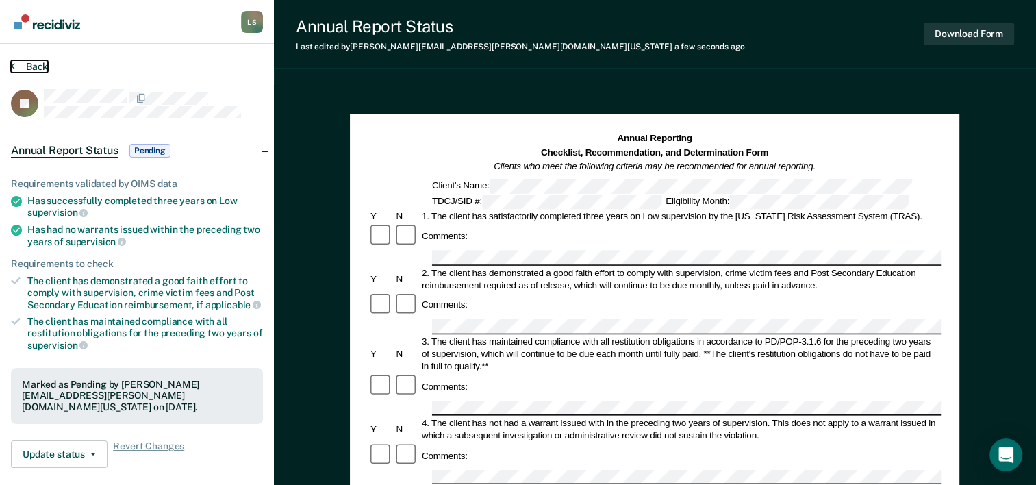
click at [27, 66] on button "Back" at bounding box center [29, 66] width 37 height 12
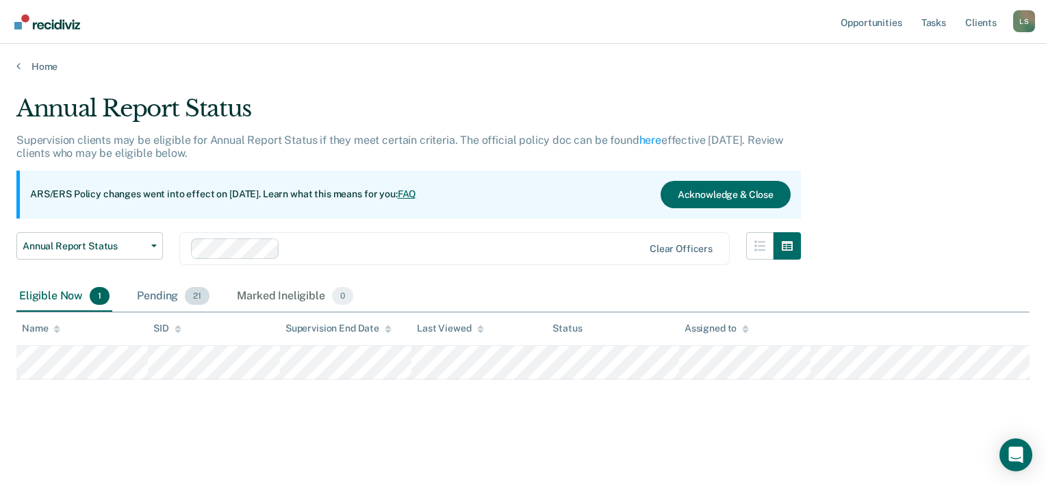
click at [167, 298] on div "Pending 21" at bounding box center [173, 296] width 78 height 30
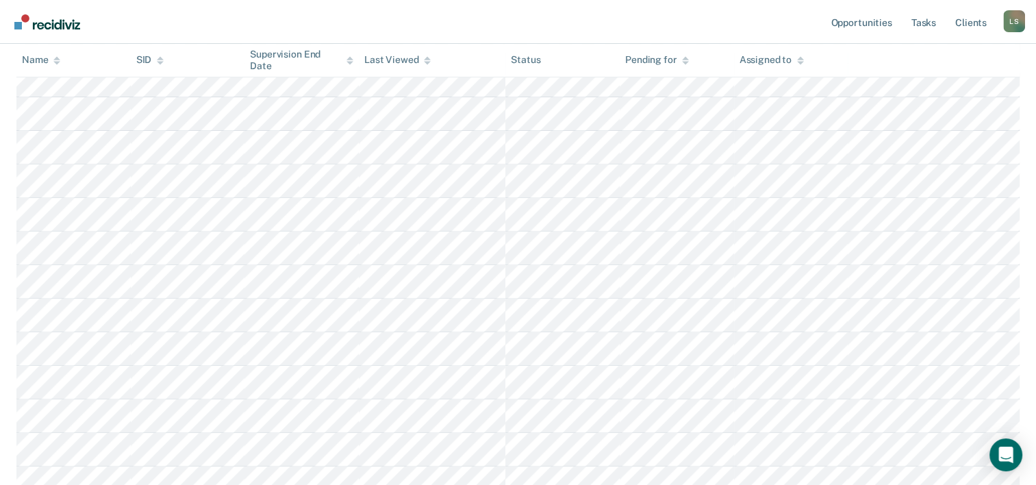
scroll to position [548, 0]
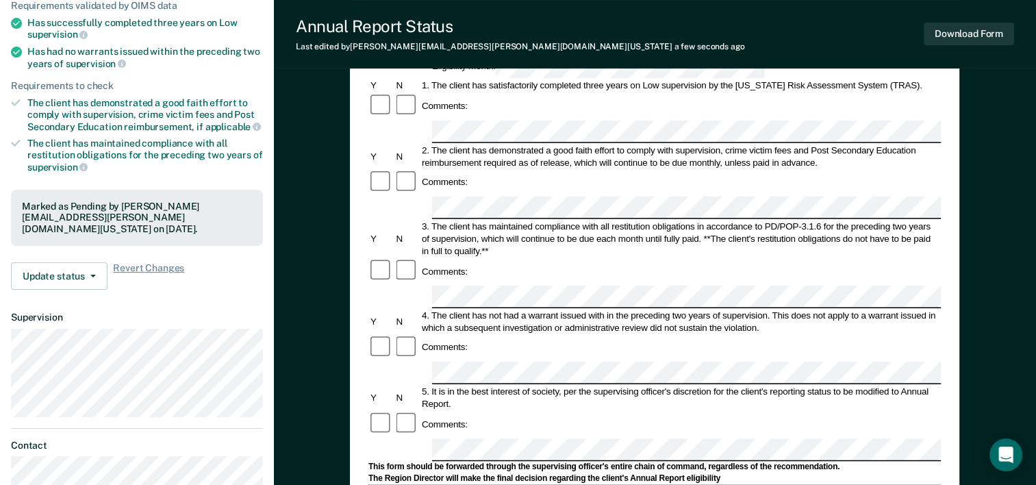
scroll to position [205, 0]
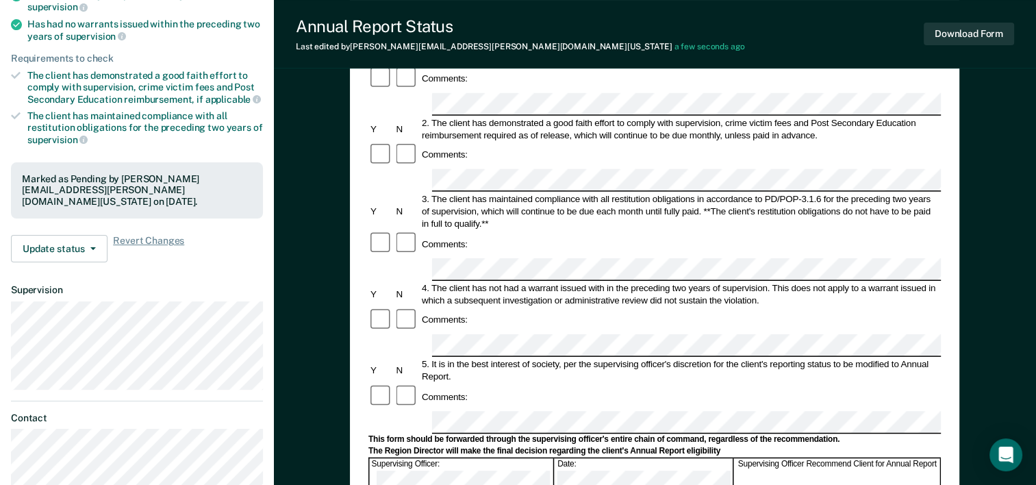
click at [465, 400] on form "Annual Reporting Checklist, Recommendation, and Determination Form Clients who …" at bounding box center [654, 409] width 572 height 965
click at [978, 41] on button "Download Form" at bounding box center [969, 34] width 90 height 23
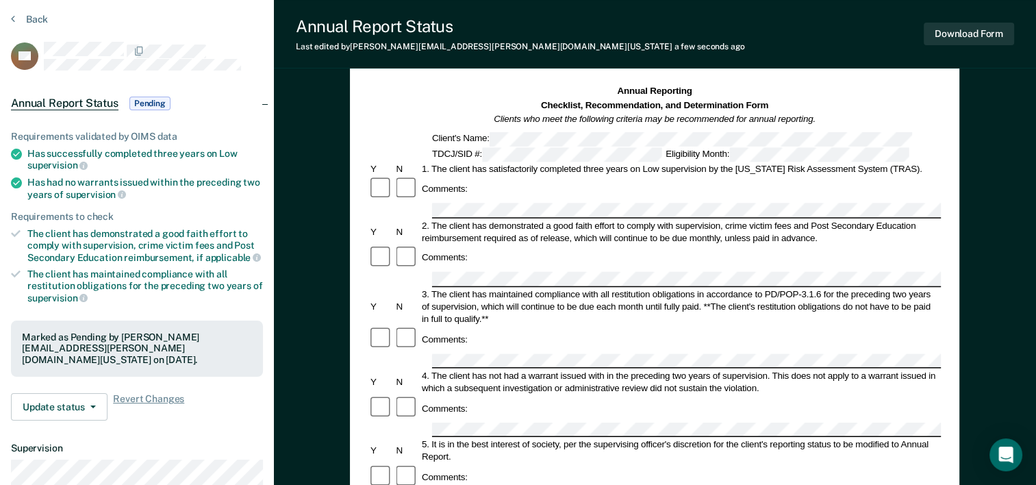
scroll to position [0, 0]
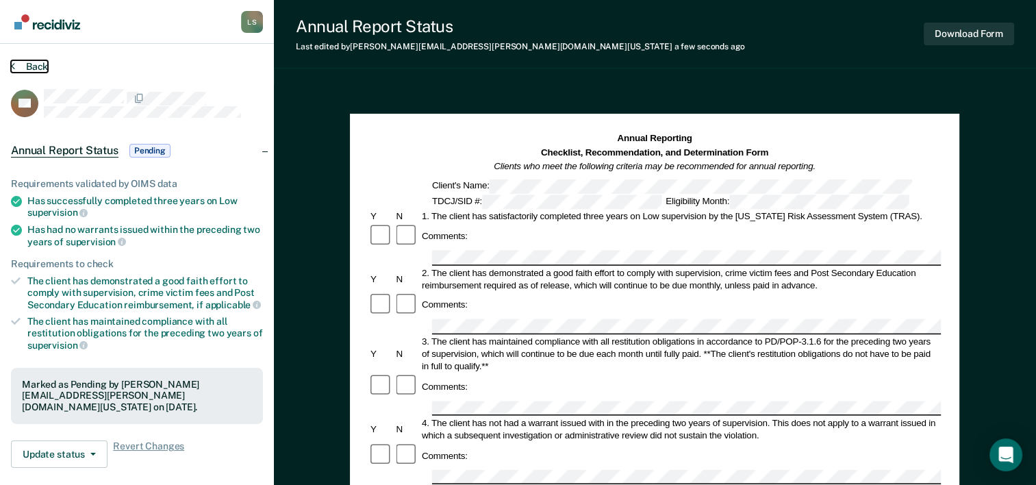
click at [29, 64] on button "Back" at bounding box center [29, 66] width 37 height 12
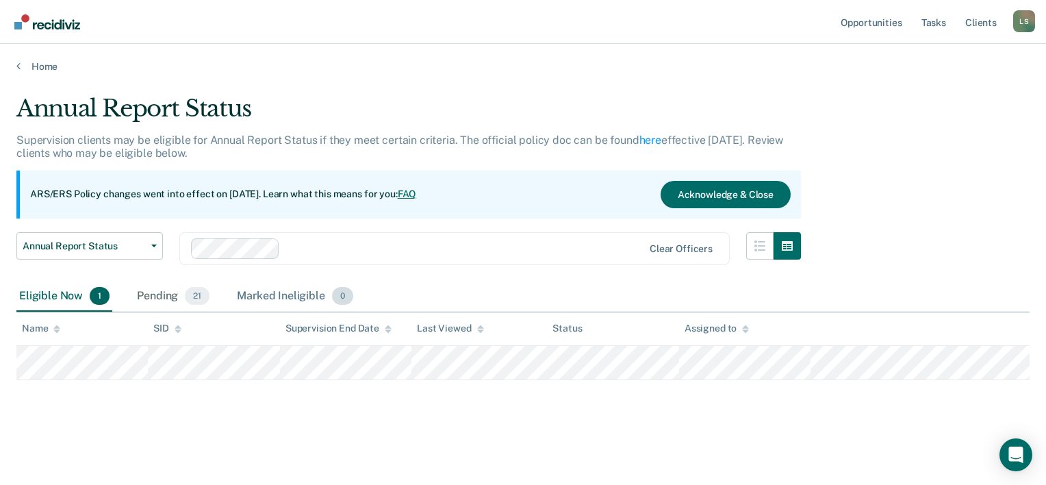
drag, startPoint x: 173, startPoint y: 298, endPoint x: 259, endPoint y: 290, distance: 86.7
click at [173, 298] on div "Pending 21" at bounding box center [173, 296] width 78 height 30
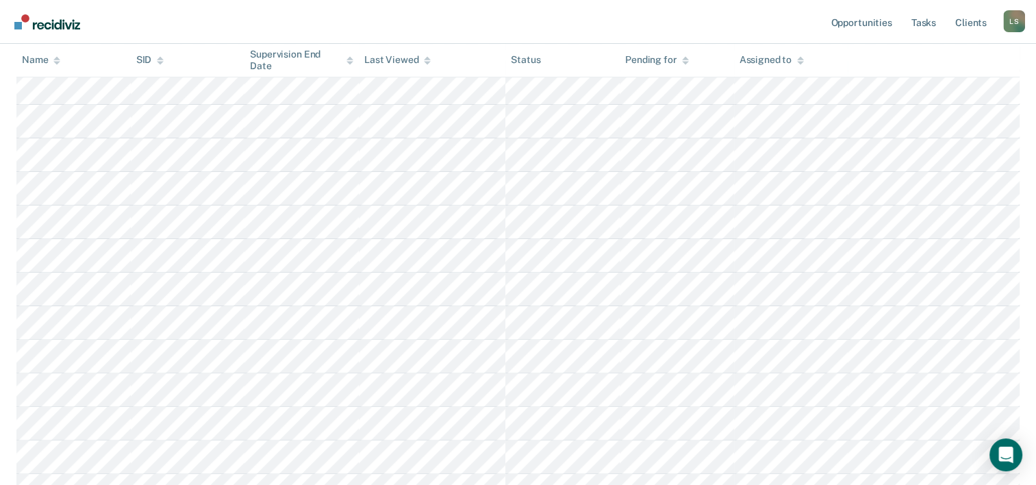
scroll to position [342, 0]
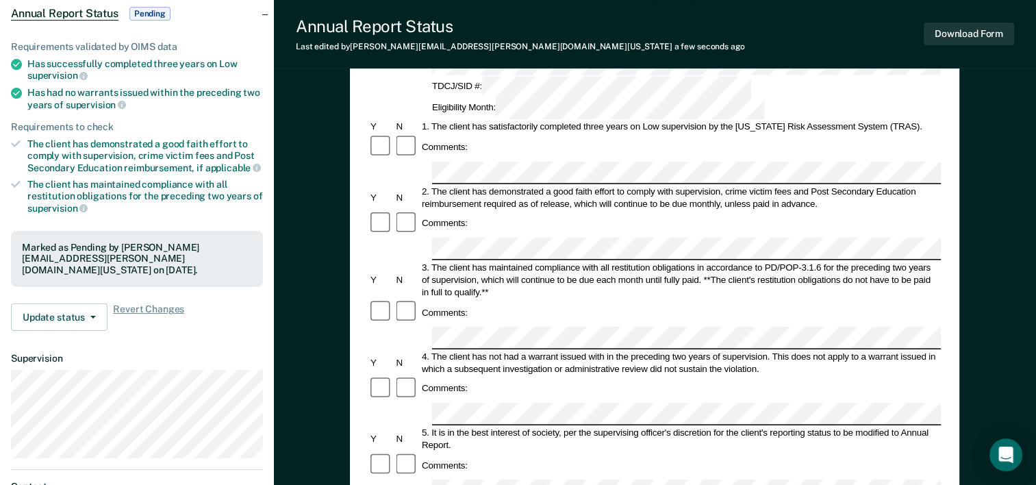
scroll to position [205, 0]
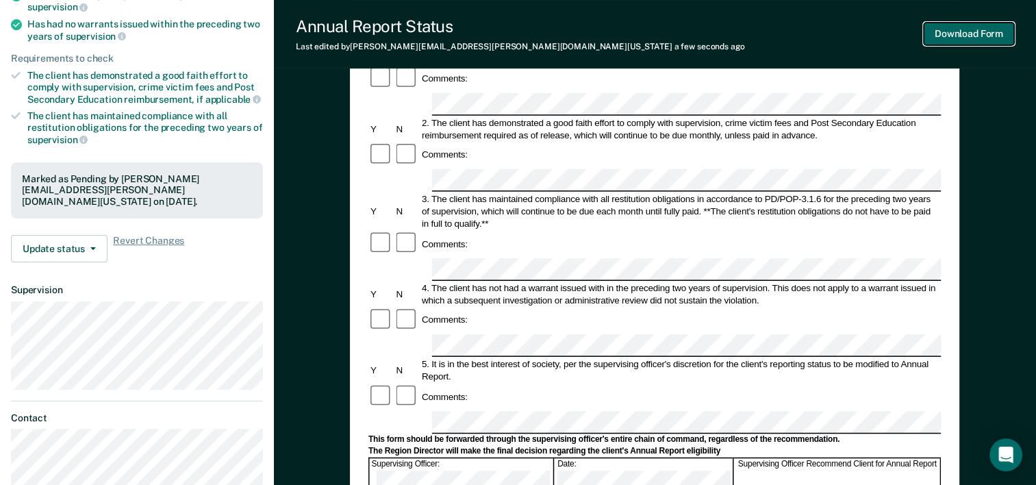
click at [959, 33] on button "Download Form" at bounding box center [969, 34] width 90 height 23
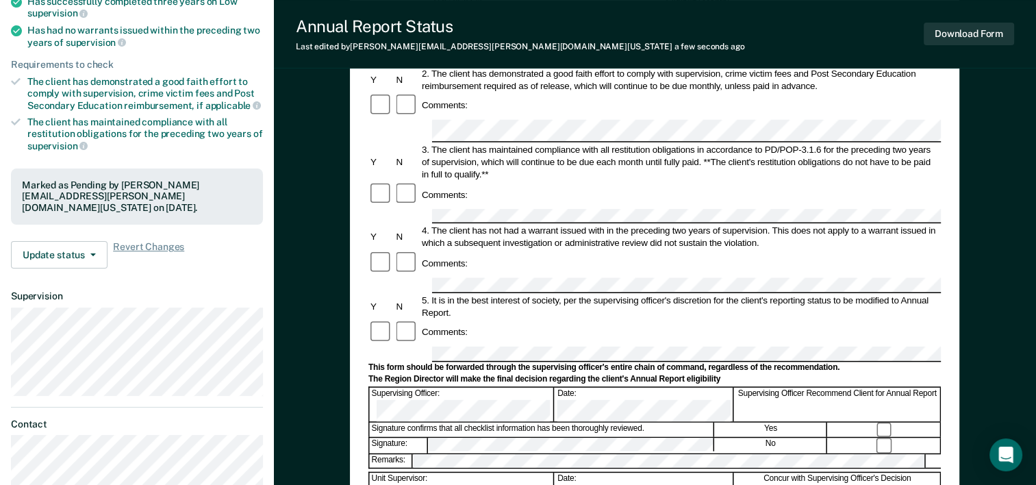
scroll to position [0, 0]
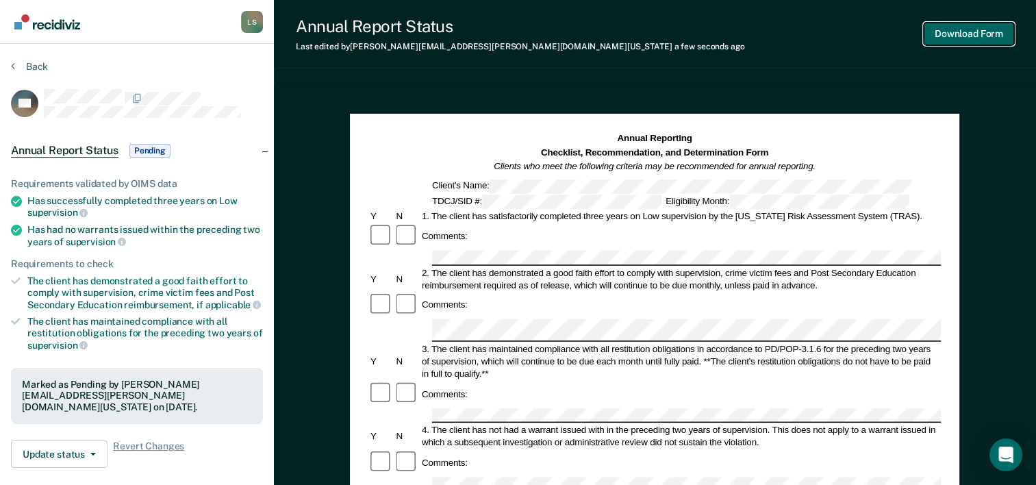
click at [956, 23] on button "Download Form" at bounding box center [969, 34] width 90 height 23
click at [942, 33] on button "Download Form" at bounding box center [969, 34] width 90 height 23
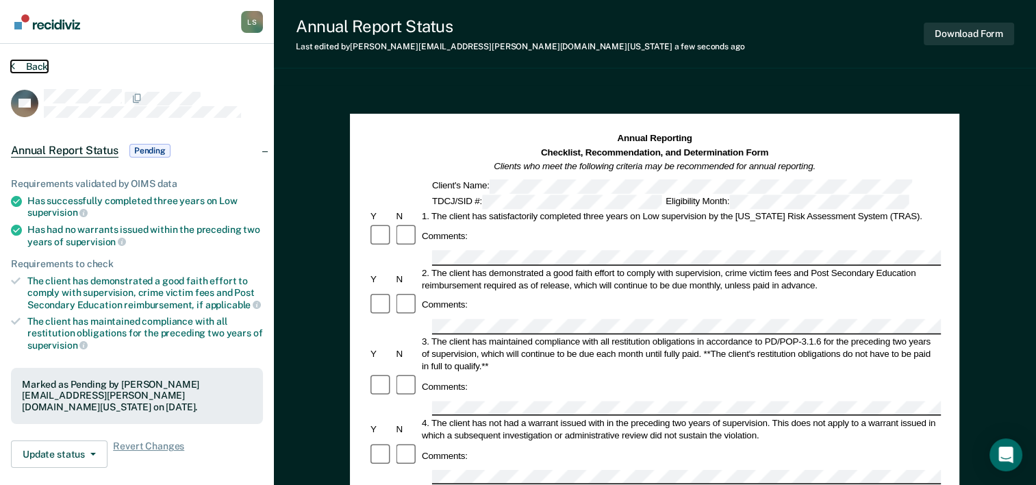
click at [40, 68] on button "Back" at bounding box center [29, 66] width 37 height 12
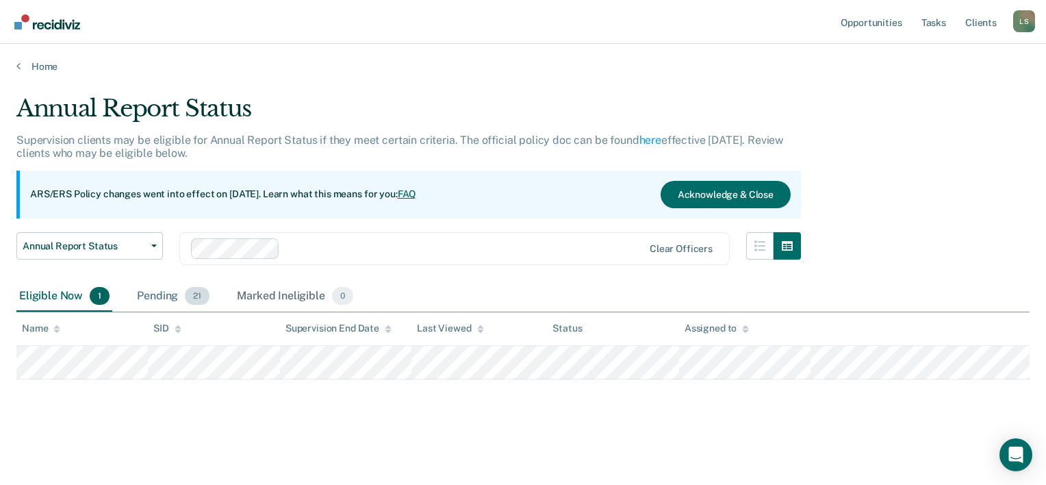
click at [168, 296] on div "Pending 21" at bounding box center [173, 296] width 78 height 30
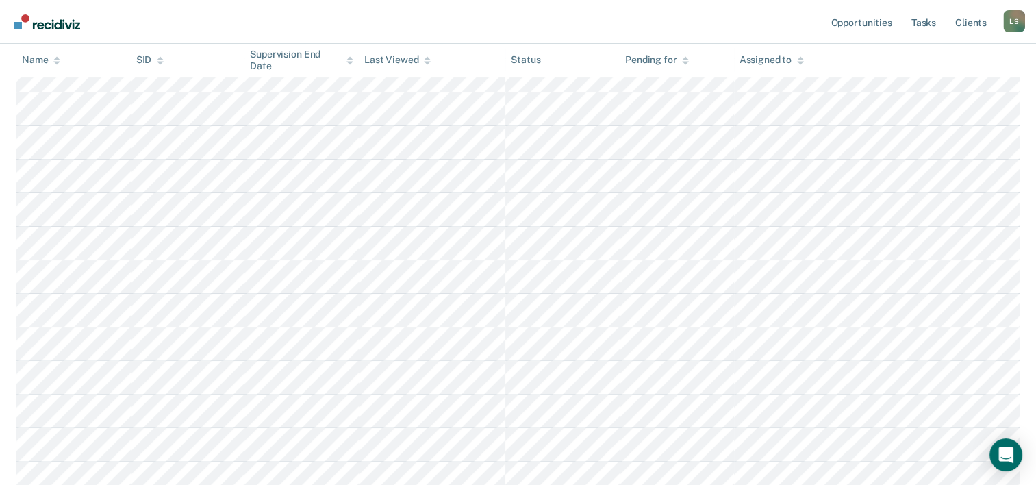
scroll to position [342, 0]
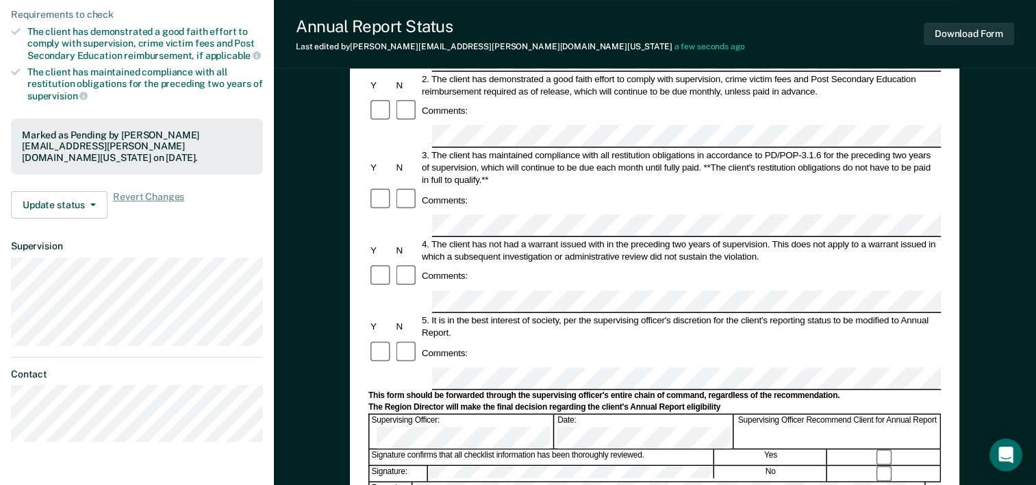
scroll to position [274, 0]
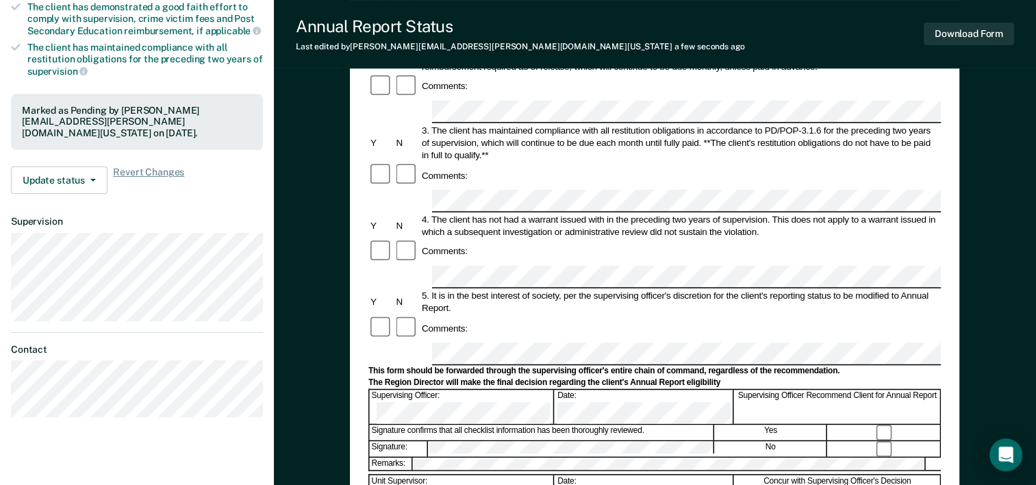
click at [464, 327] on form "Annual Reporting Checklist, Recommendation, and Determination Form Clients who …" at bounding box center [654, 340] width 572 height 965
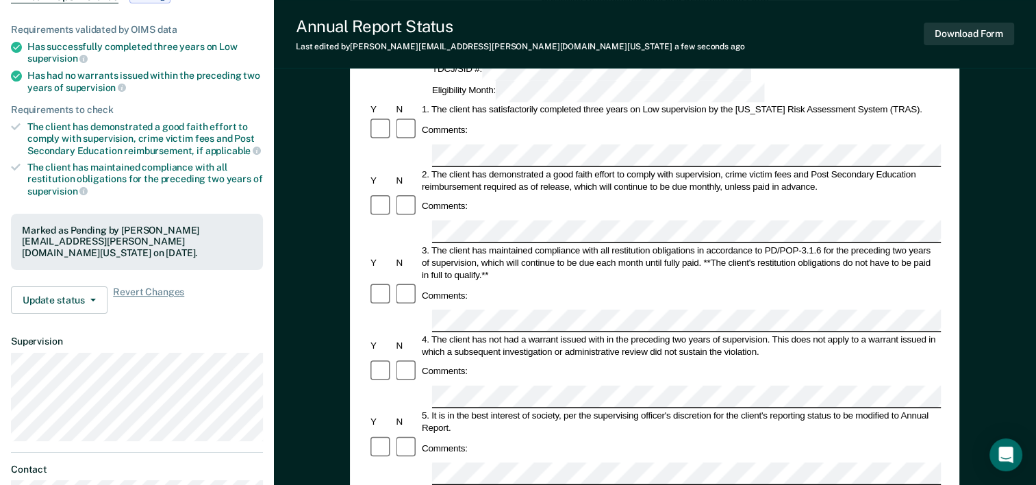
scroll to position [0, 0]
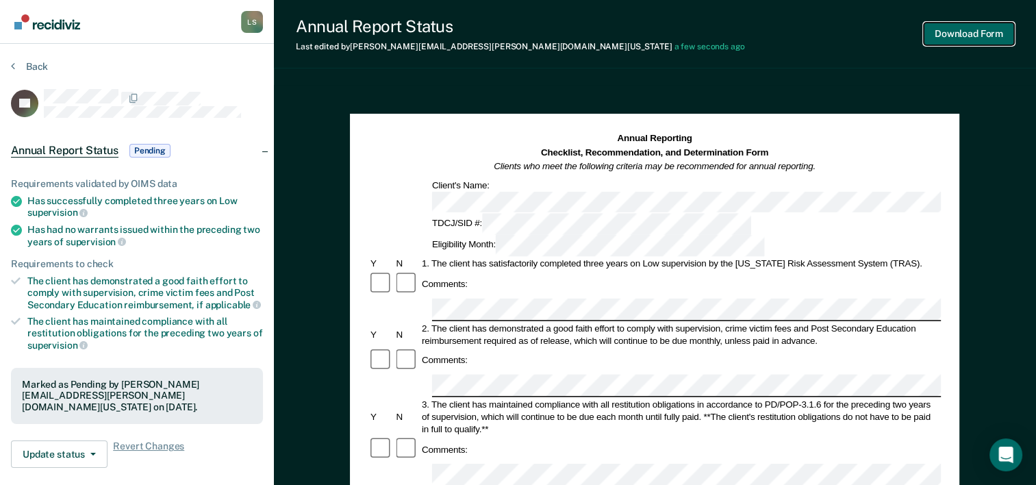
click at [952, 38] on button "Download Form" at bounding box center [969, 34] width 90 height 23
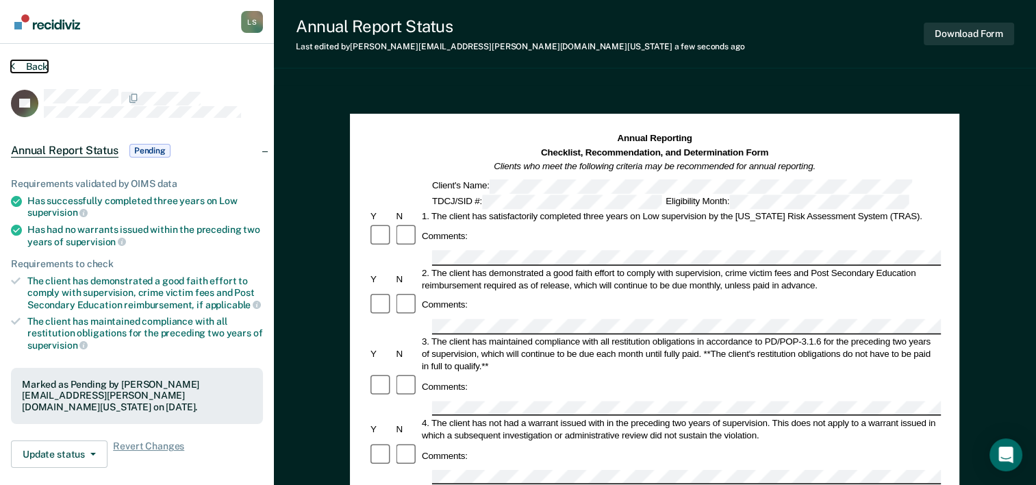
click at [38, 66] on button "Back" at bounding box center [29, 66] width 37 height 12
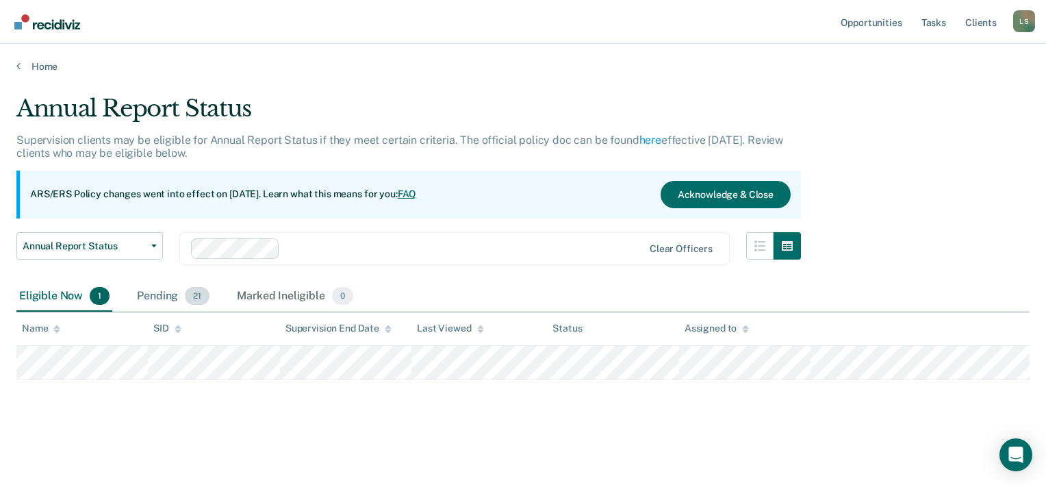
drag, startPoint x: 181, startPoint y: 302, endPoint x: 207, endPoint y: 302, distance: 26.0
click at [181, 302] on div "Pending 21" at bounding box center [173, 296] width 78 height 30
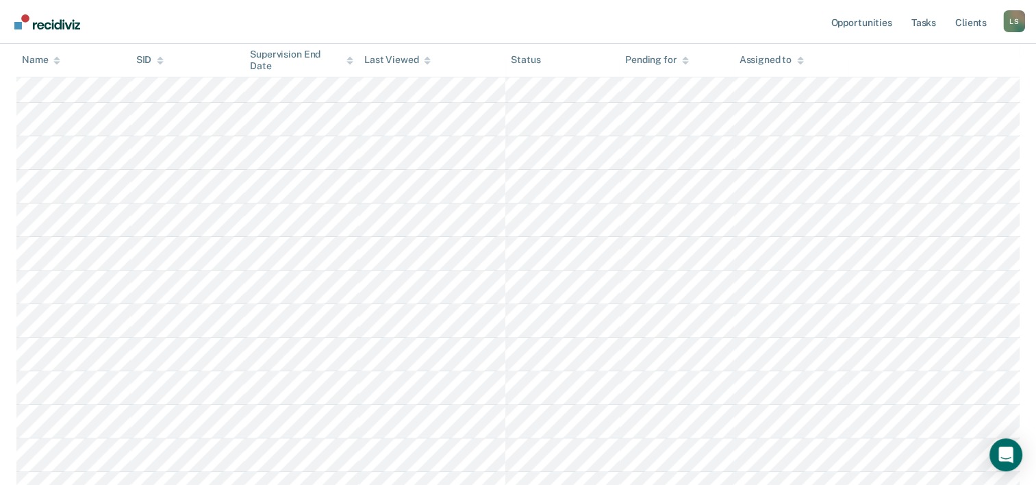
scroll to position [479, 0]
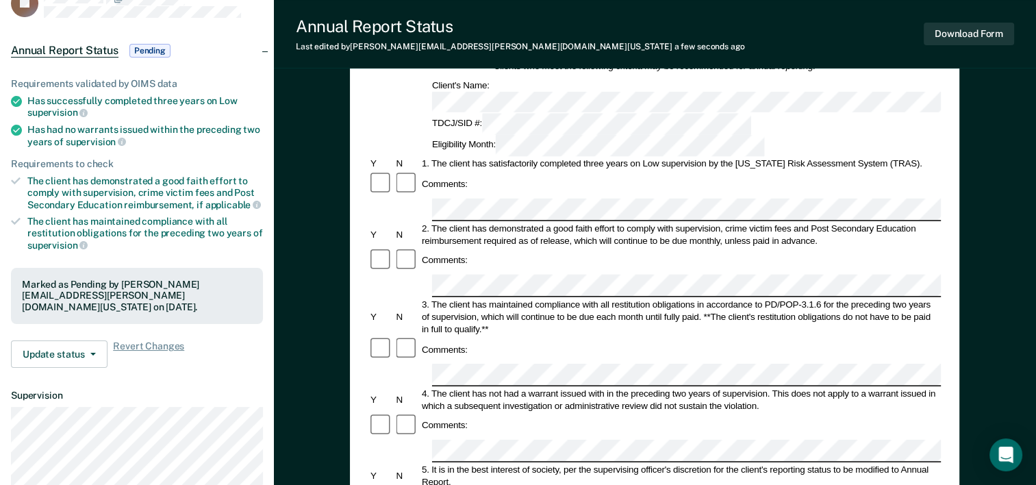
scroll to position [205, 0]
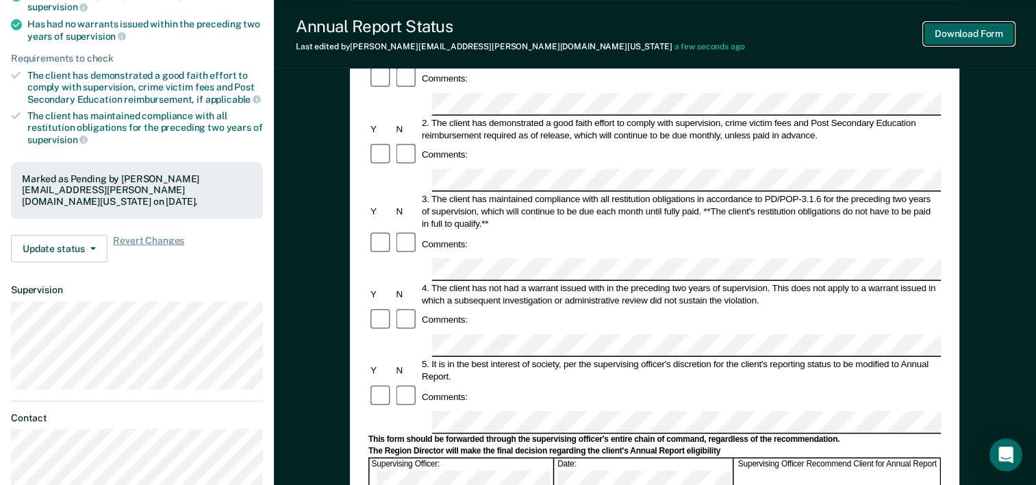
click at [958, 29] on button "Download Form" at bounding box center [969, 34] width 90 height 23
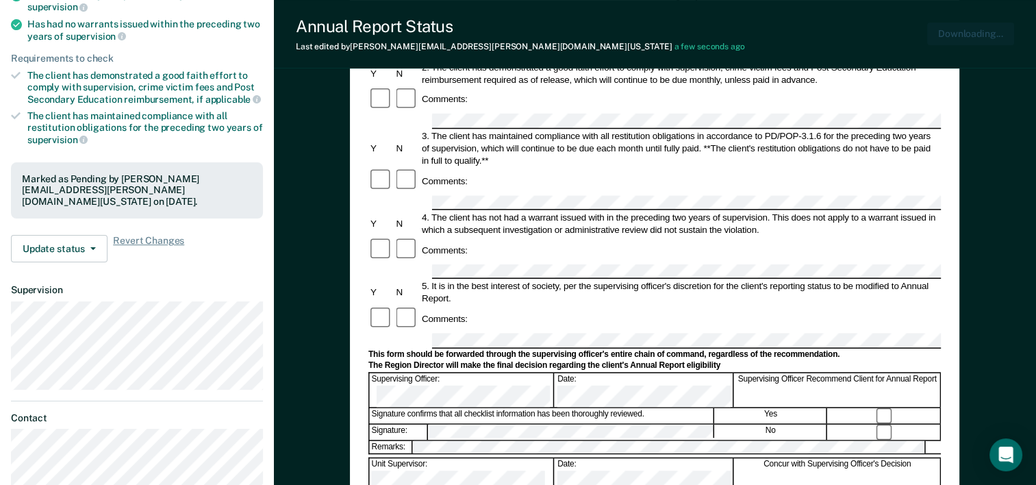
scroll to position [0, 0]
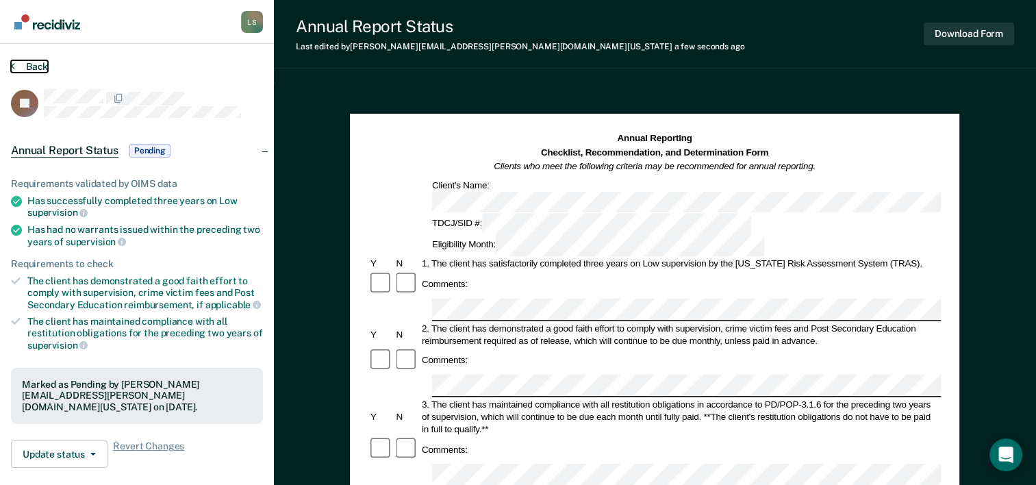
click at [22, 64] on button "Back" at bounding box center [29, 66] width 37 height 12
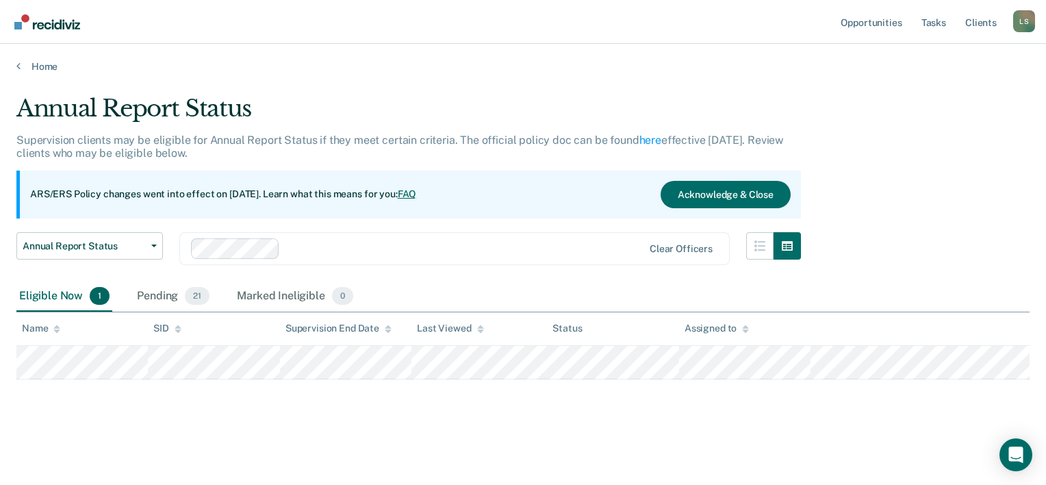
drag, startPoint x: 157, startPoint y: 295, endPoint x: 202, endPoint y: 328, distance: 55.9
click at [157, 295] on div "Pending 21" at bounding box center [173, 296] width 78 height 30
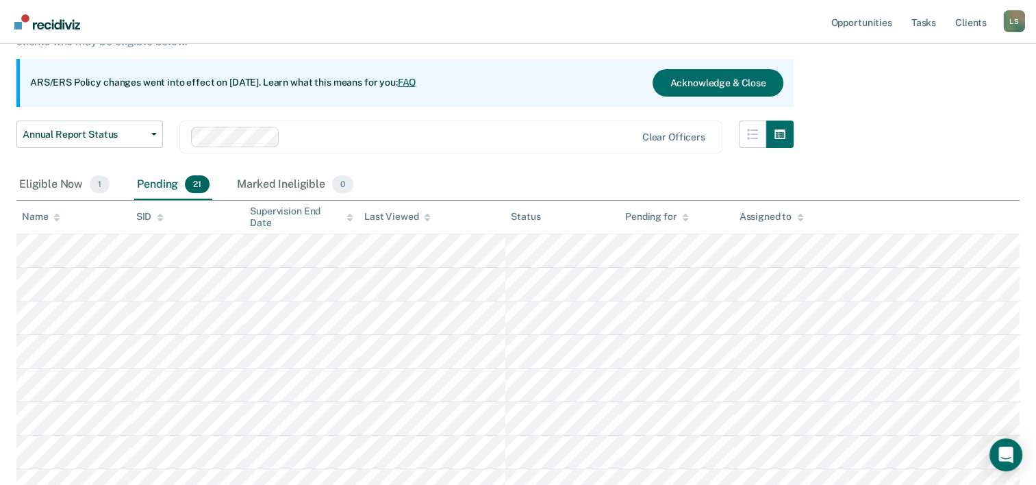
scroll to position [137, 0]
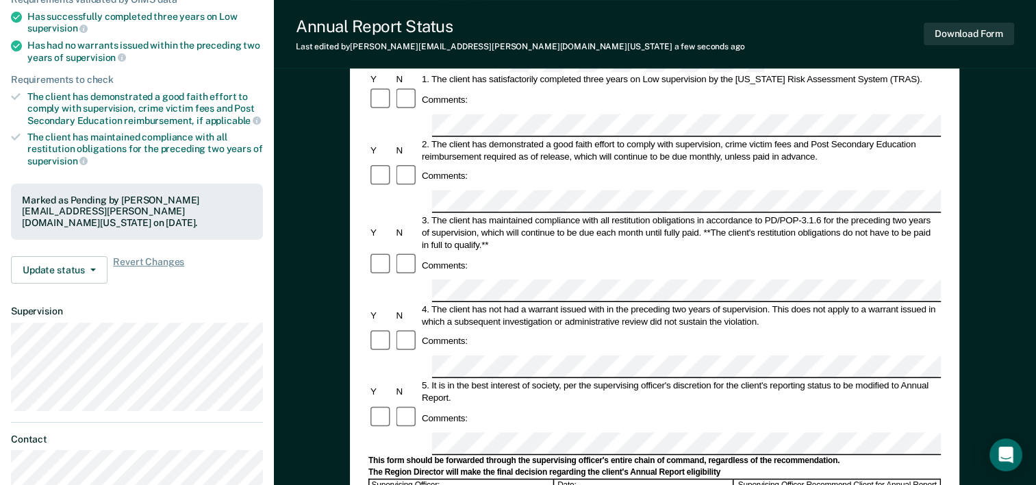
scroll to position [205, 0]
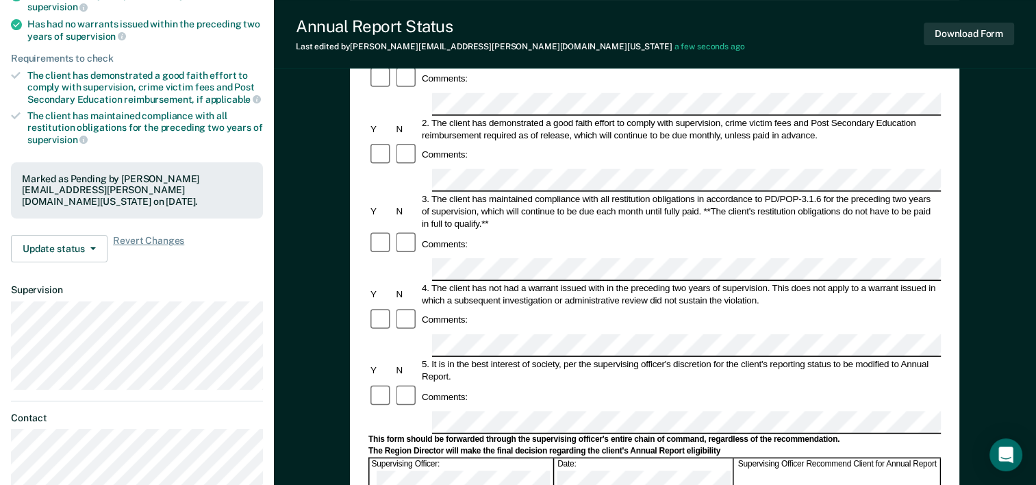
click at [463, 392] on form "Annual Reporting Checklist, Recommendation, and Determination Form Clients who …" at bounding box center [654, 409] width 572 height 965
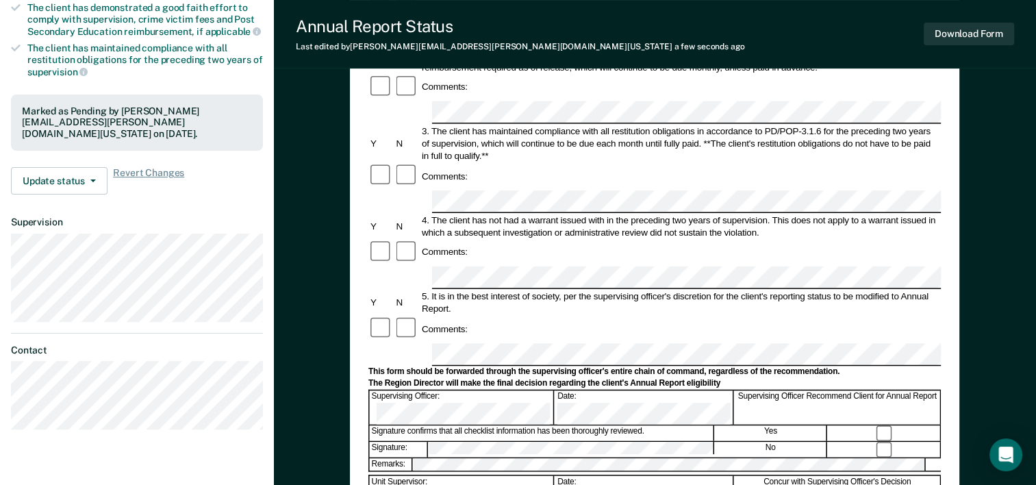
scroll to position [255, 0]
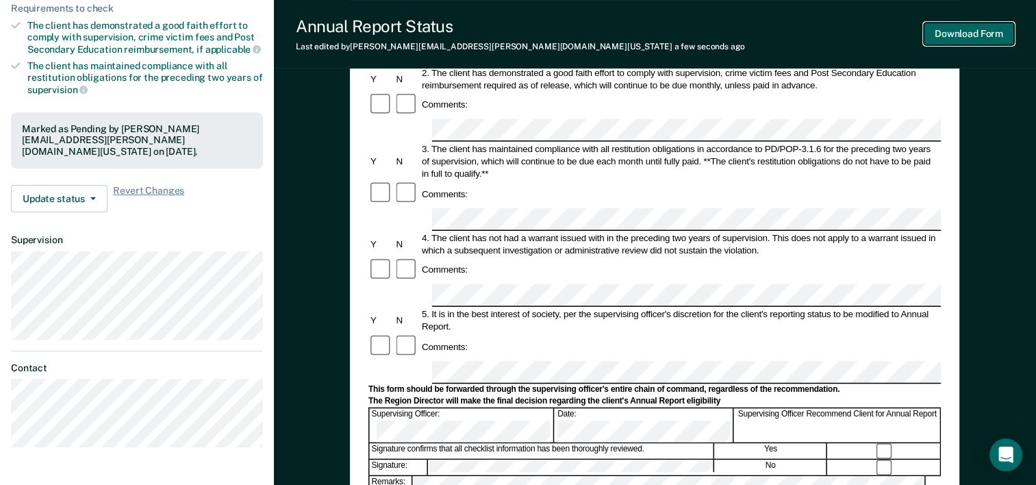
click at [978, 38] on button "Download Form" at bounding box center [969, 34] width 90 height 23
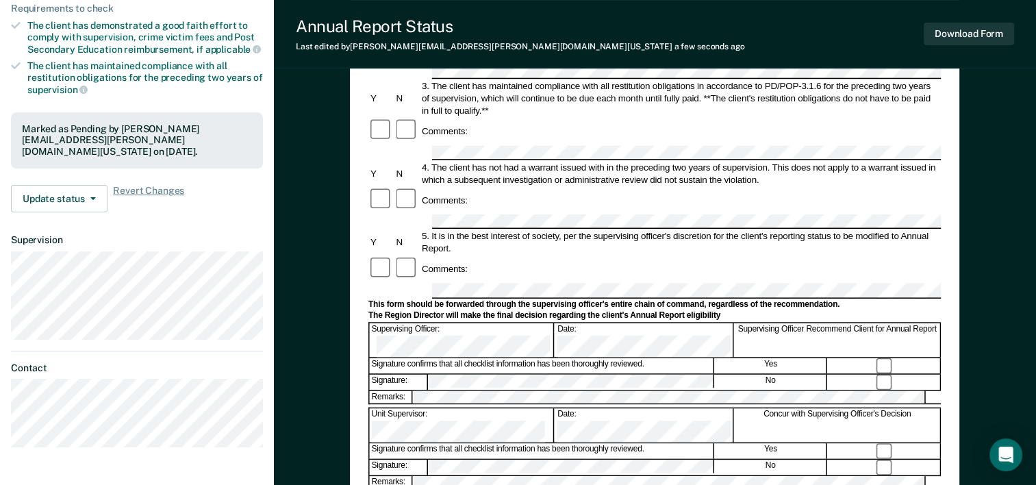
scroll to position [0, 0]
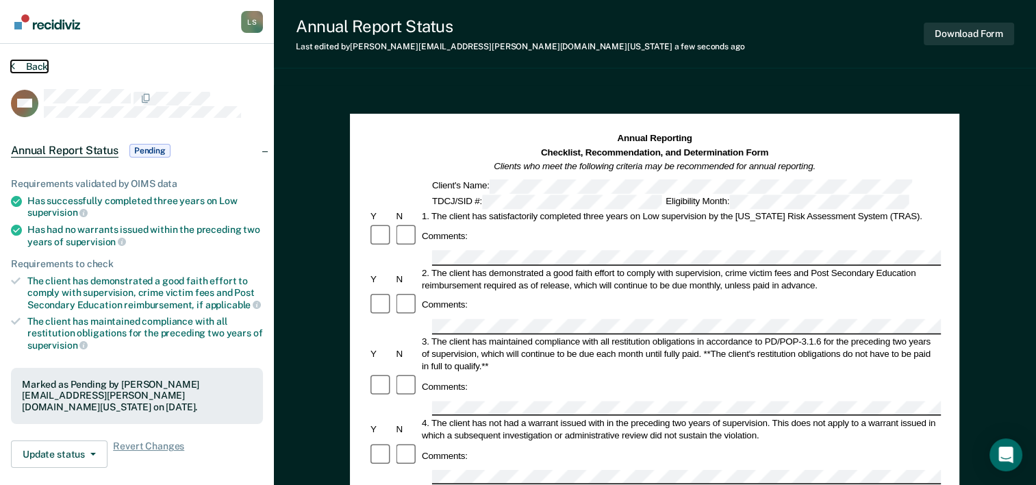
click at [23, 66] on button "Back" at bounding box center [29, 66] width 37 height 12
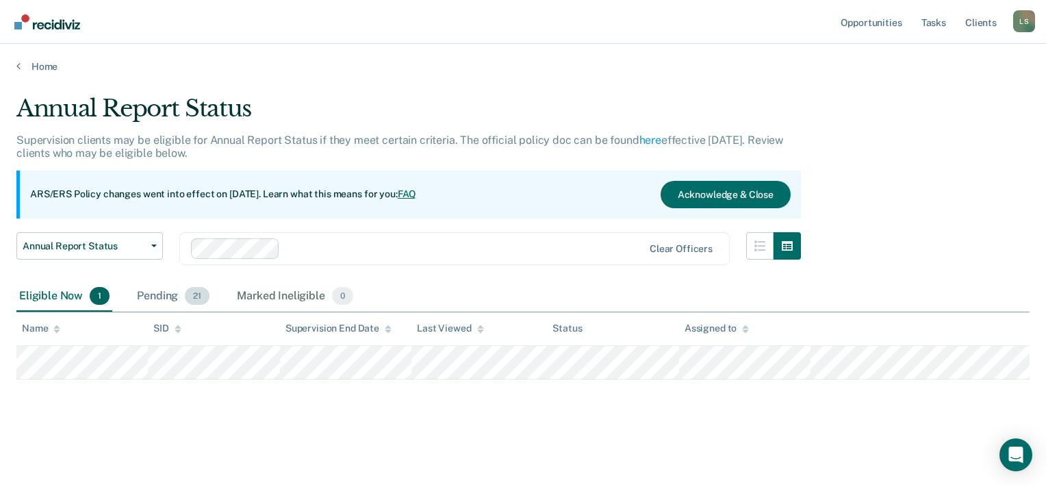
click at [156, 299] on div "Pending 21" at bounding box center [173, 296] width 78 height 30
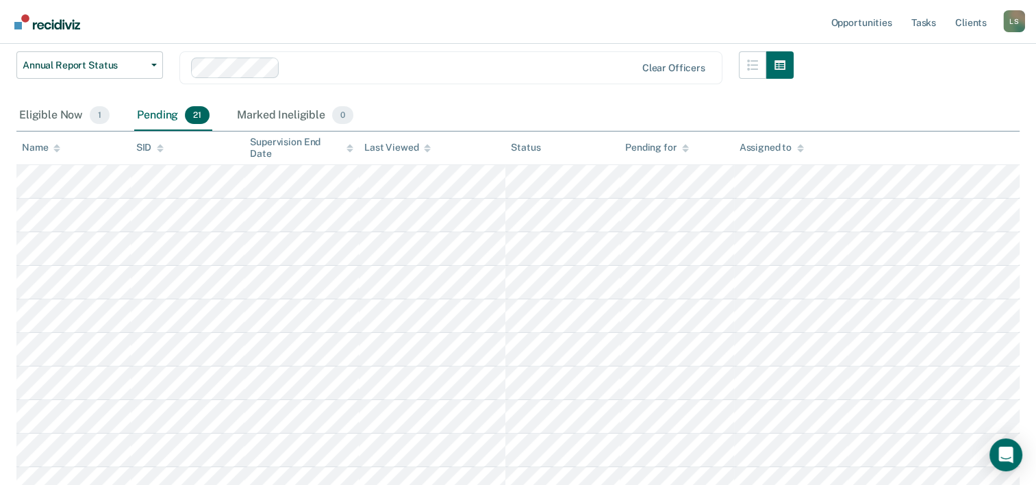
scroll to position [274, 0]
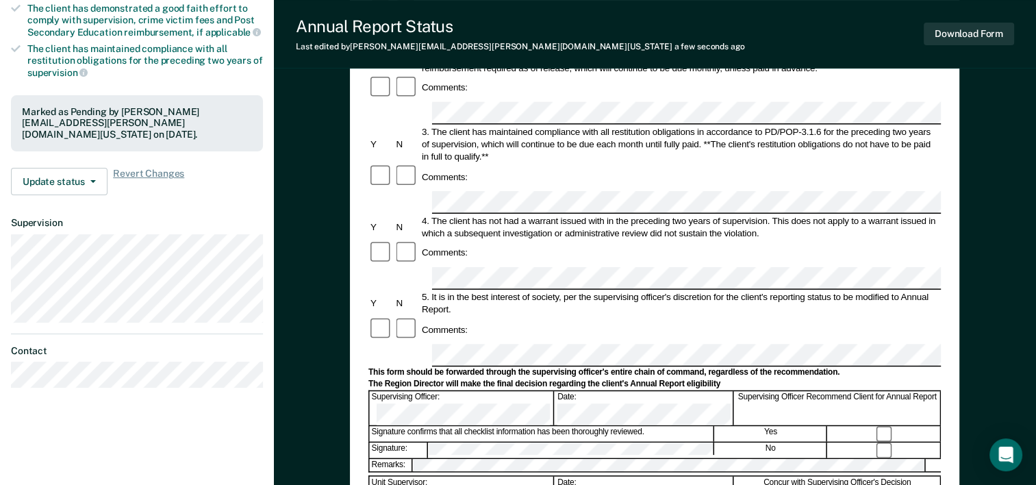
scroll to position [274, 0]
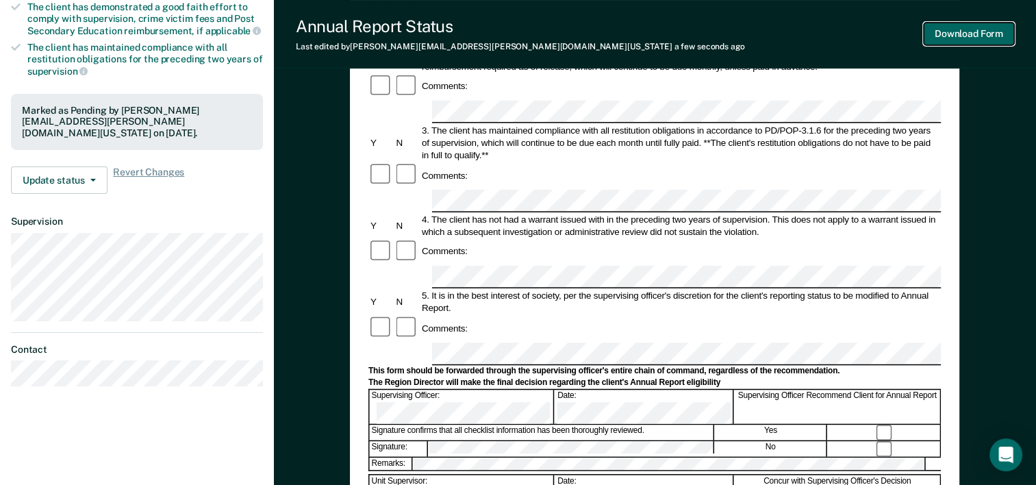
click at [969, 28] on button "Download Form" at bounding box center [969, 34] width 90 height 23
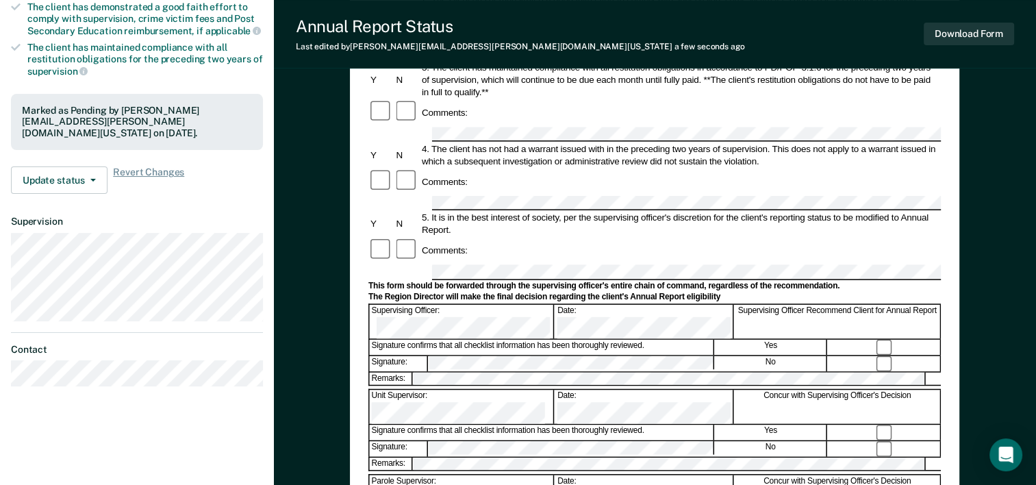
scroll to position [0, 0]
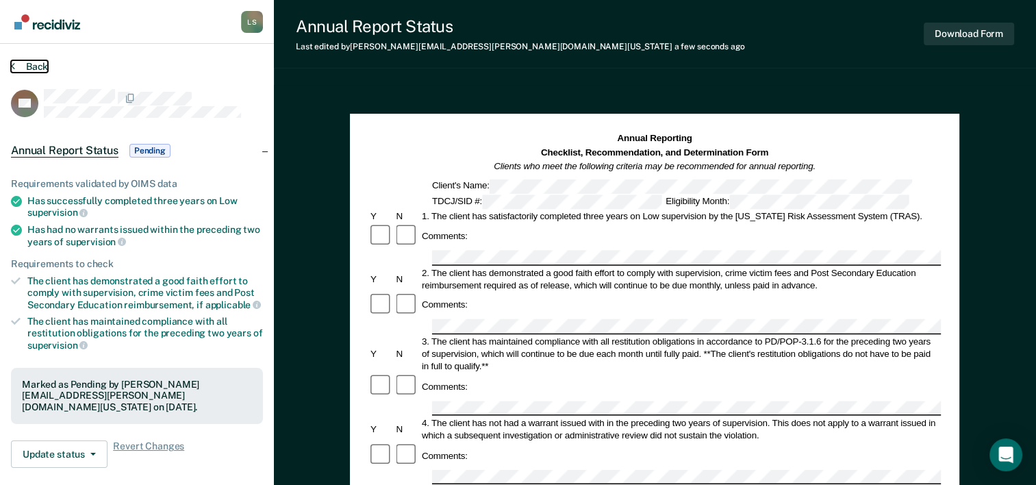
click at [34, 64] on button "Back" at bounding box center [29, 66] width 37 height 12
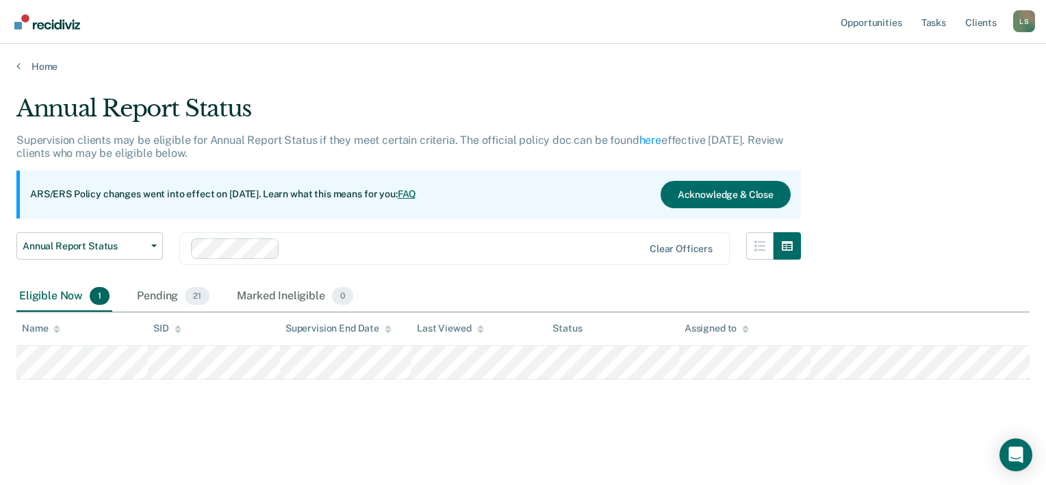
drag, startPoint x: 155, startPoint y: 299, endPoint x: 216, endPoint y: 305, distance: 60.6
click at [156, 299] on div "Pending 21" at bounding box center [173, 296] width 78 height 30
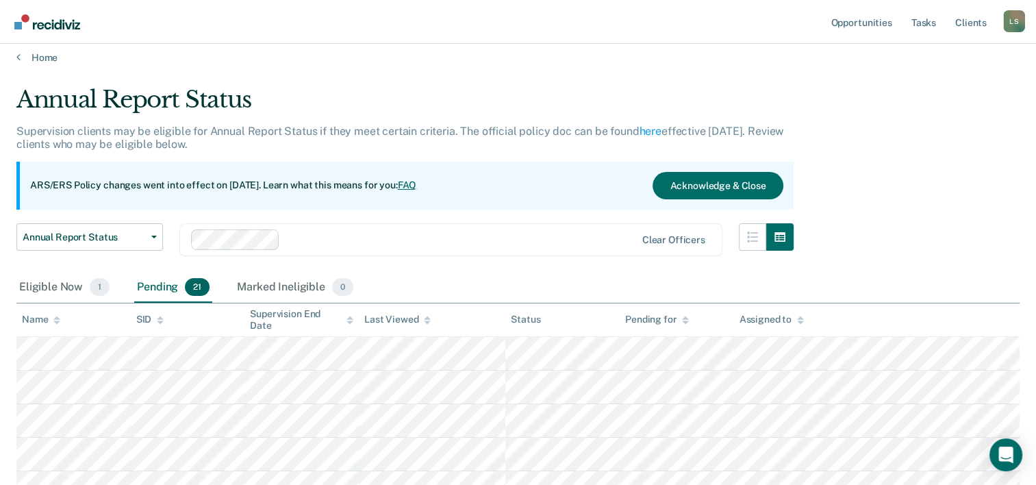
scroll to position [68, 0]
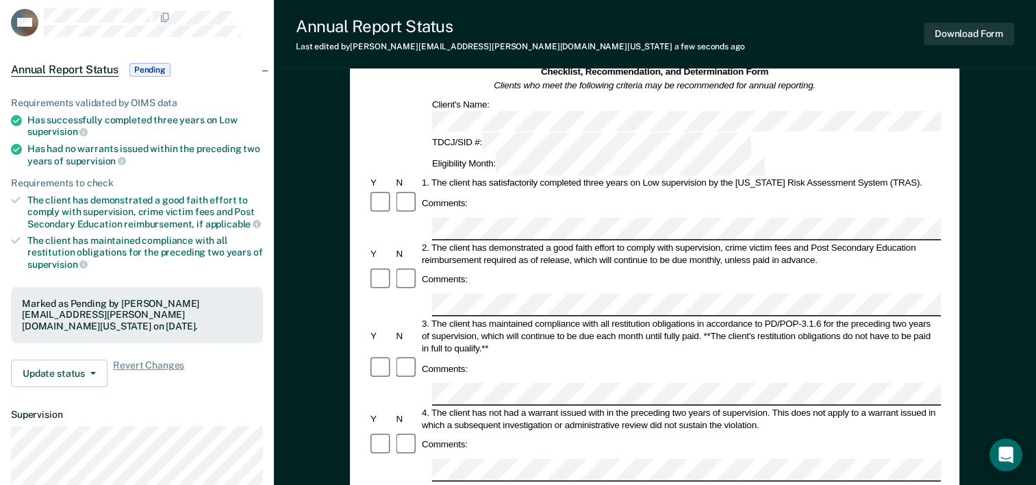
scroll to position [68, 0]
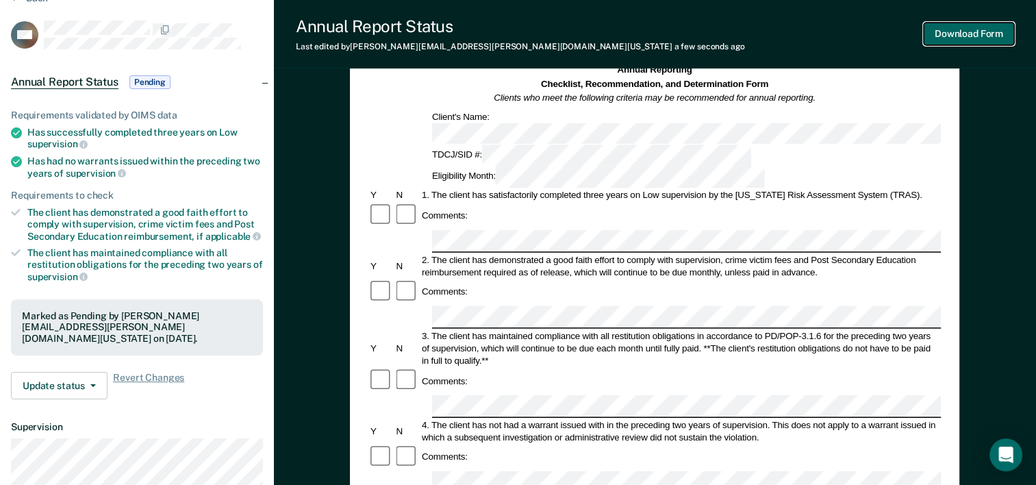
click at [980, 38] on button "Download Form" at bounding box center [969, 34] width 90 height 23
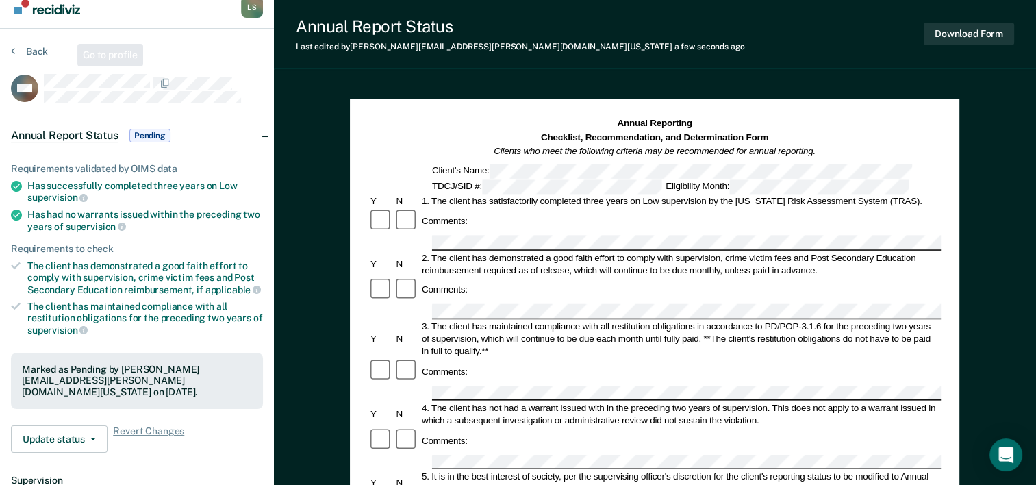
scroll to position [0, 0]
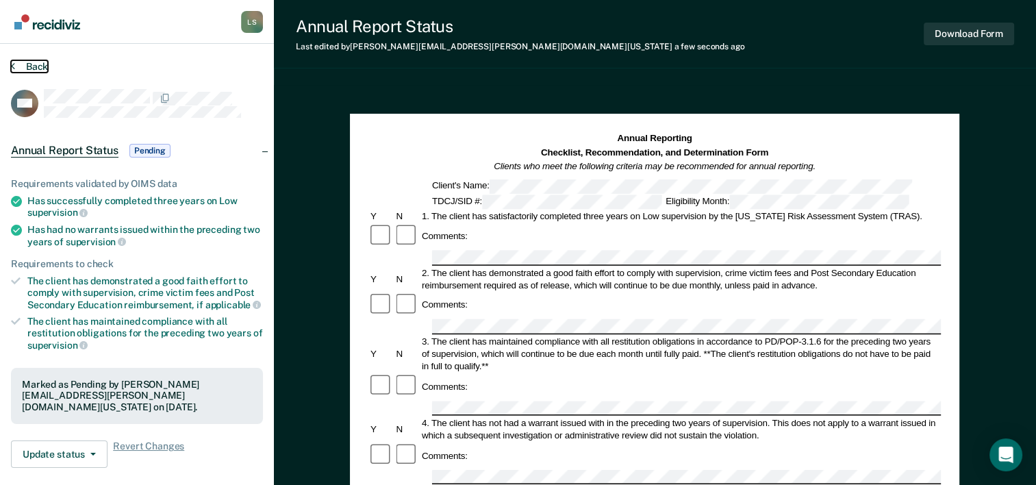
click at [27, 68] on button "Back" at bounding box center [29, 66] width 37 height 12
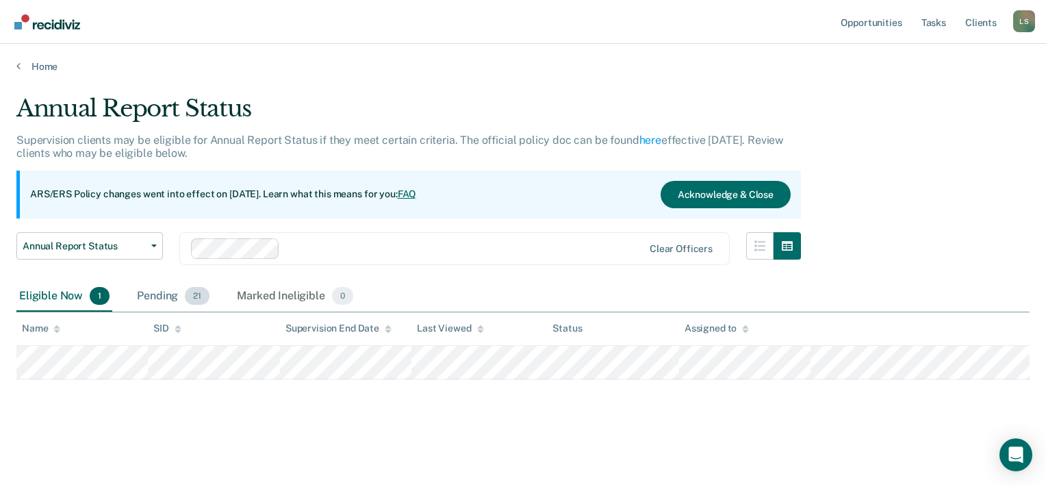
click at [145, 293] on div "Pending 21" at bounding box center [173, 296] width 78 height 30
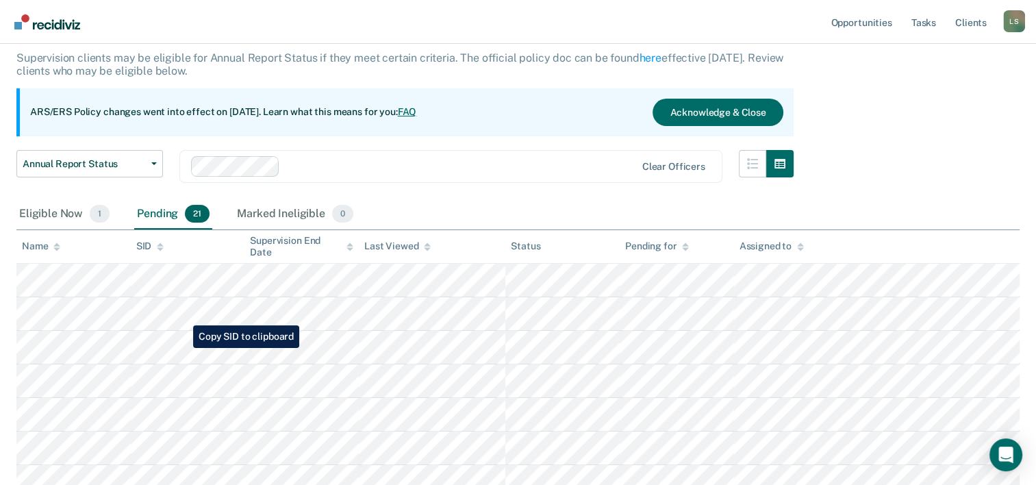
scroll to position [137, 0]
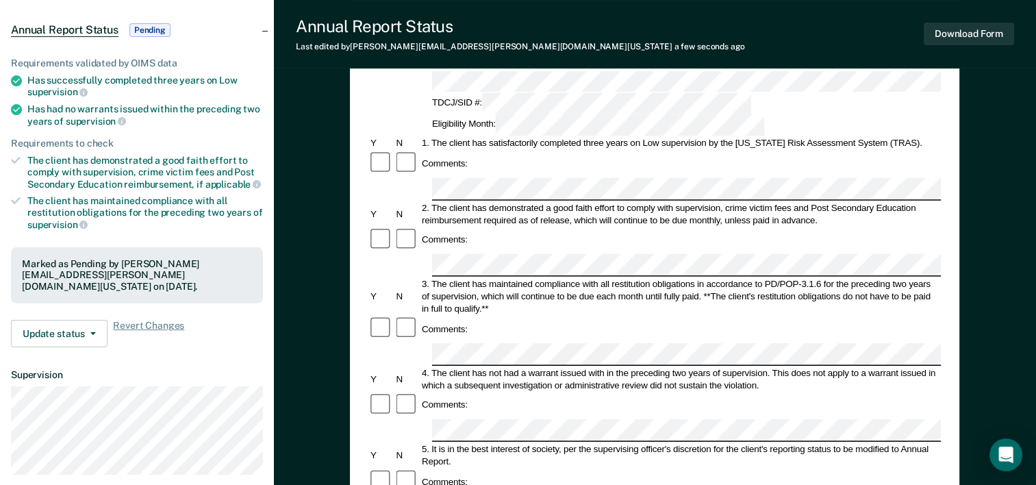
scroll to position [137, 0]
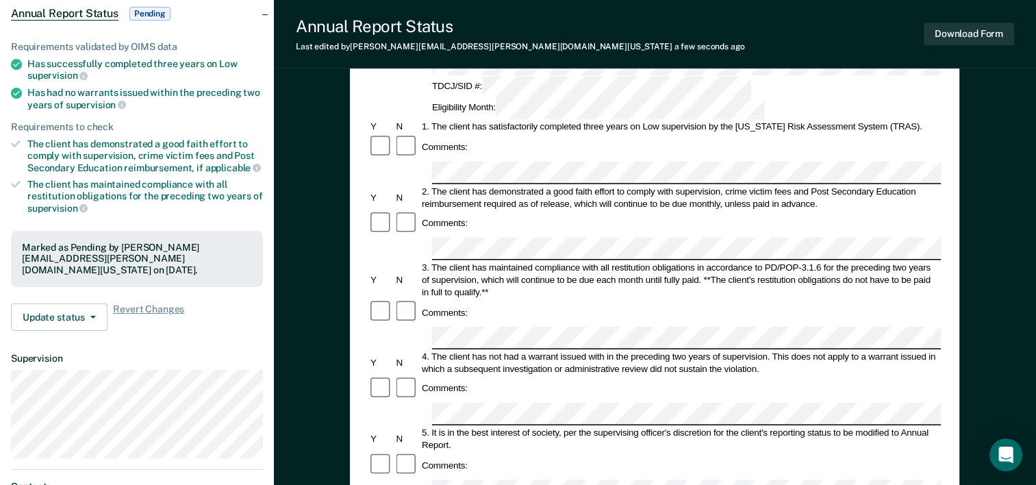
click at [421, 479] on div at bounding box center [654, 490] width 572 height 23
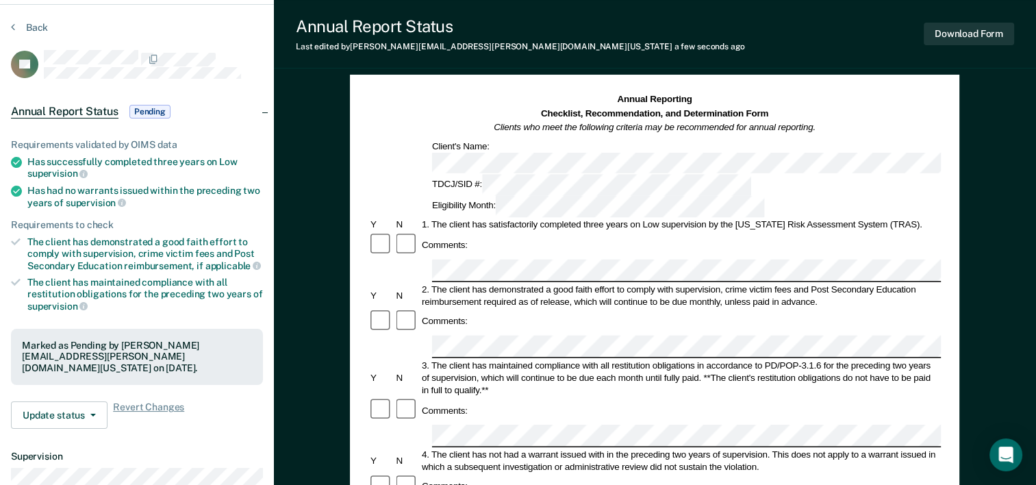
scroll to position [0, 0]
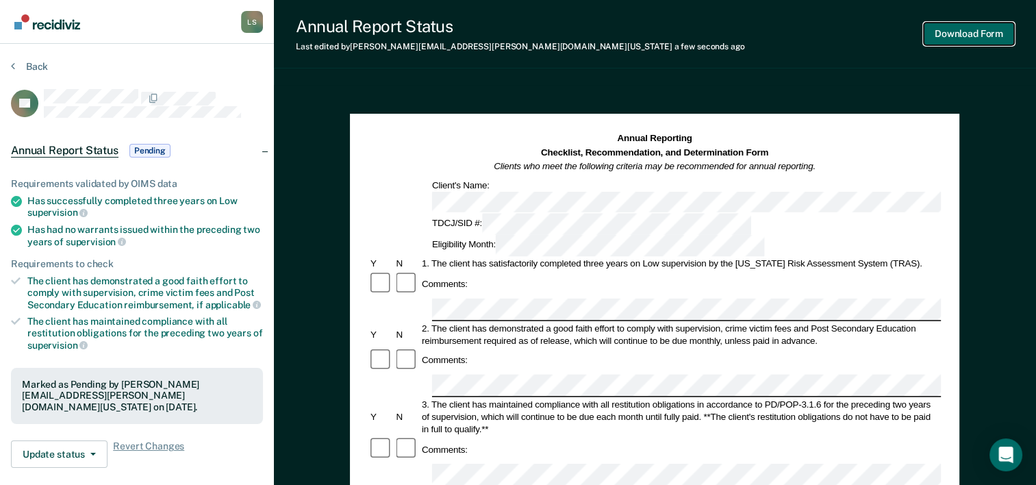
click at [969, 33] on button "Download Form" at bounding box center [969, 34] width 90 height 23
